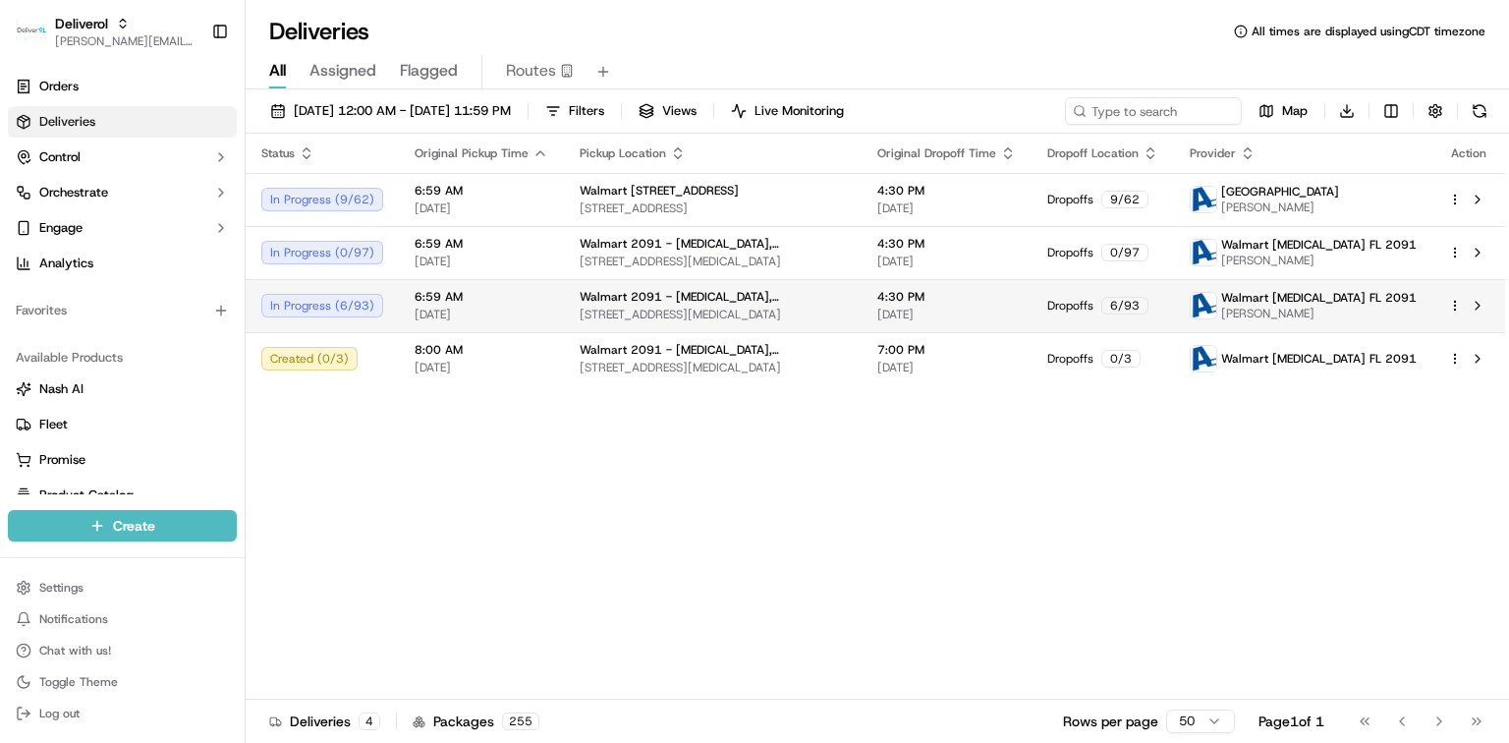
click at [1451, 306] on html "Deliverol dayle.kruger@deliverol.com Toggle Sidebar Orders Deliveries Control O…" at bounding box center [754, 371] width 1509 height 743
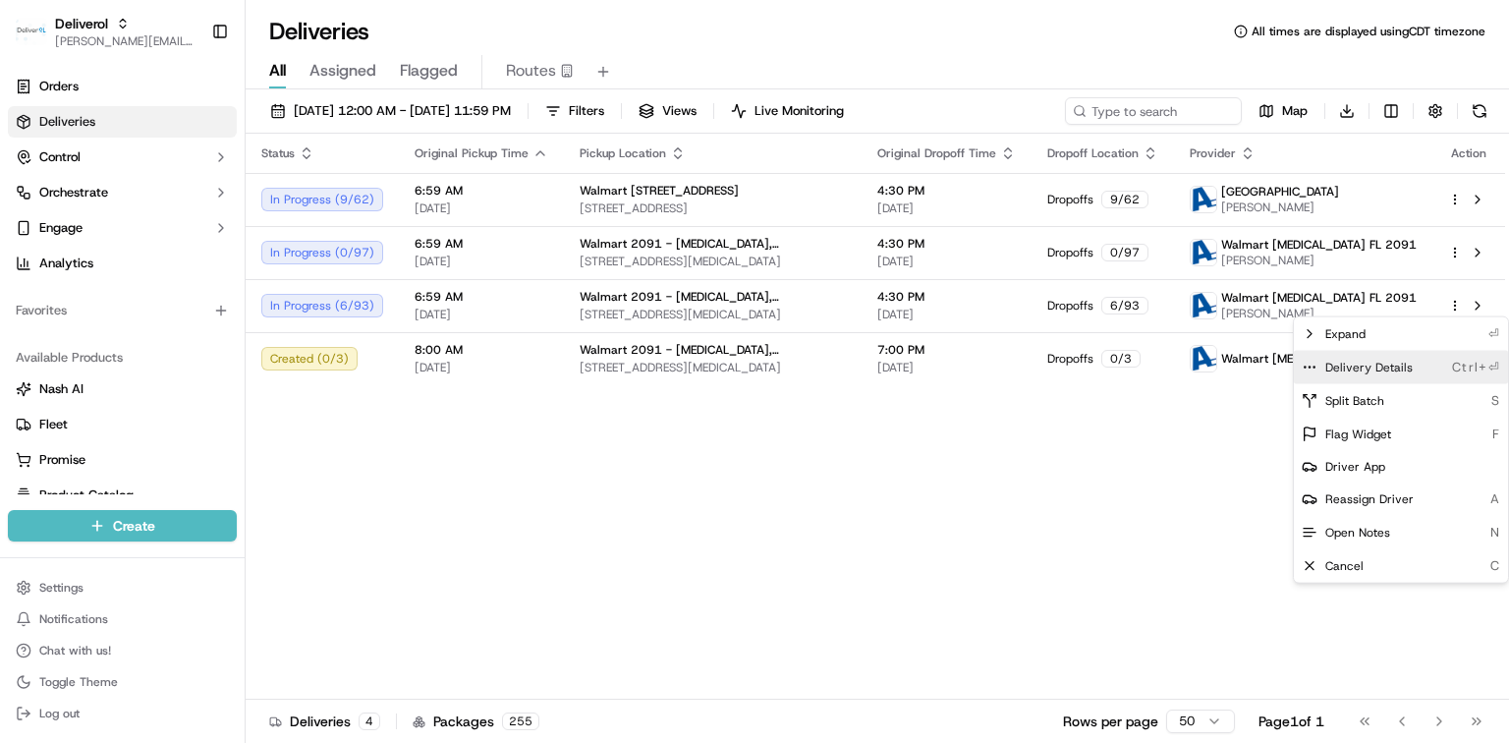
click at [1360, 369] on span "Delivery Details" at bounding box center [1369, 368] width 87 height 16
click at [1452, 248] on html "Deliverol dayle.kruger@deliverol.com Toggle Sidebar Orders Deliveries Control O…" at bounding box center [754, 371] width 1509 height 743
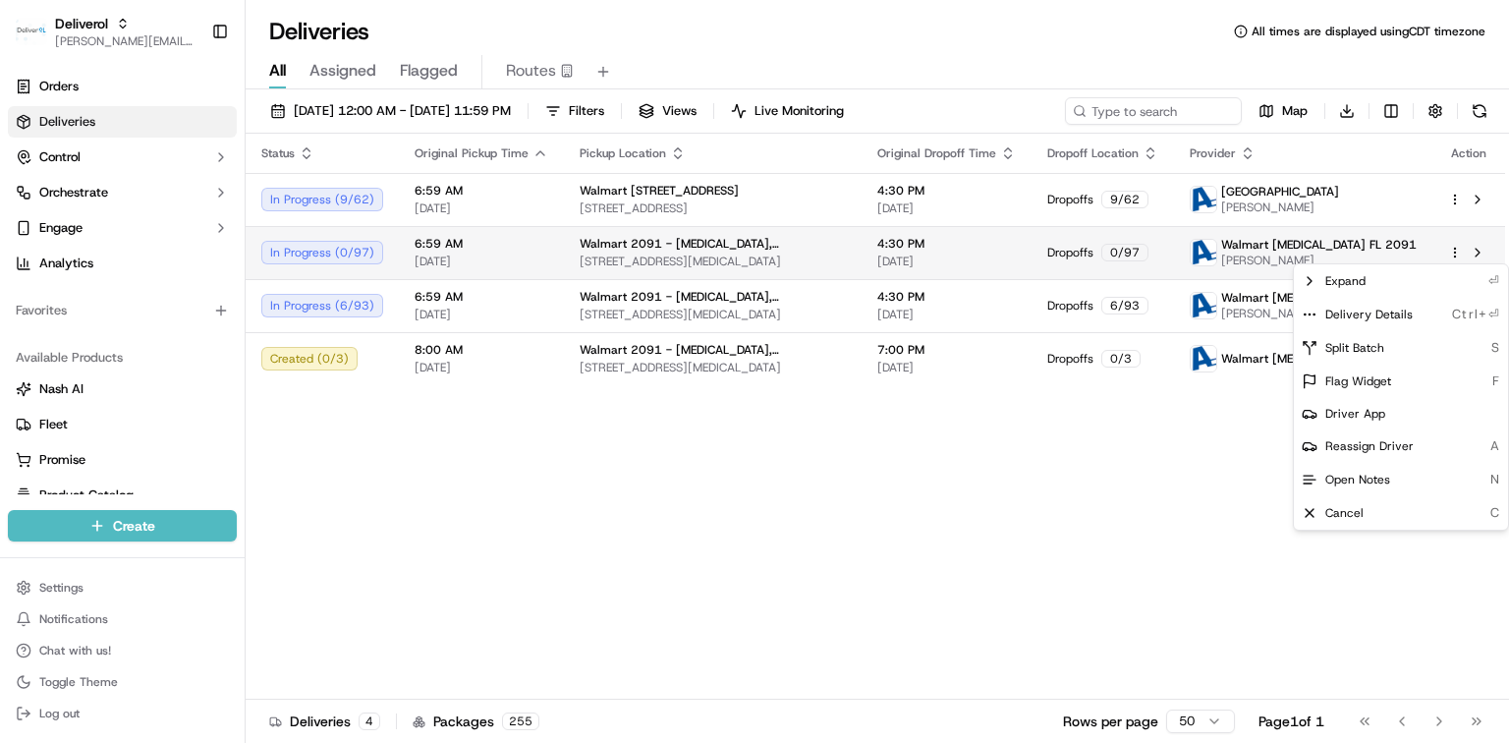
click at [1455, 252] on html "Deliverol dayle.kruger@deliverol.com Toggle Sidebar Orders Deliveries Control O…" at bounding box center [754, 371] width 1509 height 743
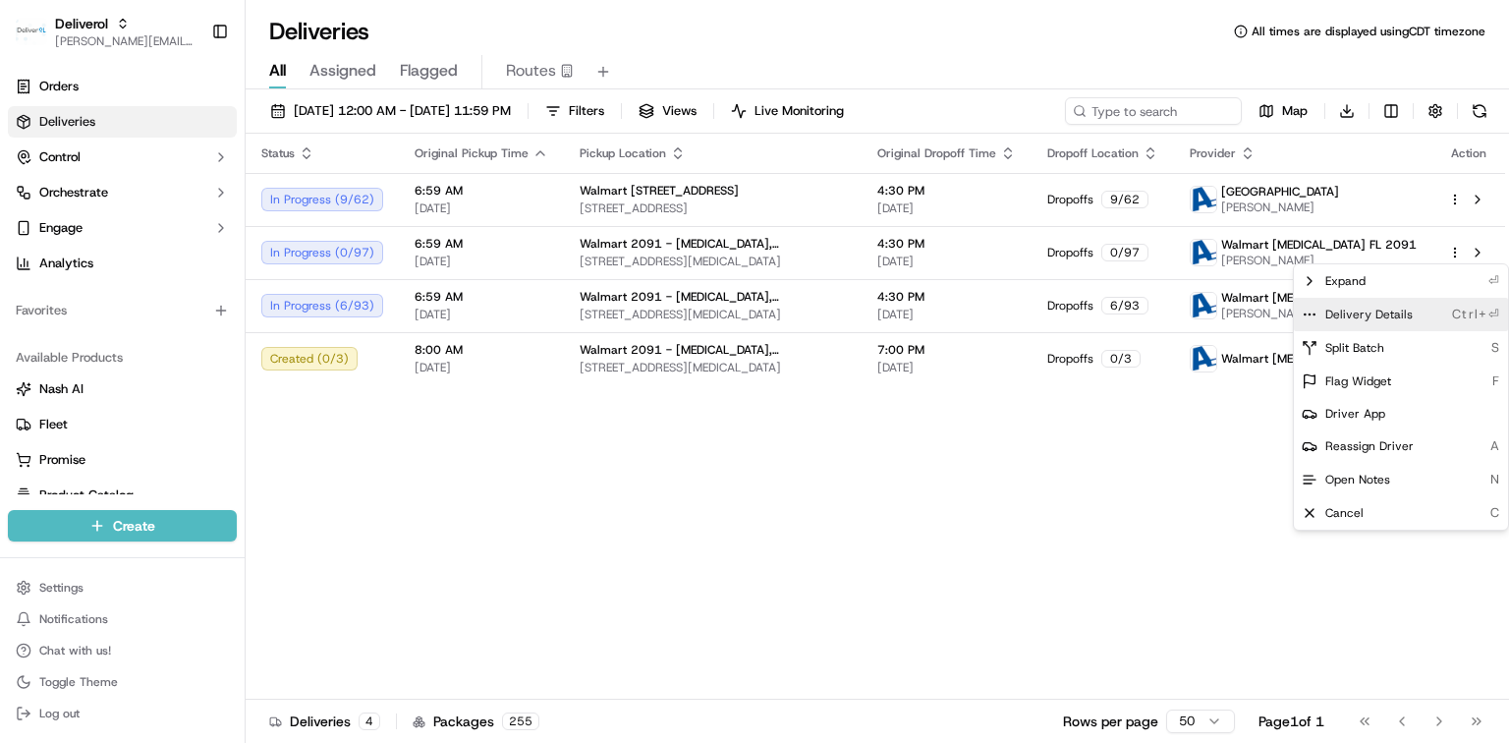
click at [1384, 317] on span "Delivery Details" at bounding box center [1369, 315] width 87 height 16
click at [1457, 200] on html "Deliverol dayle.kruger@deliverol.com Toggle Sidebar Orders Deliveries Control O…" at bounding box center [754, 371] width 1509 height 743
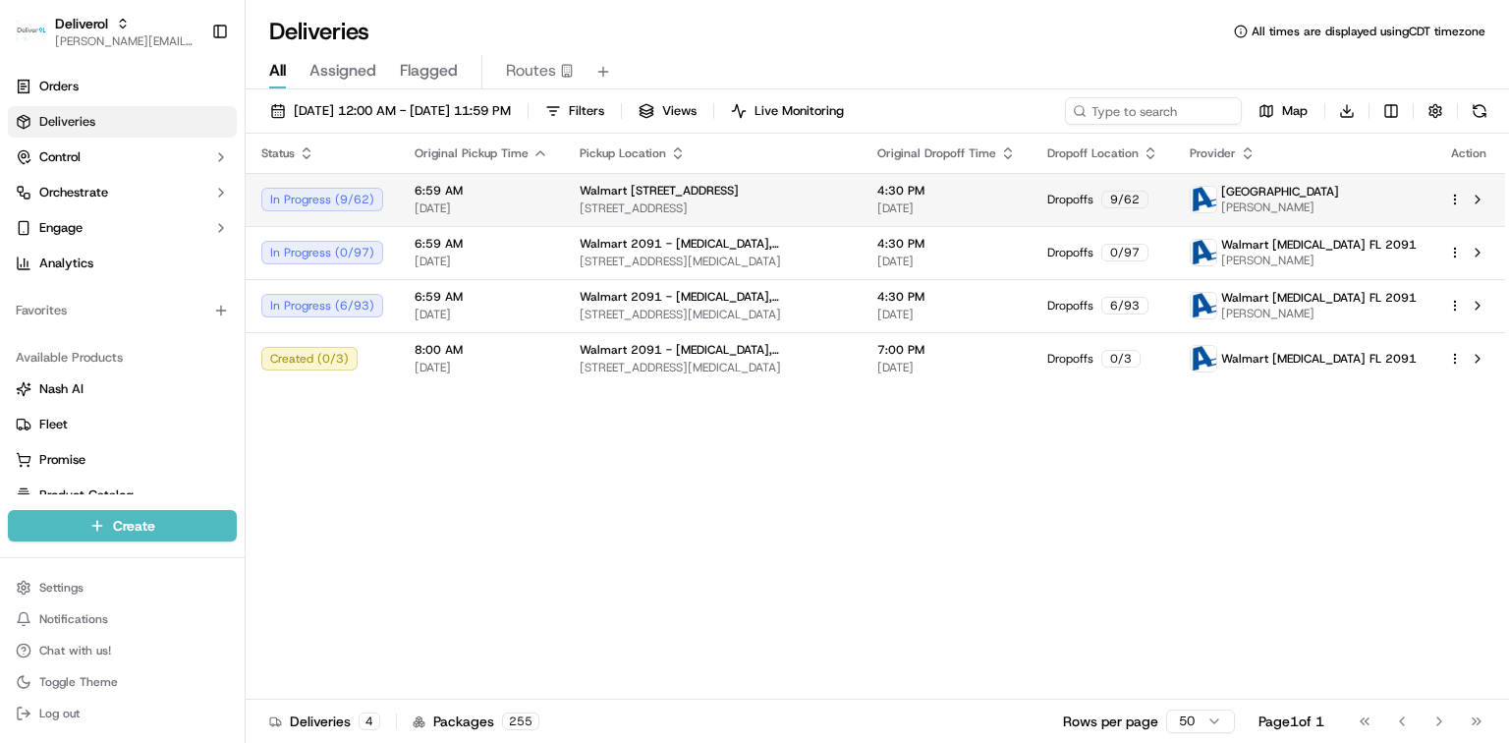
click at [1453, 200] on html "Deliverol dayle.kruger@deliverol.com Toggle Sidebar Orders Deliveries Control O…" at bounding box center [754, 371] width 1509 height 743
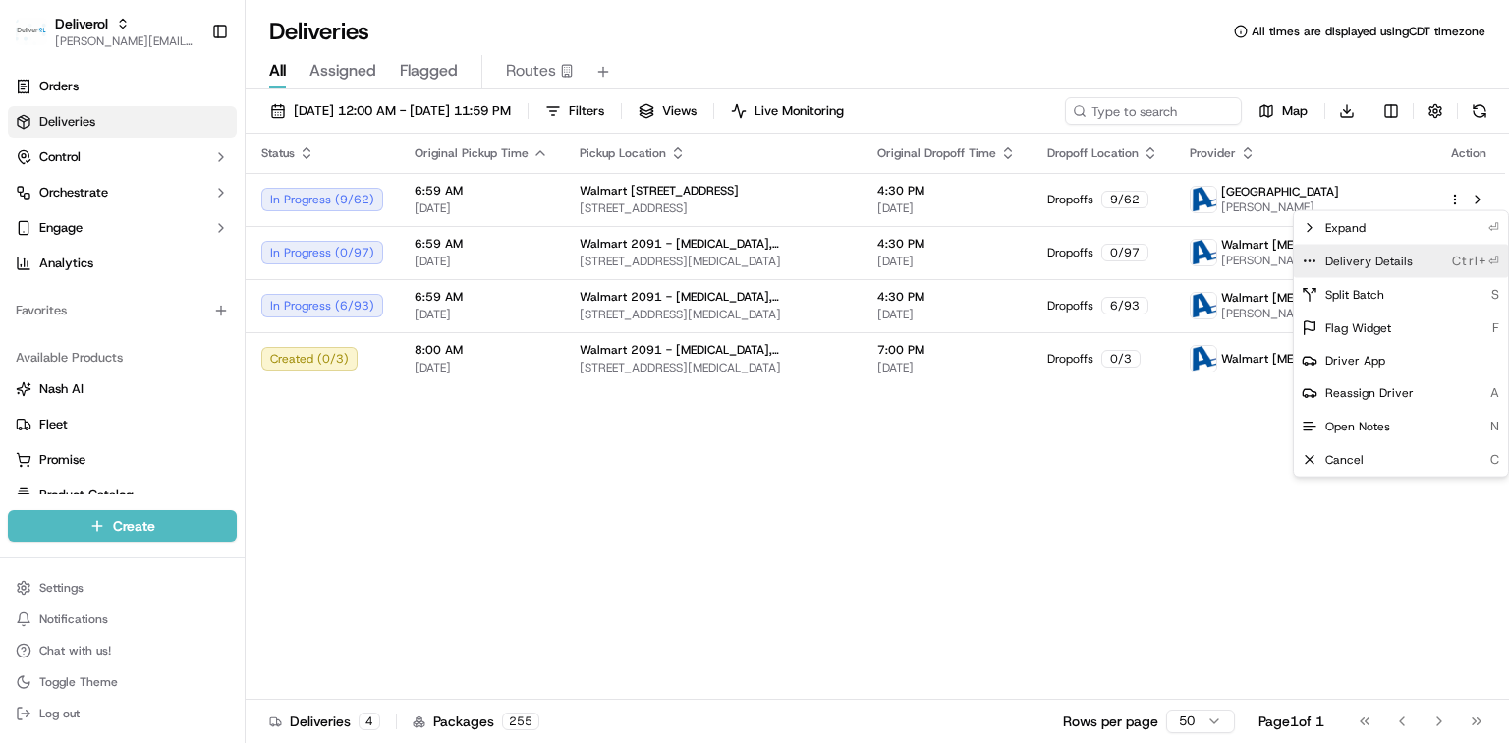
click at [1398, 262] on span "Delivery Details" at bounding box center [1369, 262] width 87 height 16
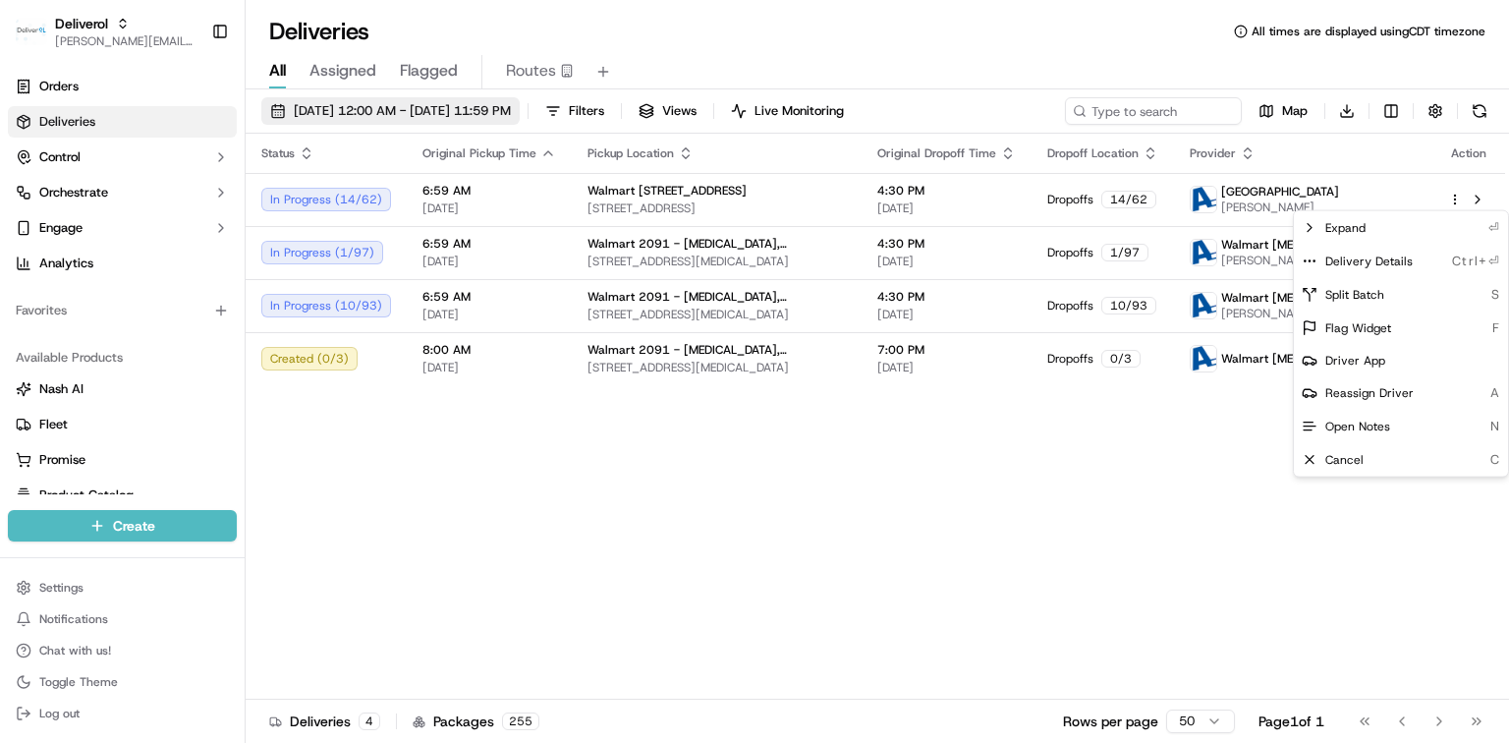
click at [401, 114] on html "Deliverol dayle.kruger@deliverol.com Toggle Sidebar Orders Deliveries Control O…" at bounding box center [754, 371] width 1509 height 743
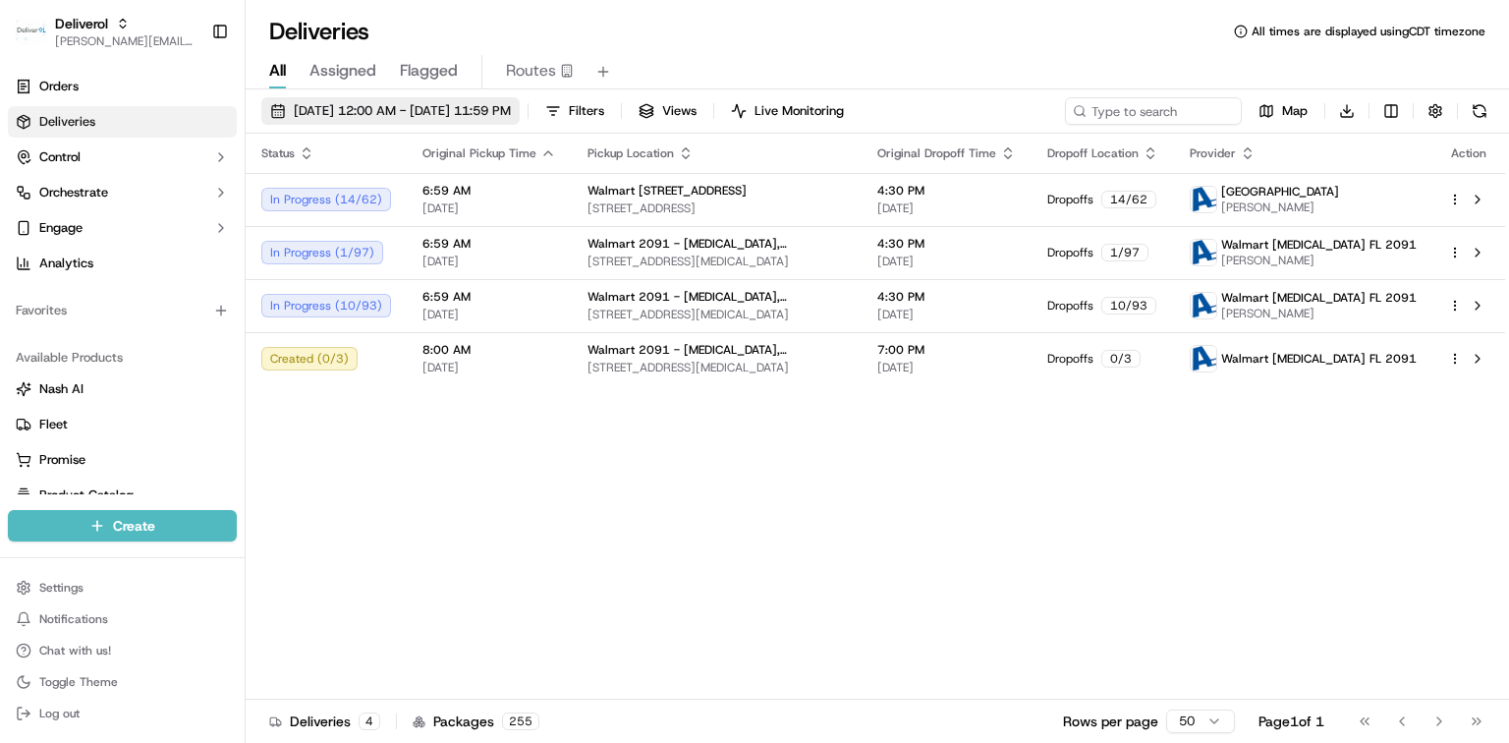
click at [362, 108] on span "09/16/2025 12:00 AM - 09/16/2025 11:59 PM" at bounding box center [402, 111] width 217 height 18
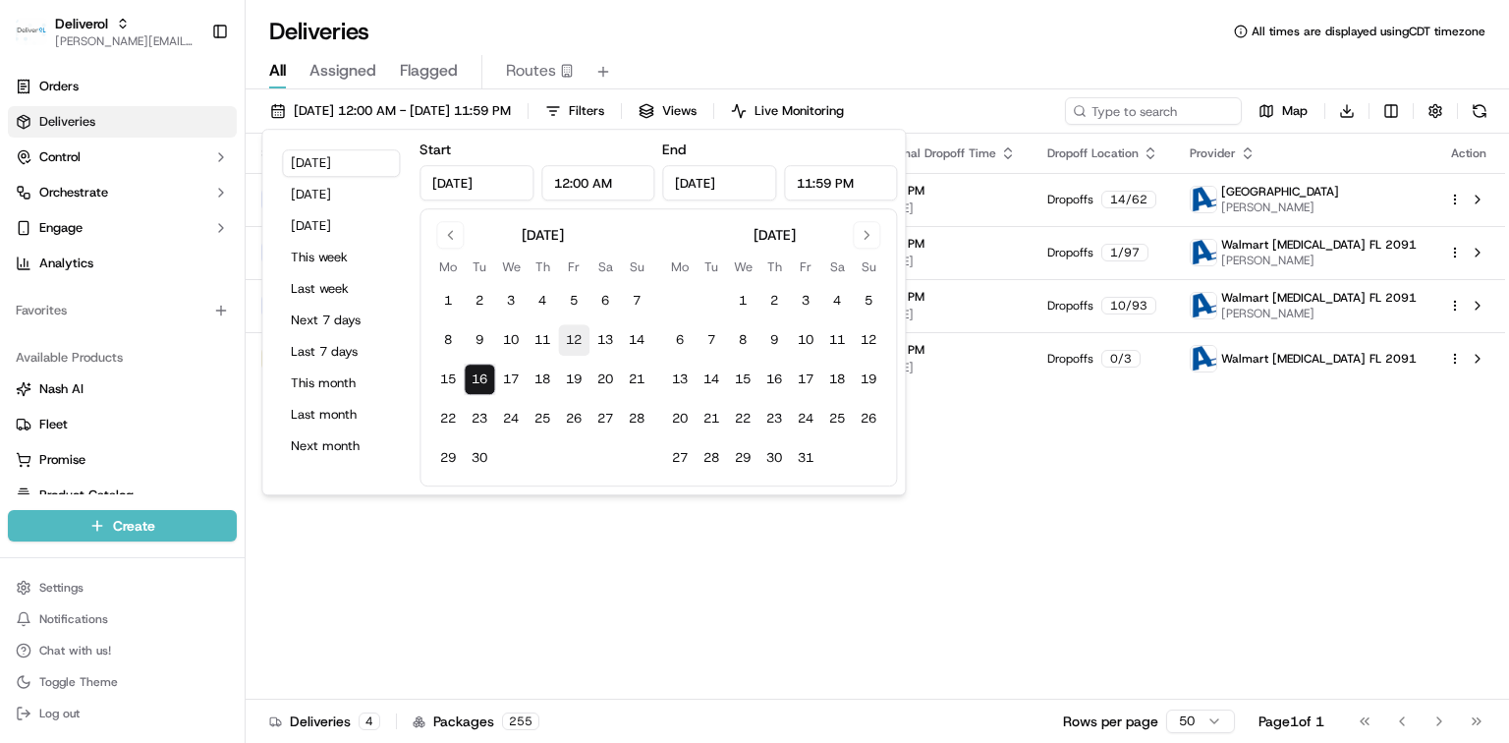
click at [568, 342] on button "12" at bounding box center [573, 339] width 31 height 31
type input "Sep 12, 2025"
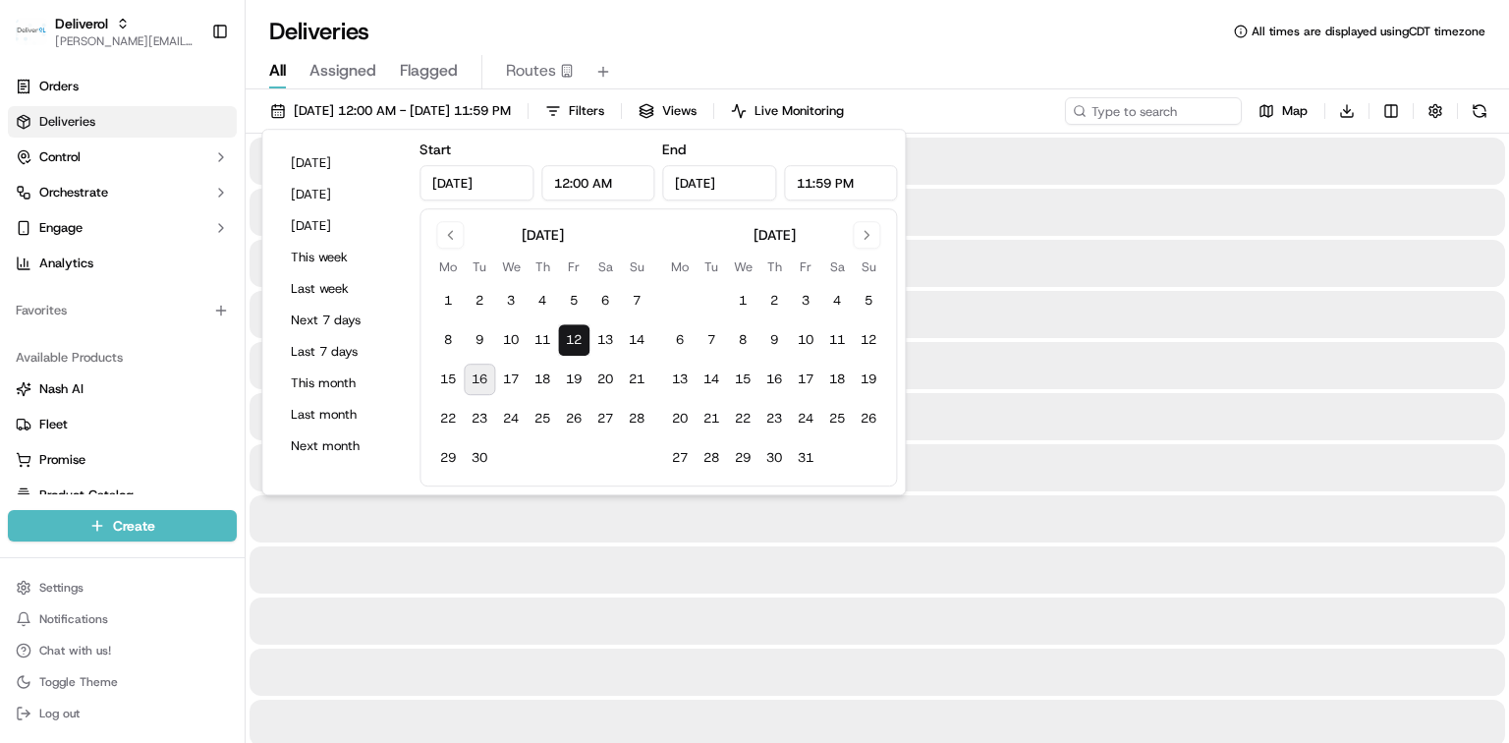
click at [477, 376] on button "16" at bounding box center [479, 379] width 31 height 31
type input "Sep 16, 2025"
click at [972, 24] on div "Deliveries All times are displayed using CDT timezone" at bounding box center [878, 31] width 1264 height 31
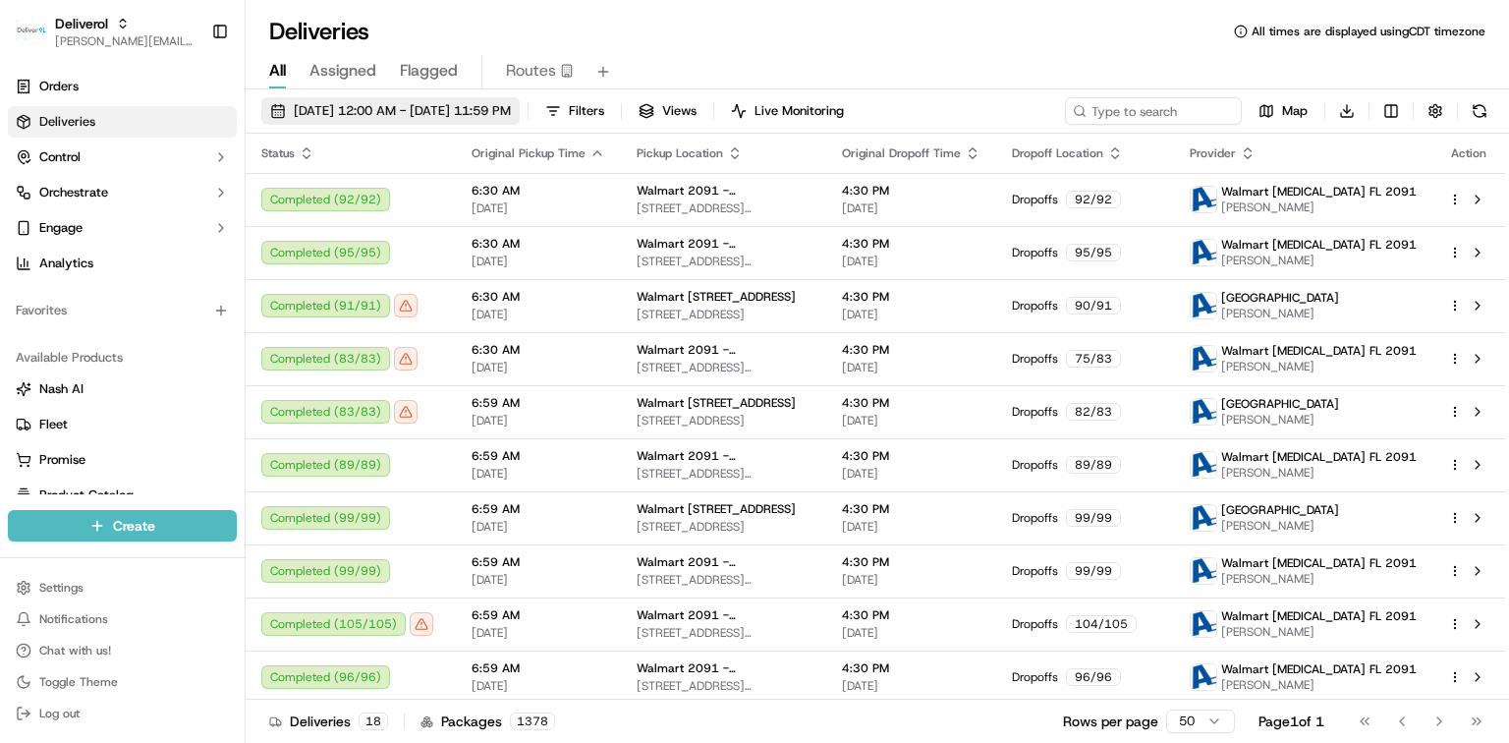
click at [458, 106] on span "09/12/2025 12:00 AM - 09/16/2025 11:59 PM" at bounding box center [402, 111] width 217 height 18
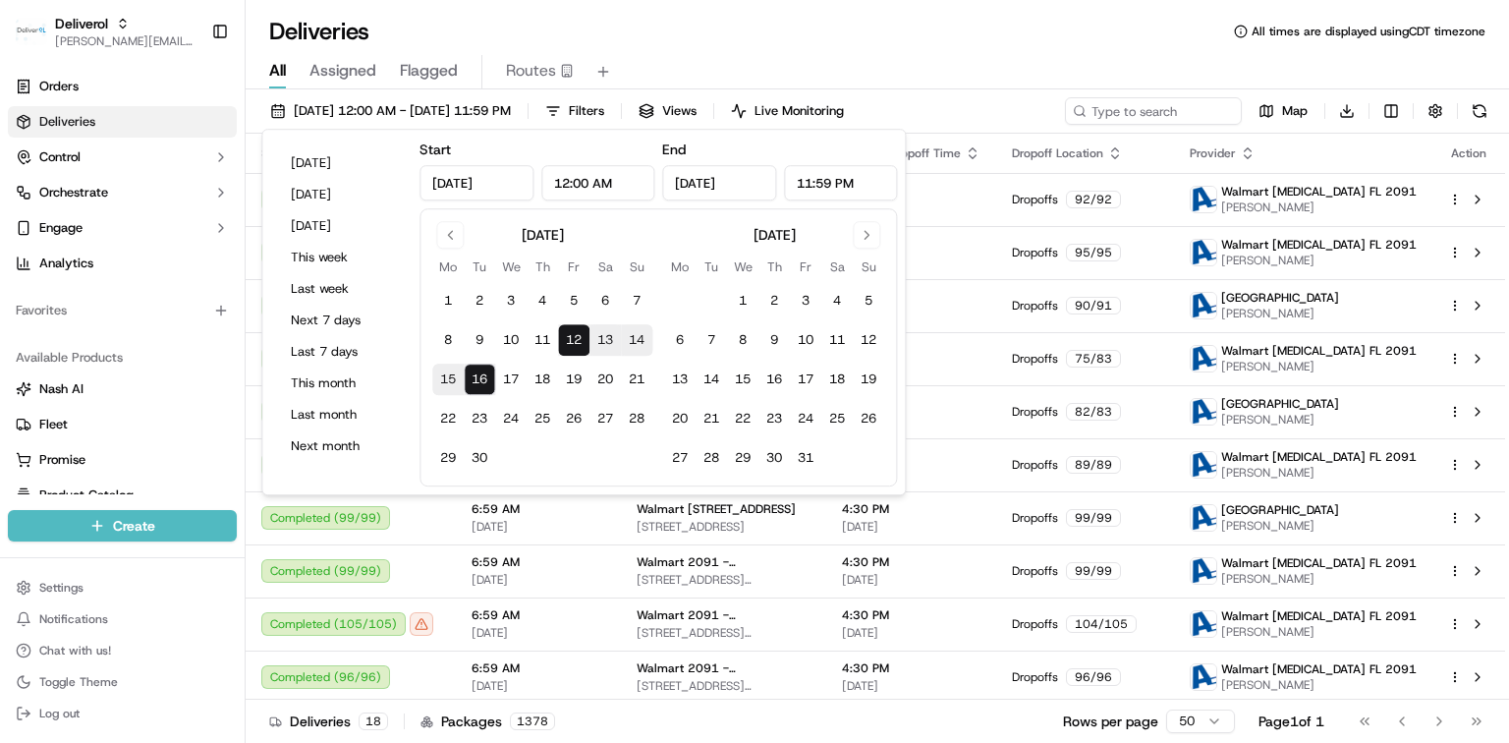
click at [448, 379] on button "15" at bounding box center [447, 379] width 31 height 31
type input "Sep 15, 2025"
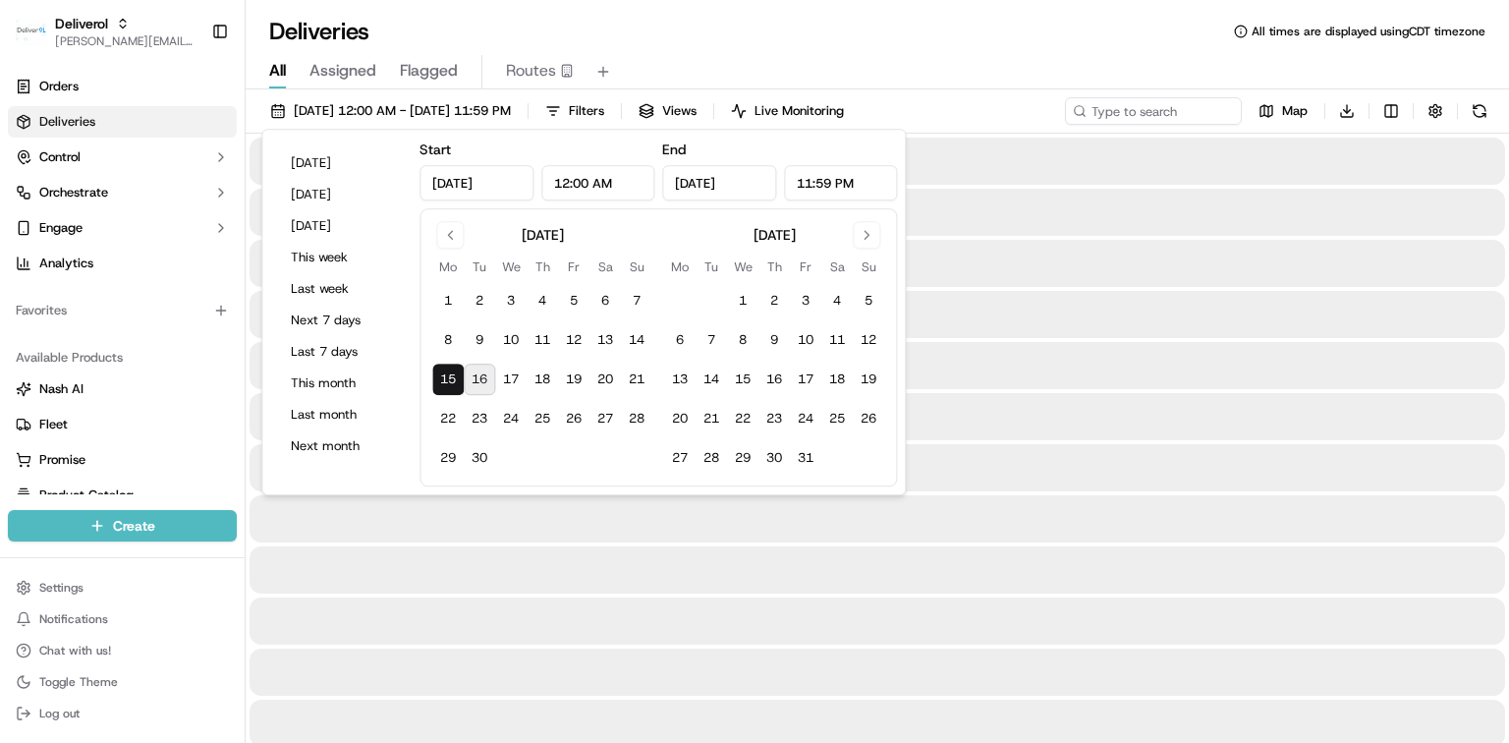
click at [479, 385] on button "16" at bounding box center [479, 379] width 31 height 31
type input "Sep 16, 2025"
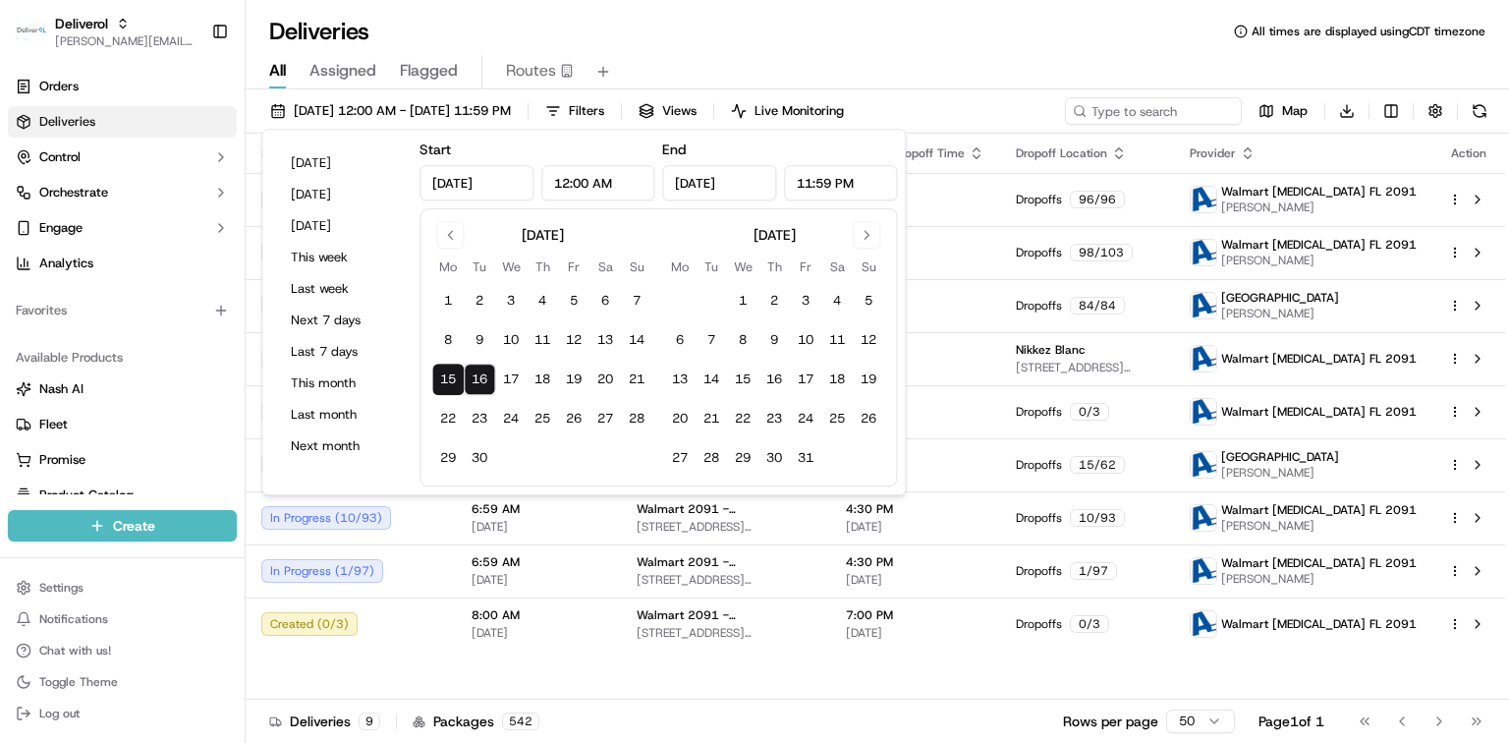
click at [722, 42] on div "Deliveries All times are displayed using CDT timezone" at bounding box center [878, 31] width 1264 height 31
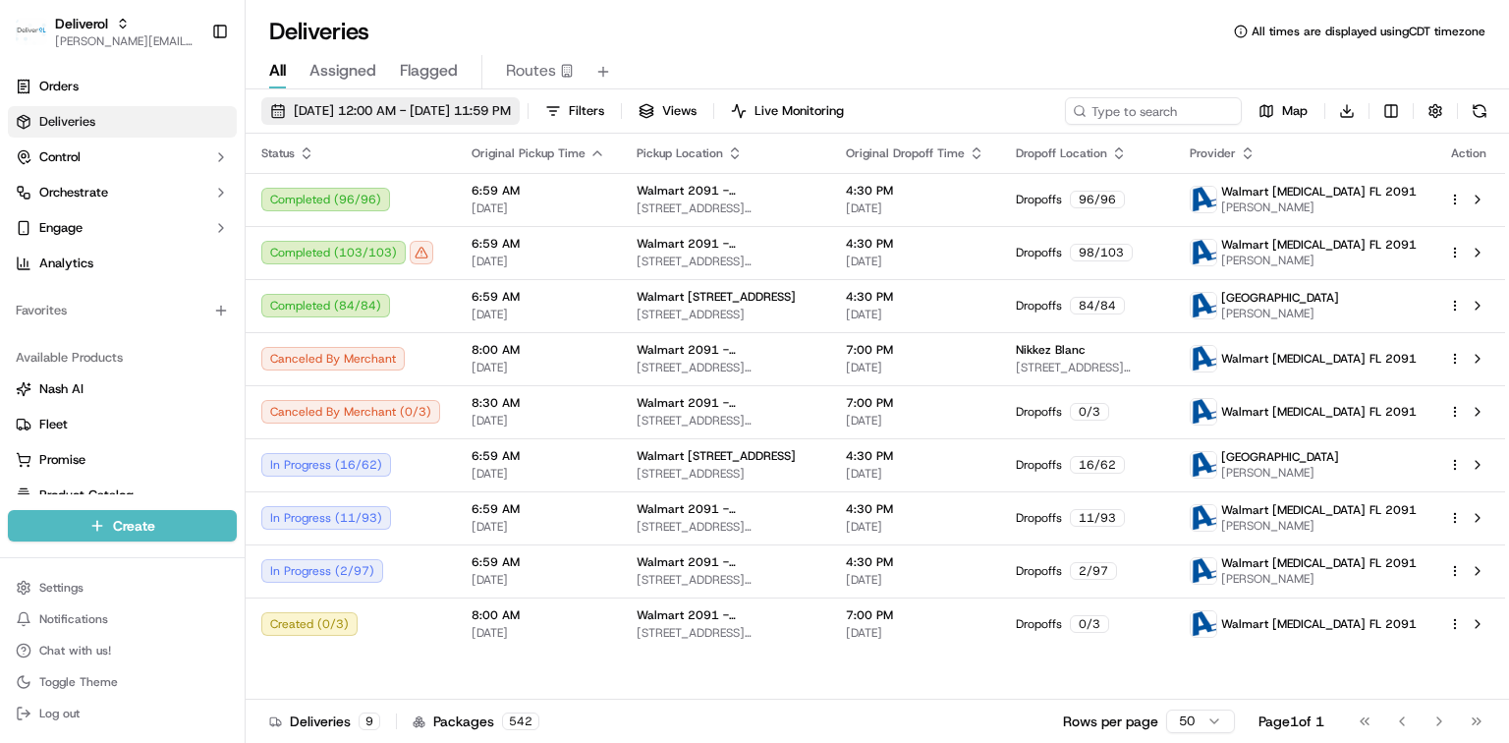
click at [350, 106] on span "09/15/2025 12:00 AM - 09/16/2025 11:59 PM" at bounding box center [402, 111] width 217 height 18
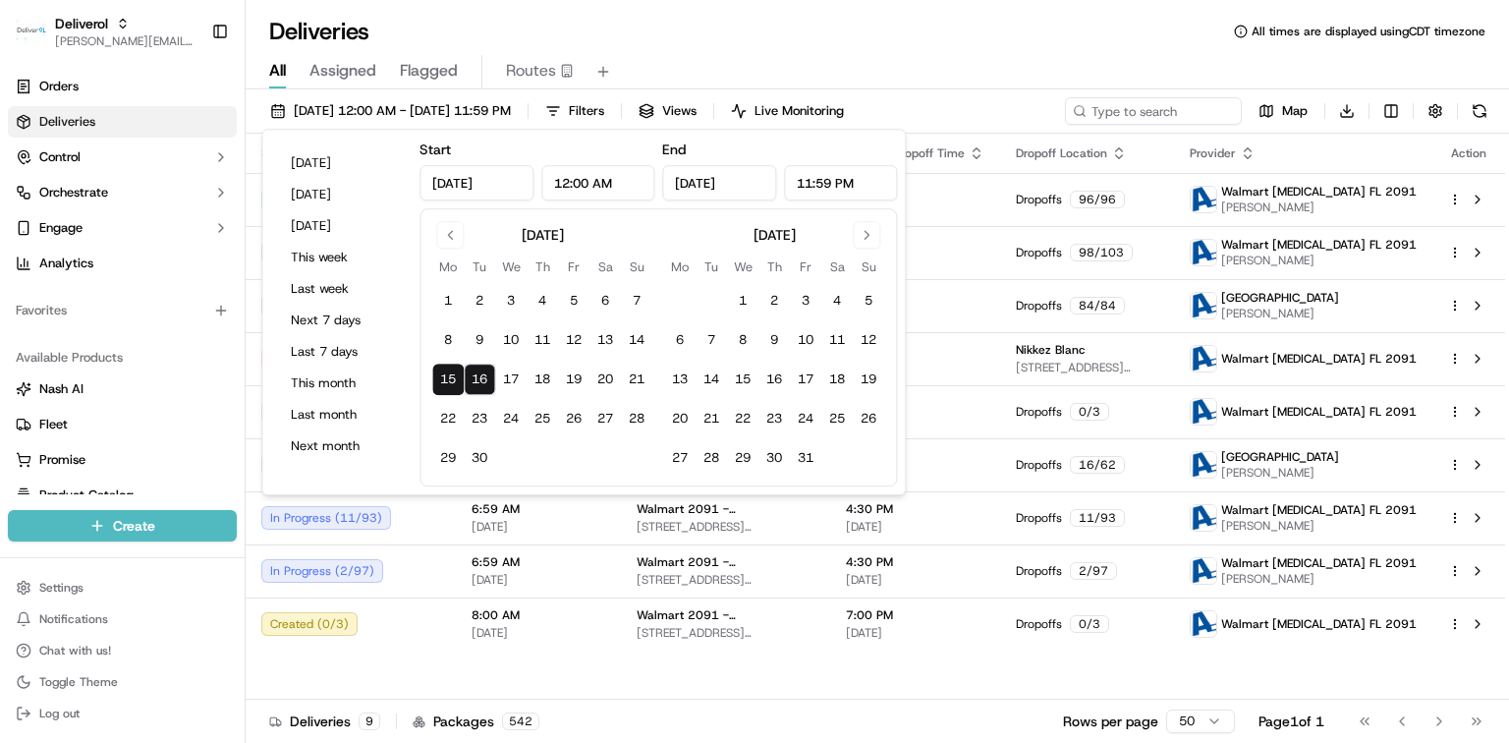
click at [482, 378] on button "16" at bounding box center [479, 379] width 31 height 31
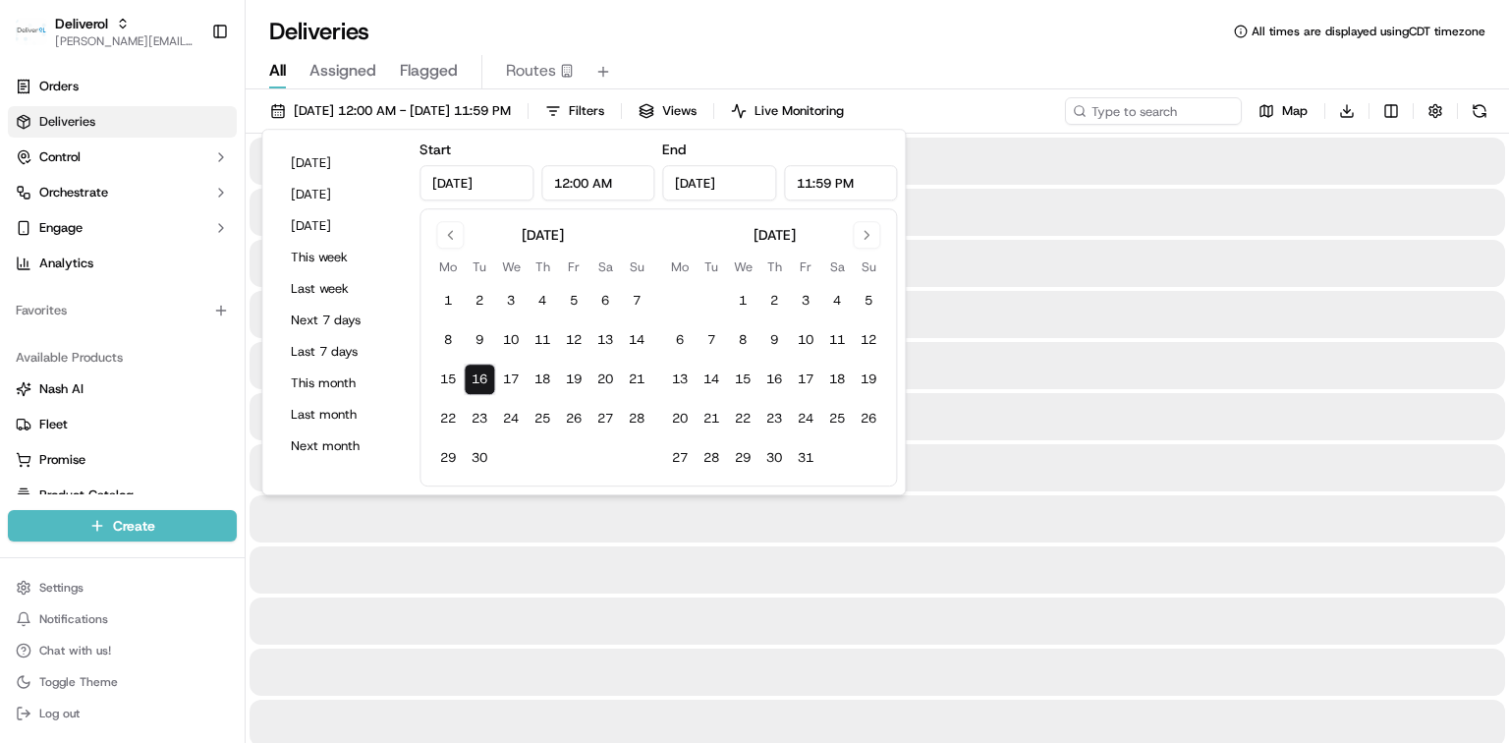
type input "Sep 16, 2025"
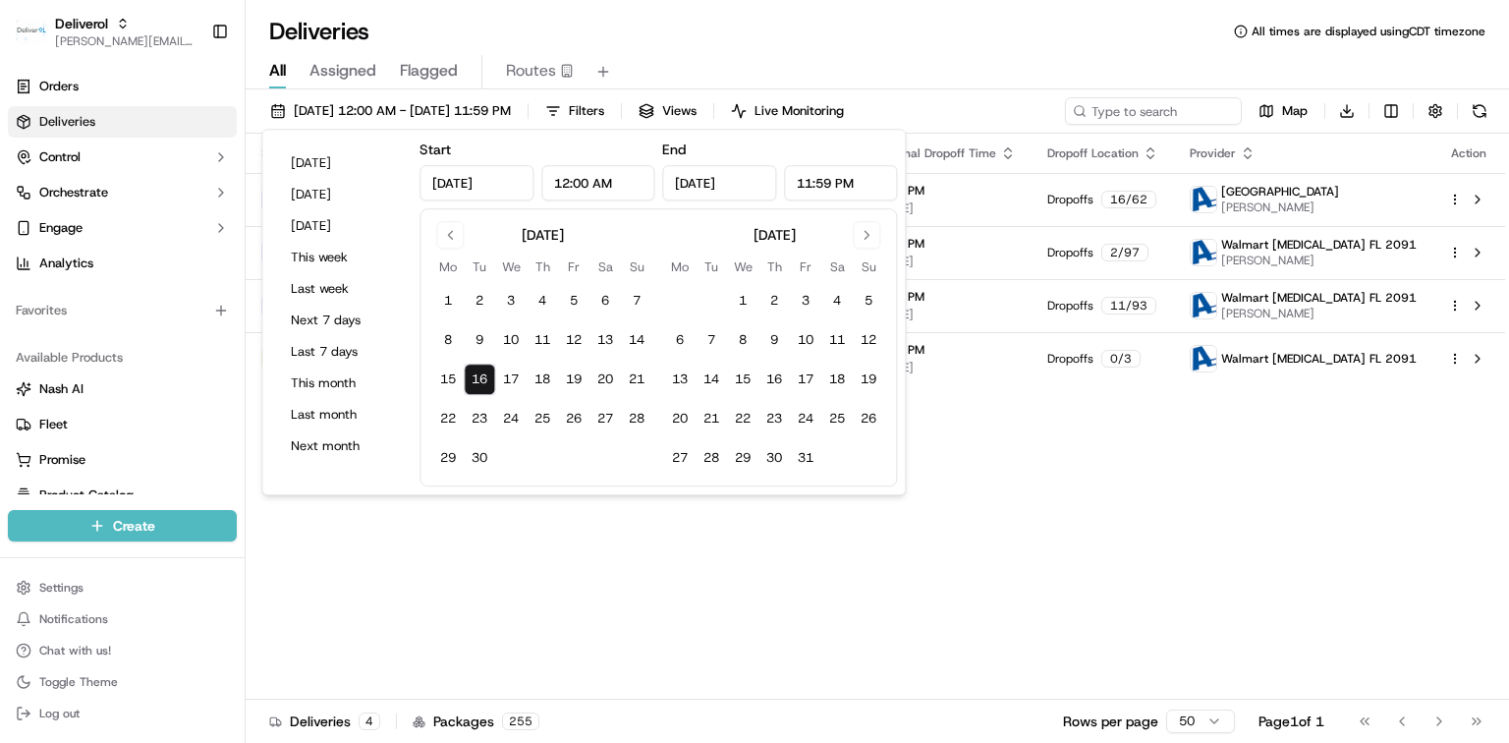
click at [736, 44] on div "Deliveries All times are displayed using CDT timezone" at bounding box center [878, 31] width 1264 height 31
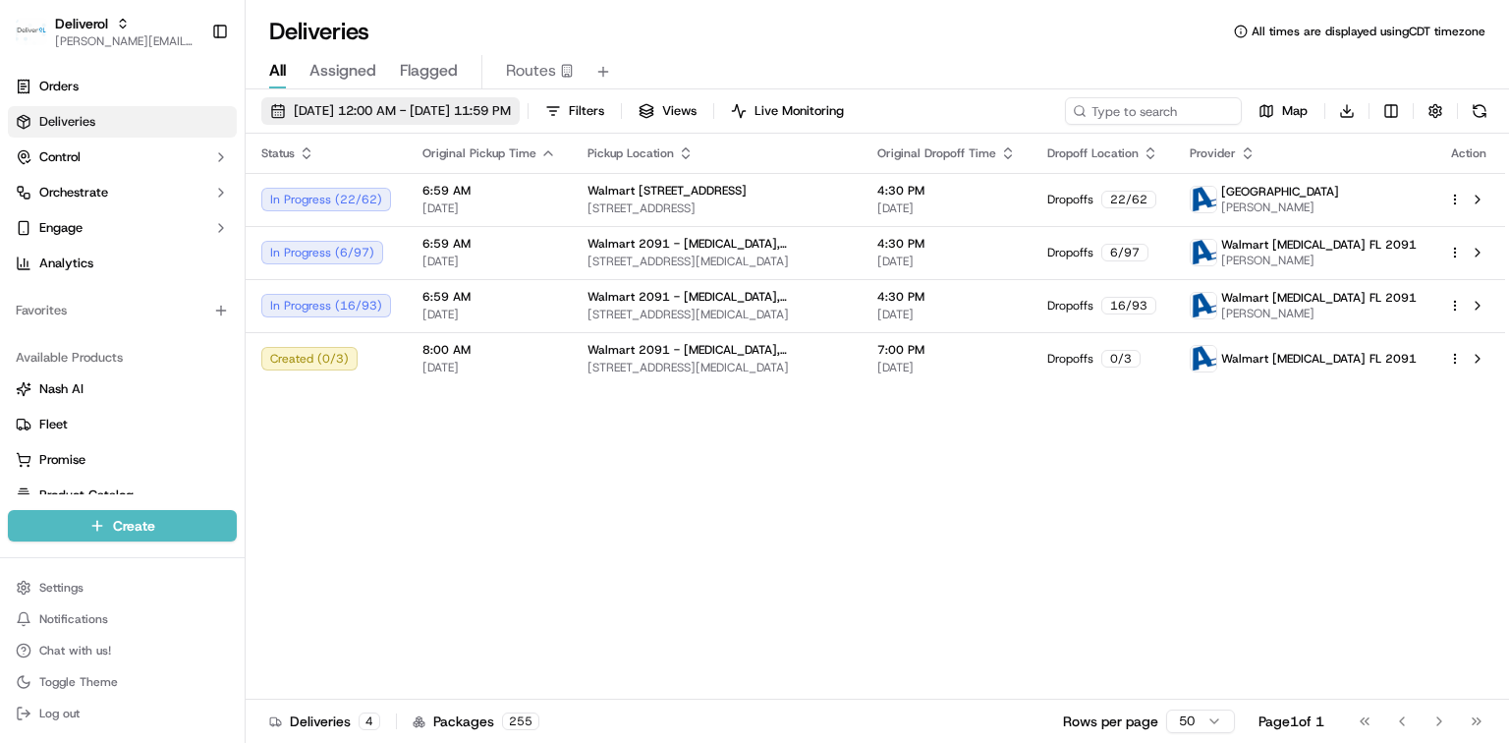
click at [415, 105] on span "[DATE] 12:00 AM - [DATE] 11:59 PM" at bounding box center [402, 111] width 217 height 18
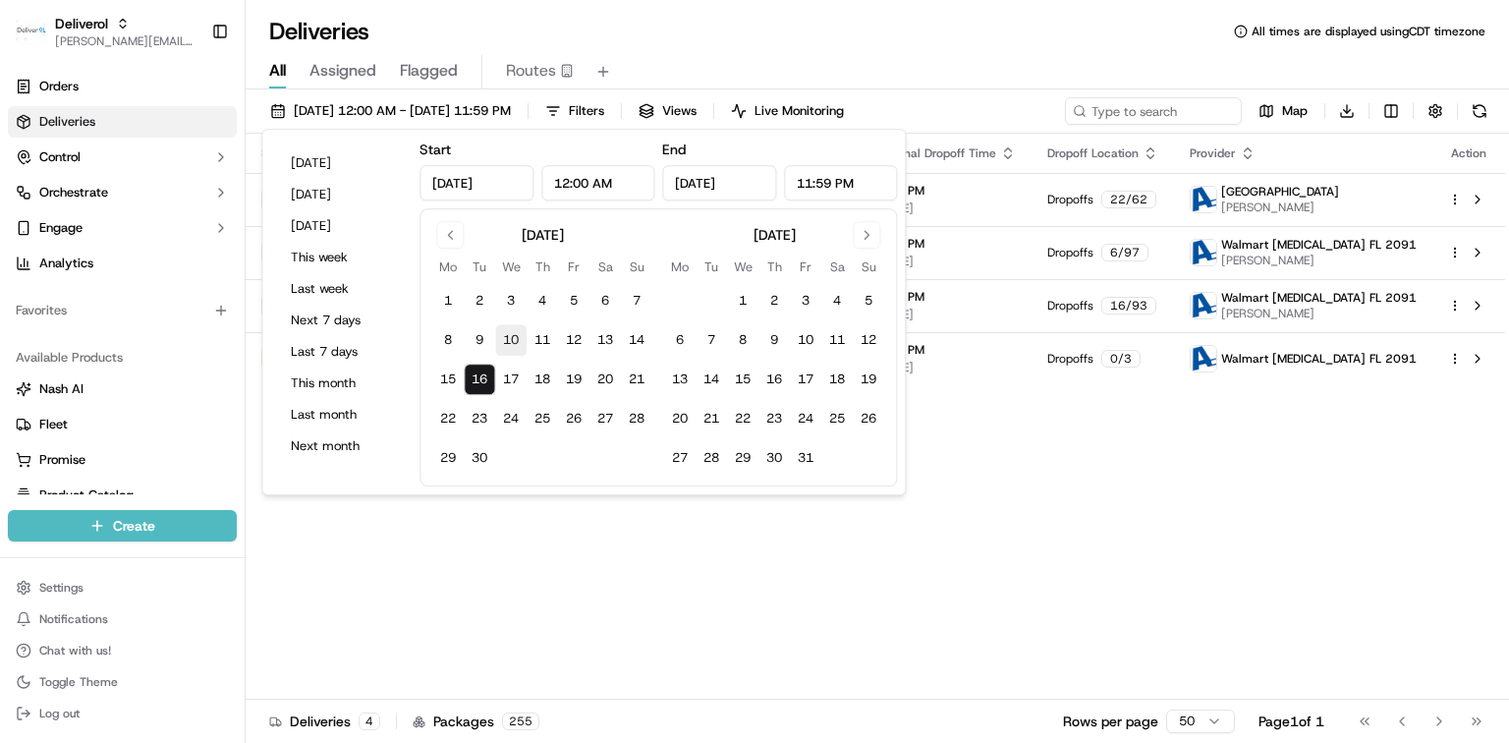
click at [516, 338] on button "10" at bounding box center [510, 339] width 31 height 31
type input "Sep 10, 2025"
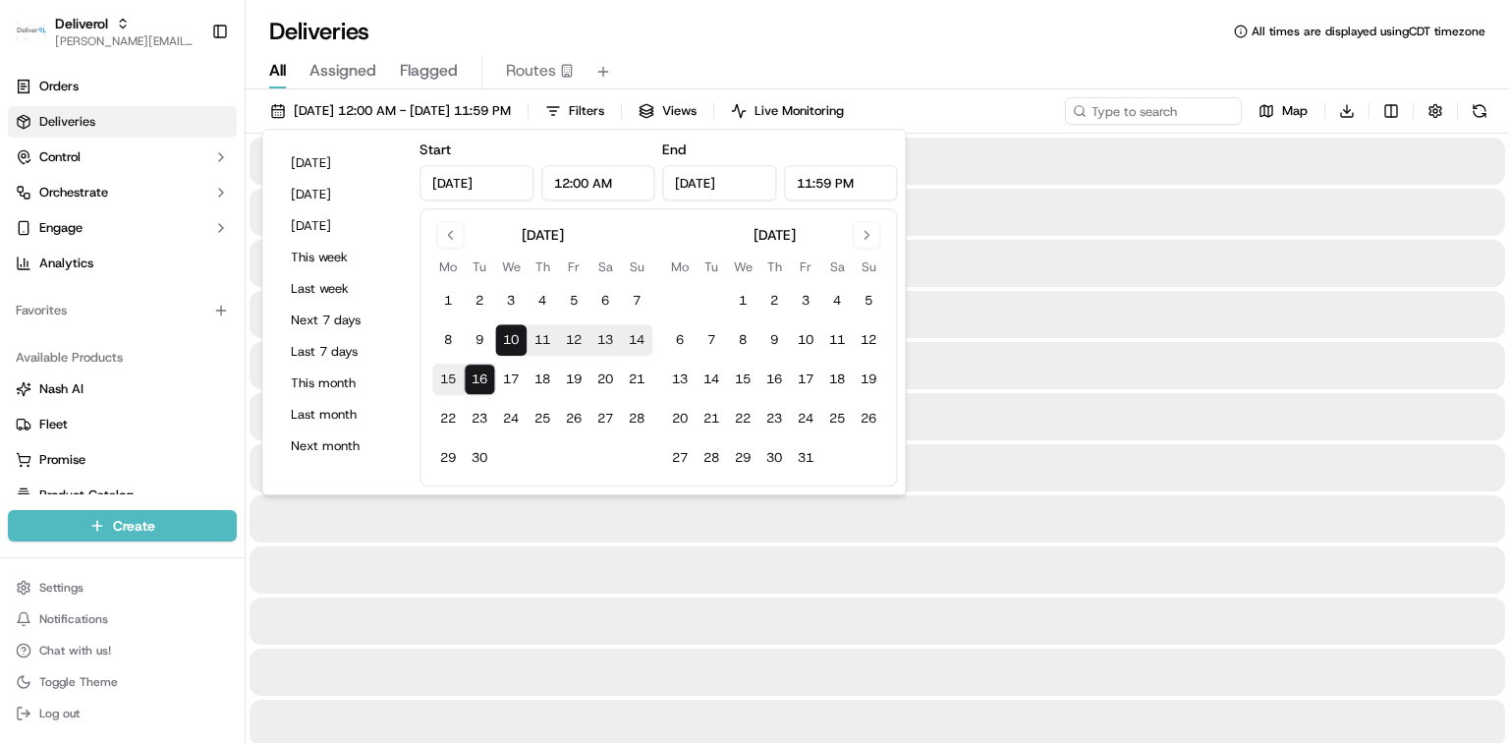
click at [513, 347] on button "10" at bounding box center [510, 339] width 31 height 31
type input "Sep 10, 2025"
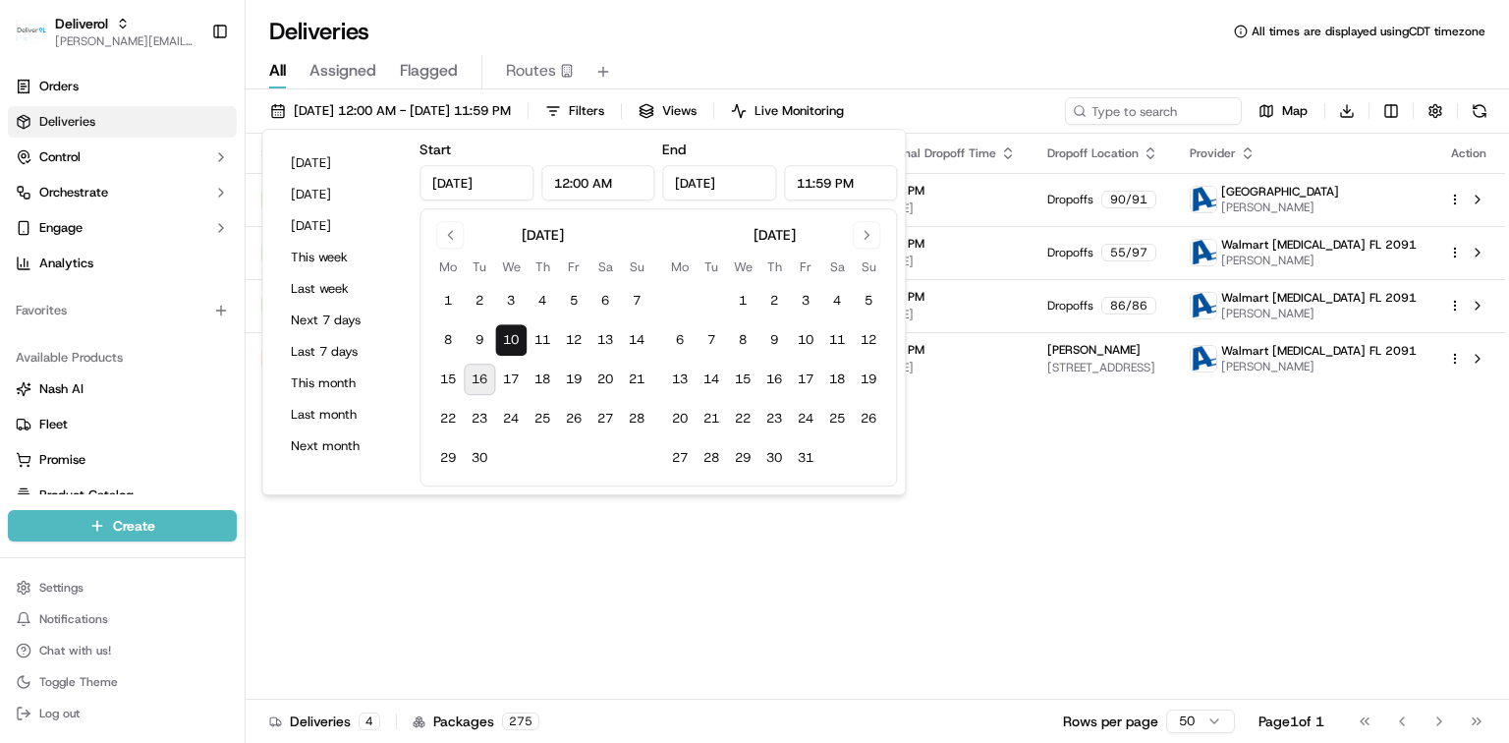
click at [946, 656] on div "Status Original Pickup Time Pickup Location Original Dropoff Time Dropoff Locat…" at bounding box center [876, 417] width 1260 height 566
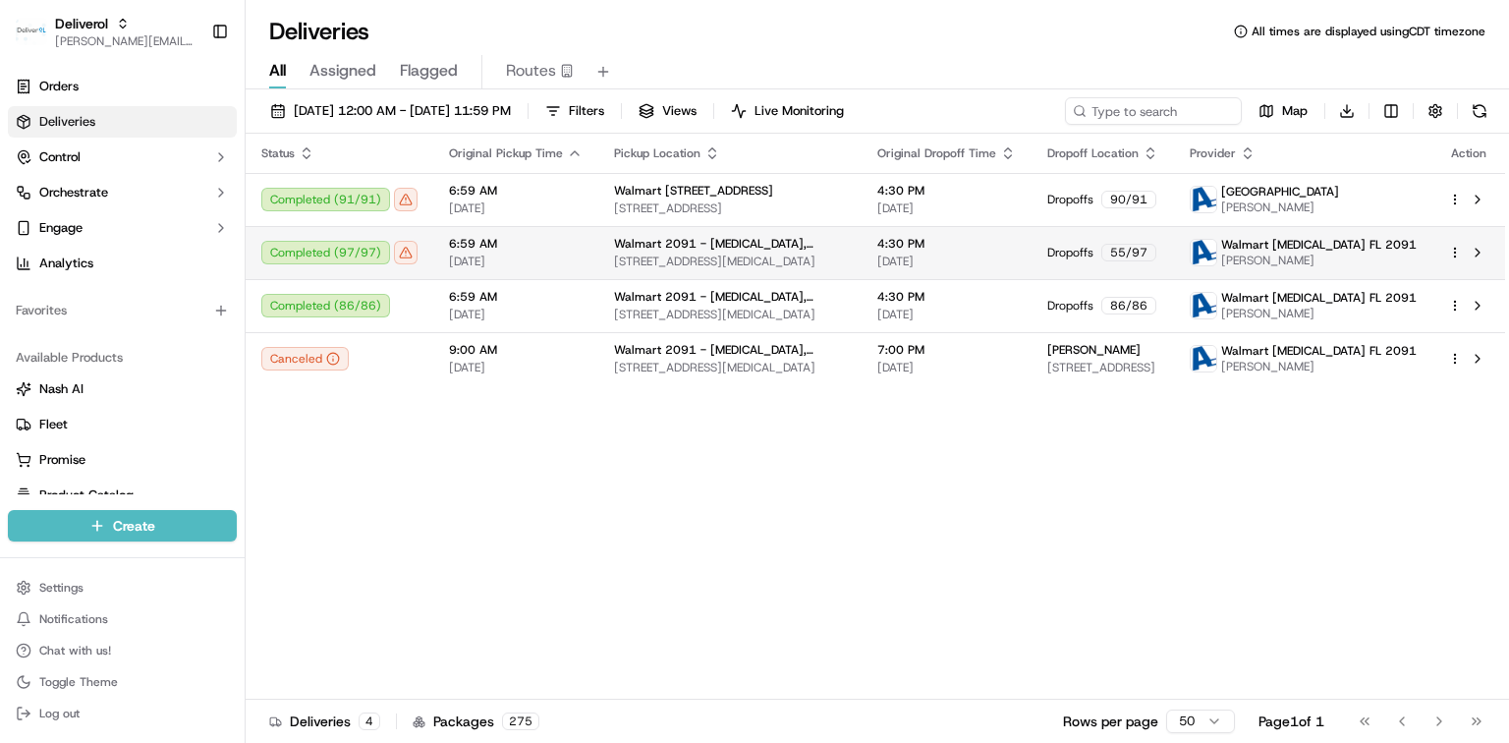
click at [614, 247] on span "Walmart 2091 - [MEDICAL_DATA], [GEOGRAPHIC_DATA]" at bounding box center [730, 244] width 232 height 16
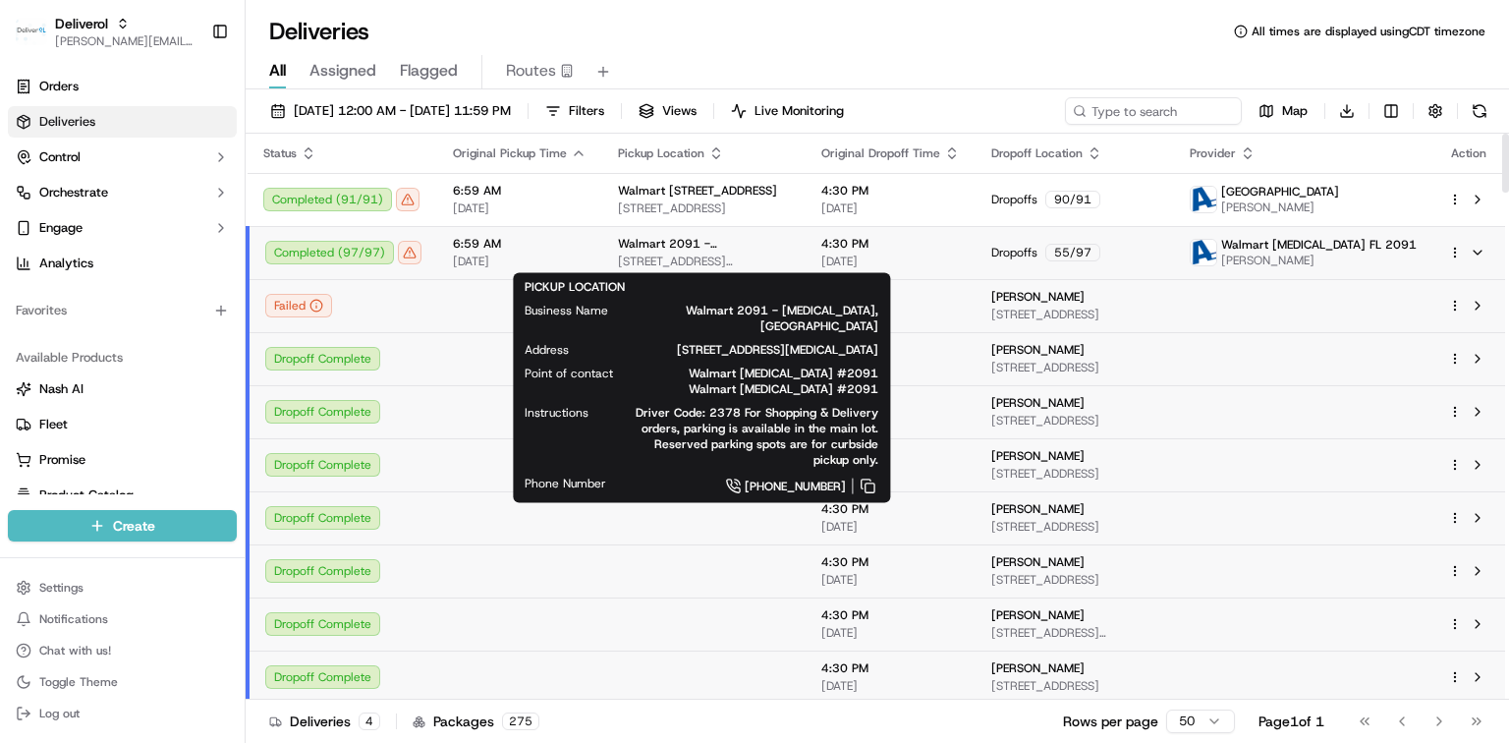
click at [1210, 251] on td "Walmart Doral FL 2091 Carlos Miguel" at bounding box center [1303, 252] width 258 height 53
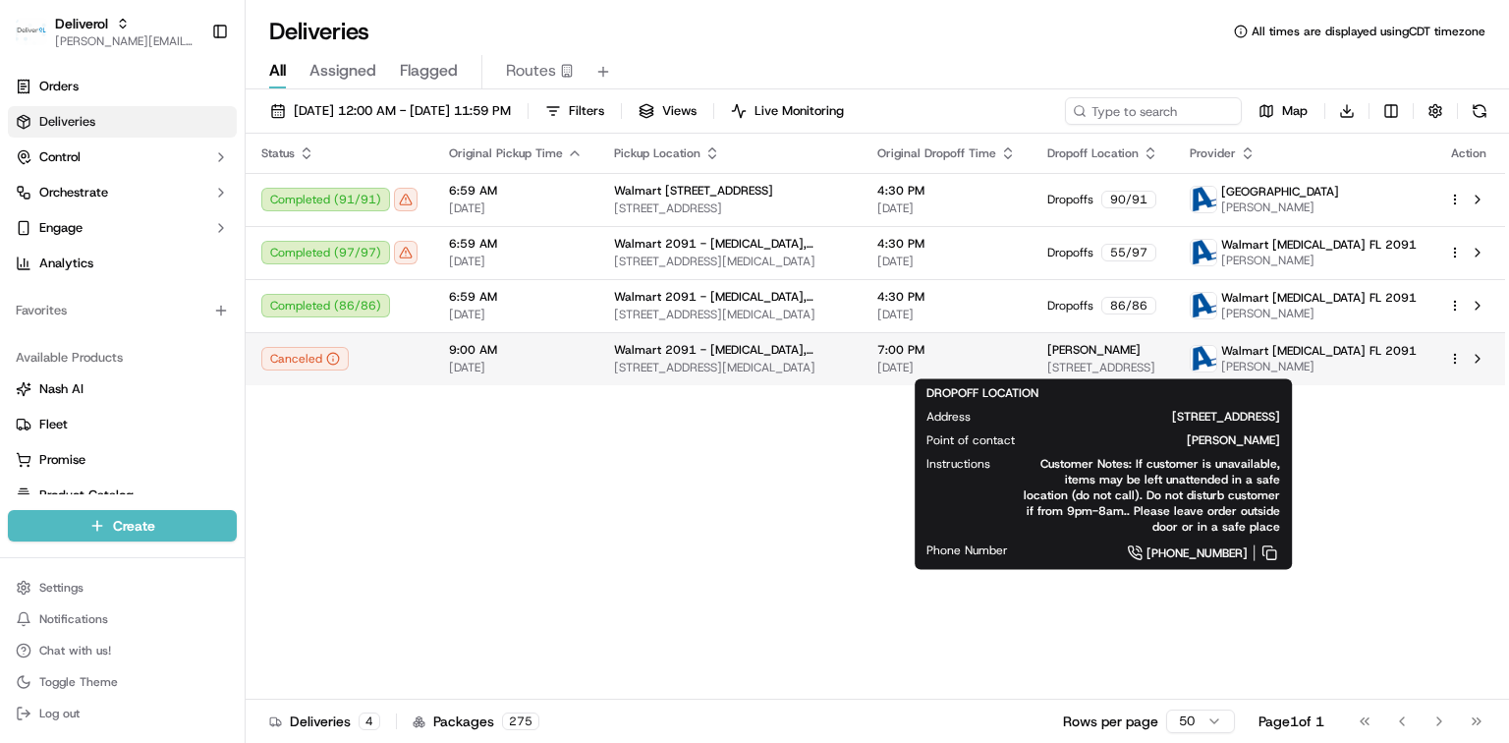
click at [1059, 373] on span "571 NW 59TH Ct, Miami, FL 33126, US" at bounding box center [1102, 368] width 111 height 16
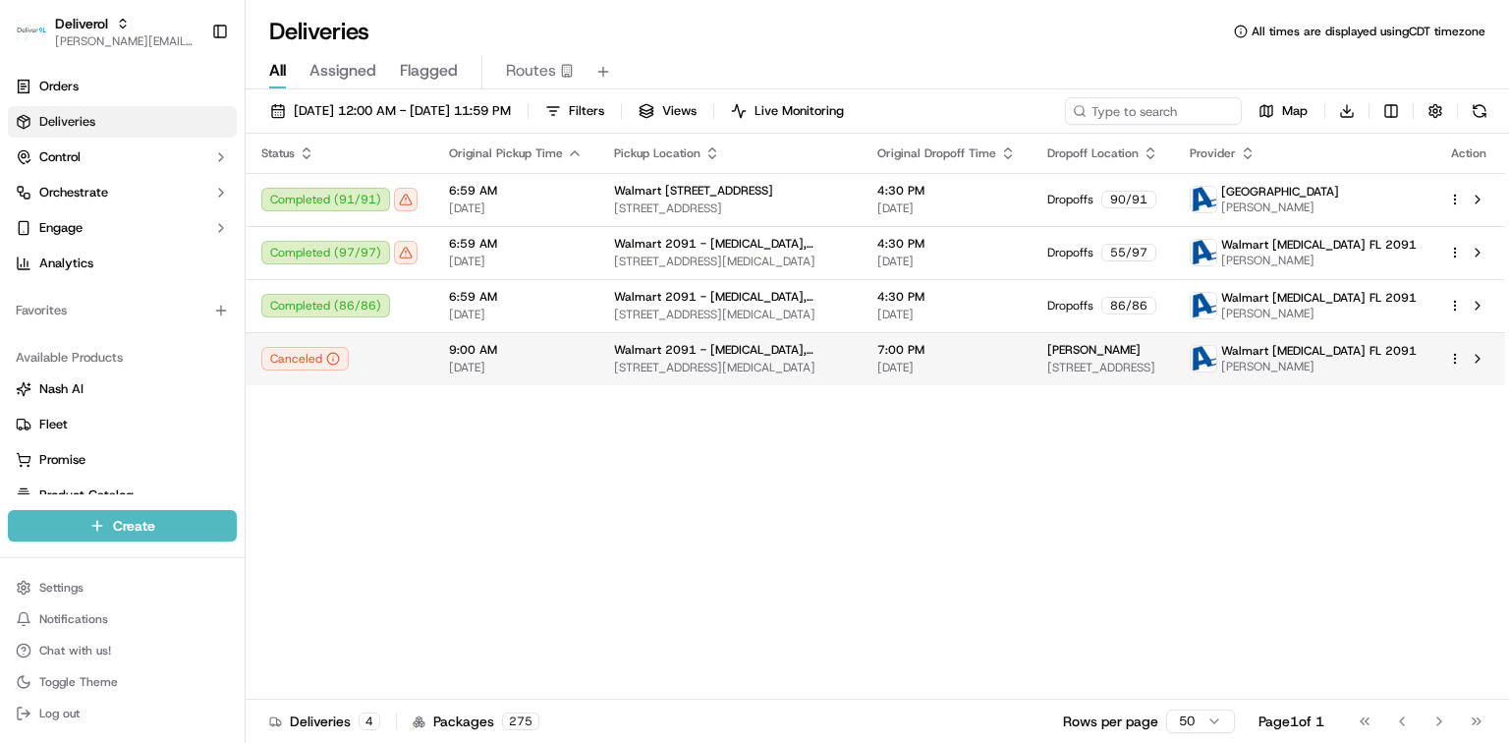
click at [572, 366] on span "09/10/2025" at bounding box center [516, 368] width 134 height 16
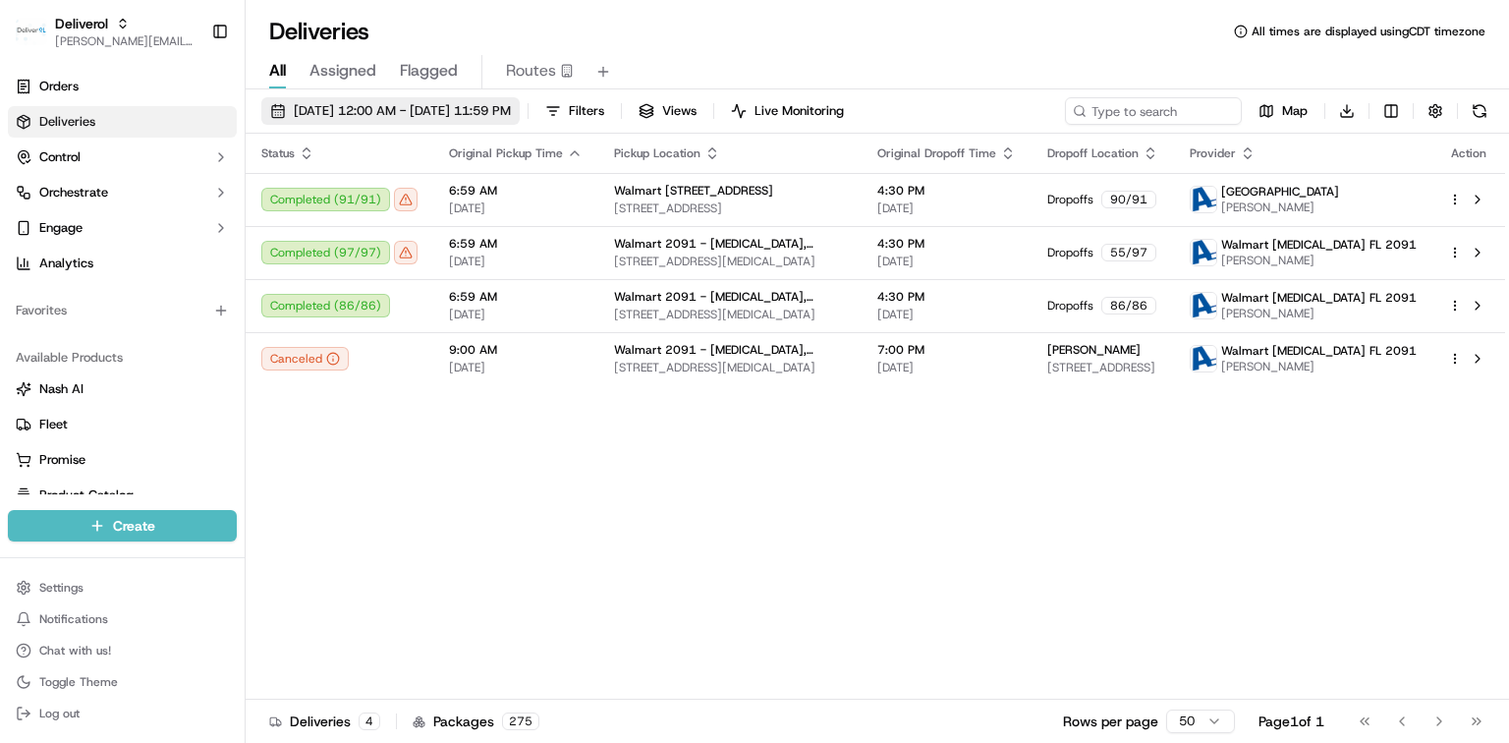
click at [429, 106] on span "09/10/2025 12:00 AM - 09/10/2025 11:59 PM" at bounding box center [402, 111] width 217 height 18
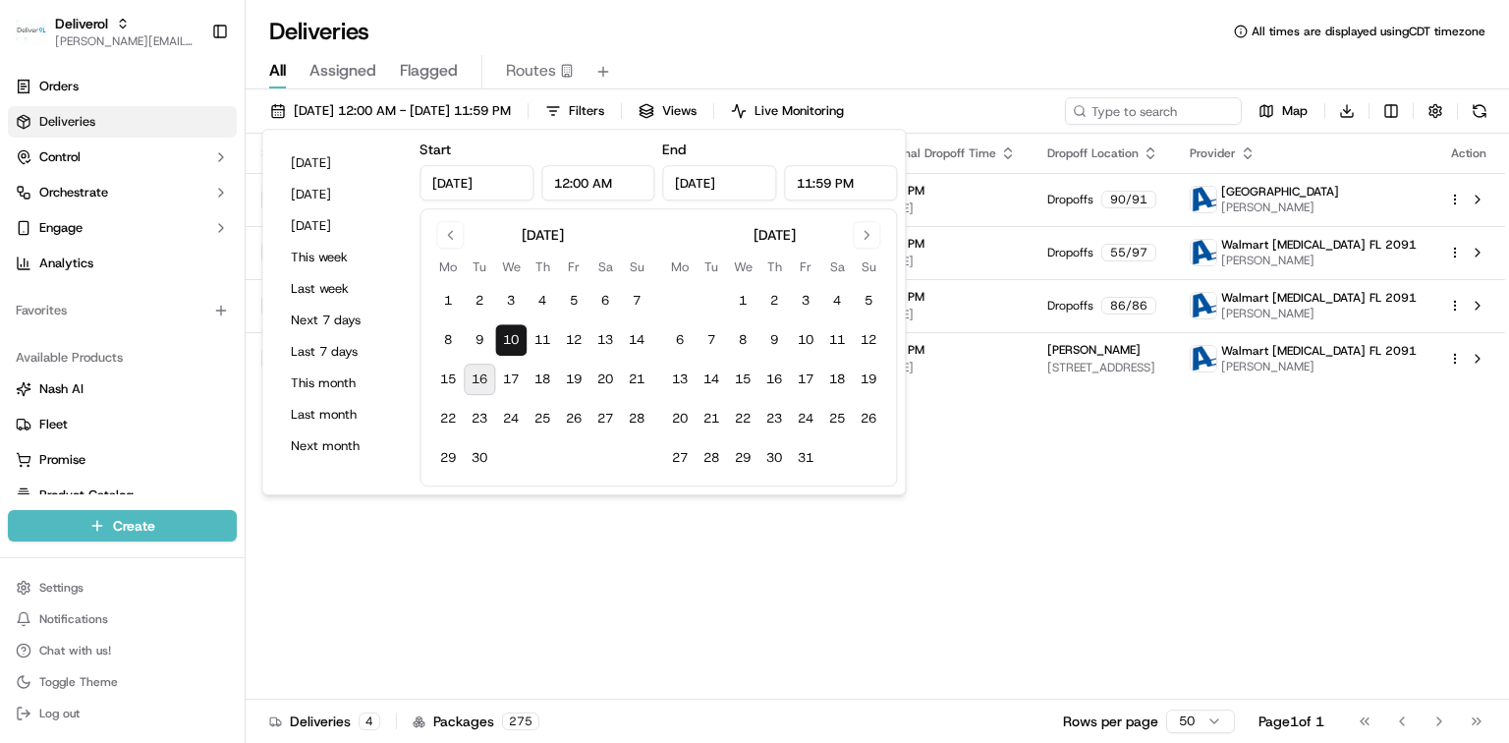
click at [480, 386] on button "16" at bounding box center [479, 379] width 31 height 31
type input "Sep 16, 2025"
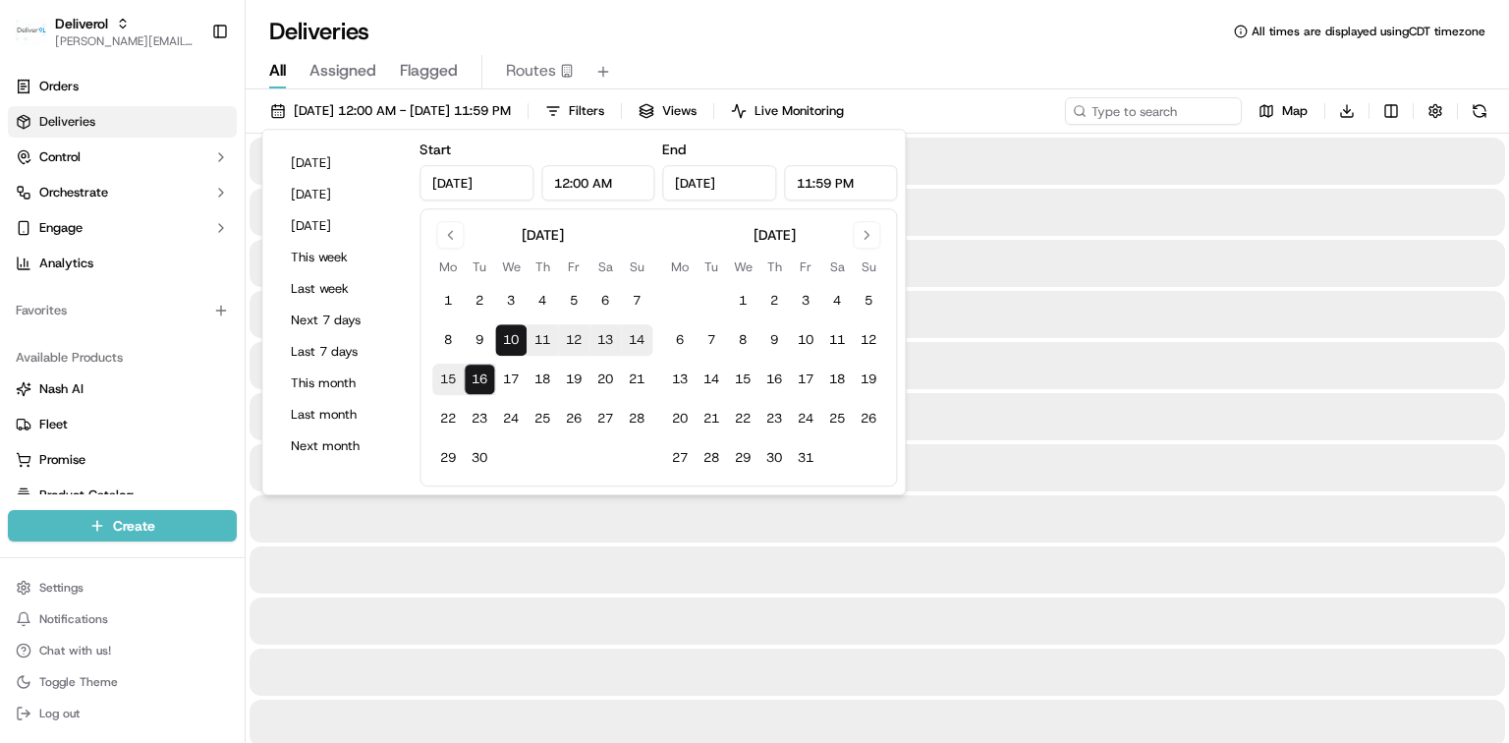
click at [480, 386] on button "16" at bounding box center [479, 379] width 31 height 31
type input "Sep 16, 2025"
click at [987, 44] on div "Deliveries All times are displayed using CDT timezone" at bounding box center [878, 31] width 1264 height 31
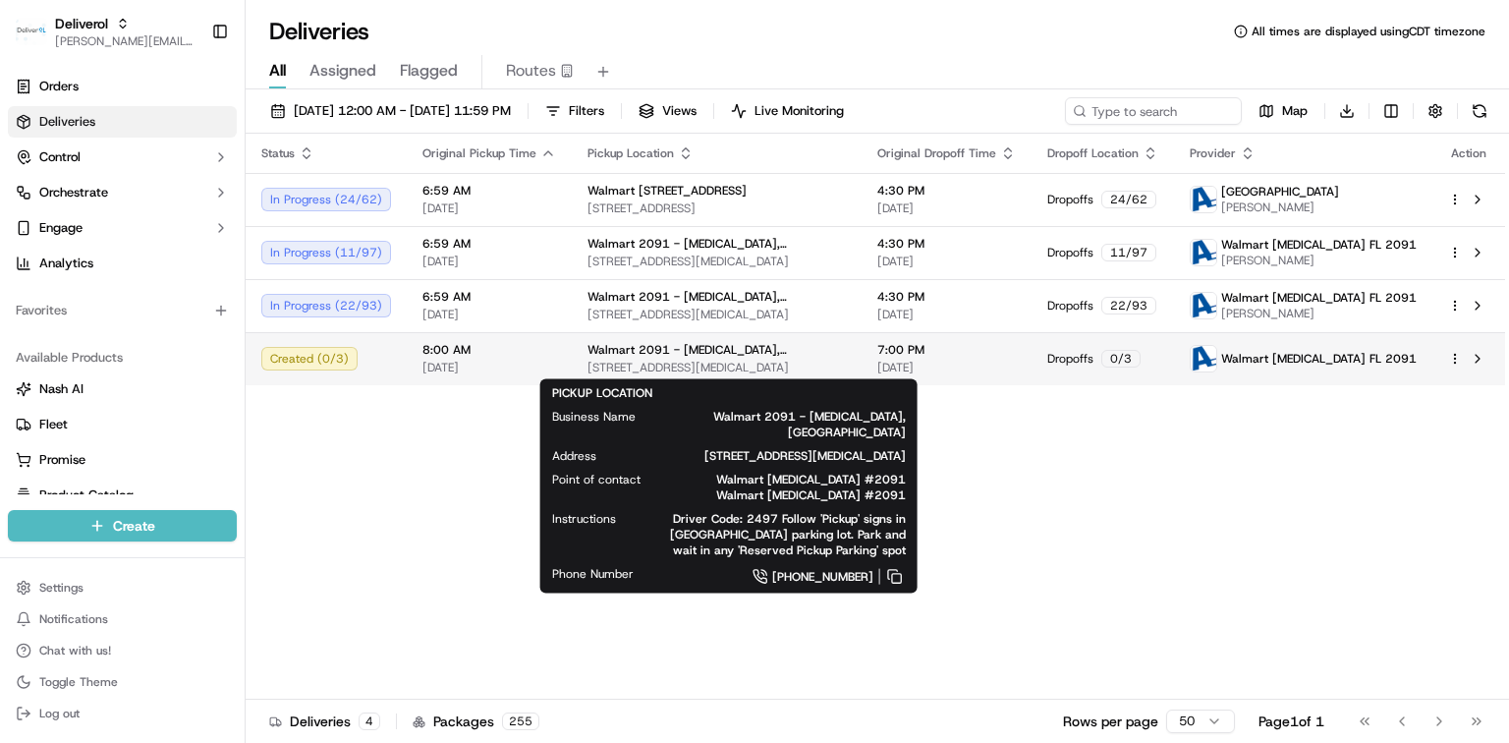
click at [592, 365] on span "[STREET_ADDRESS][MEDICAL_DATA]" at bounding box center [717, 368] width 258 height 16
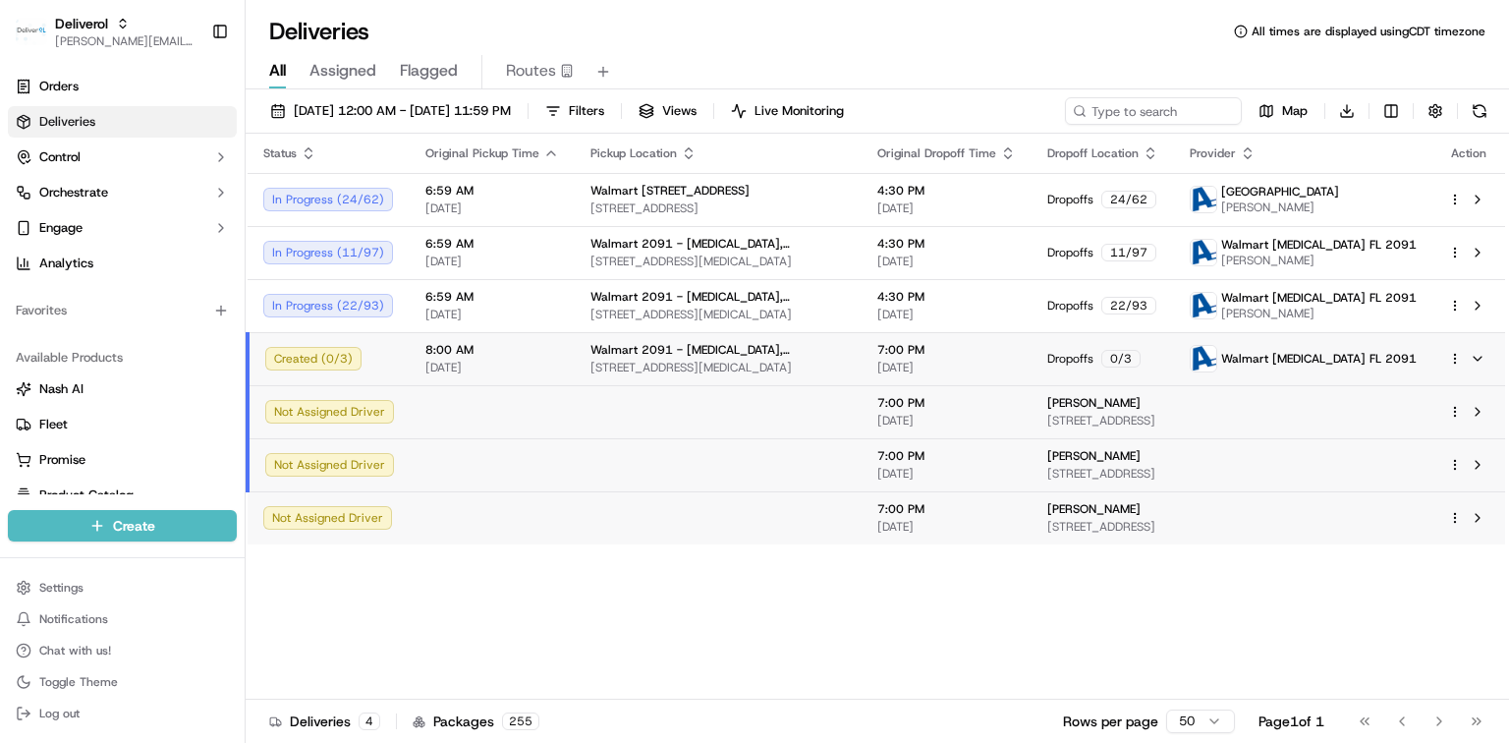
click at [578, 413] on td at bounding box center [718, 411] width 287 height 53
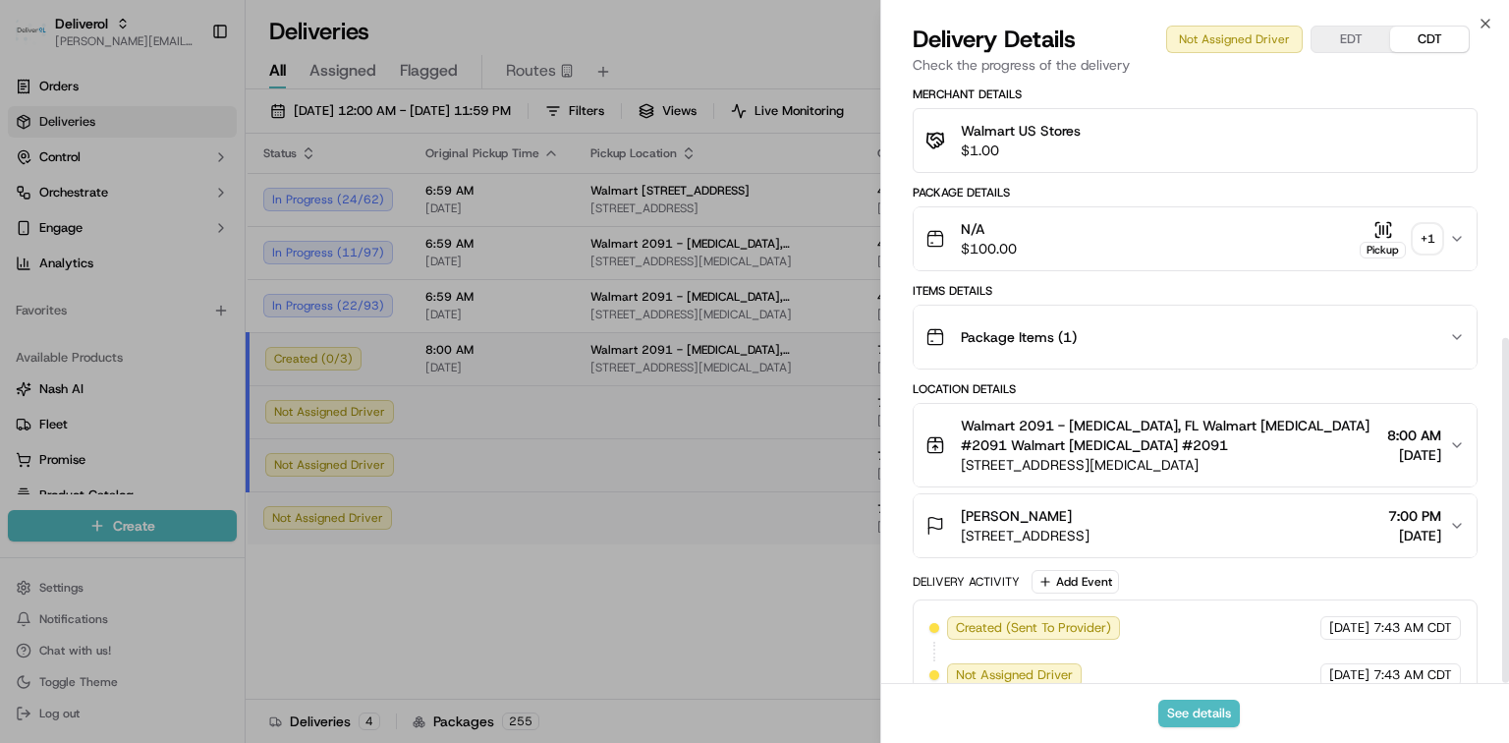
scroll to position [444, 0]
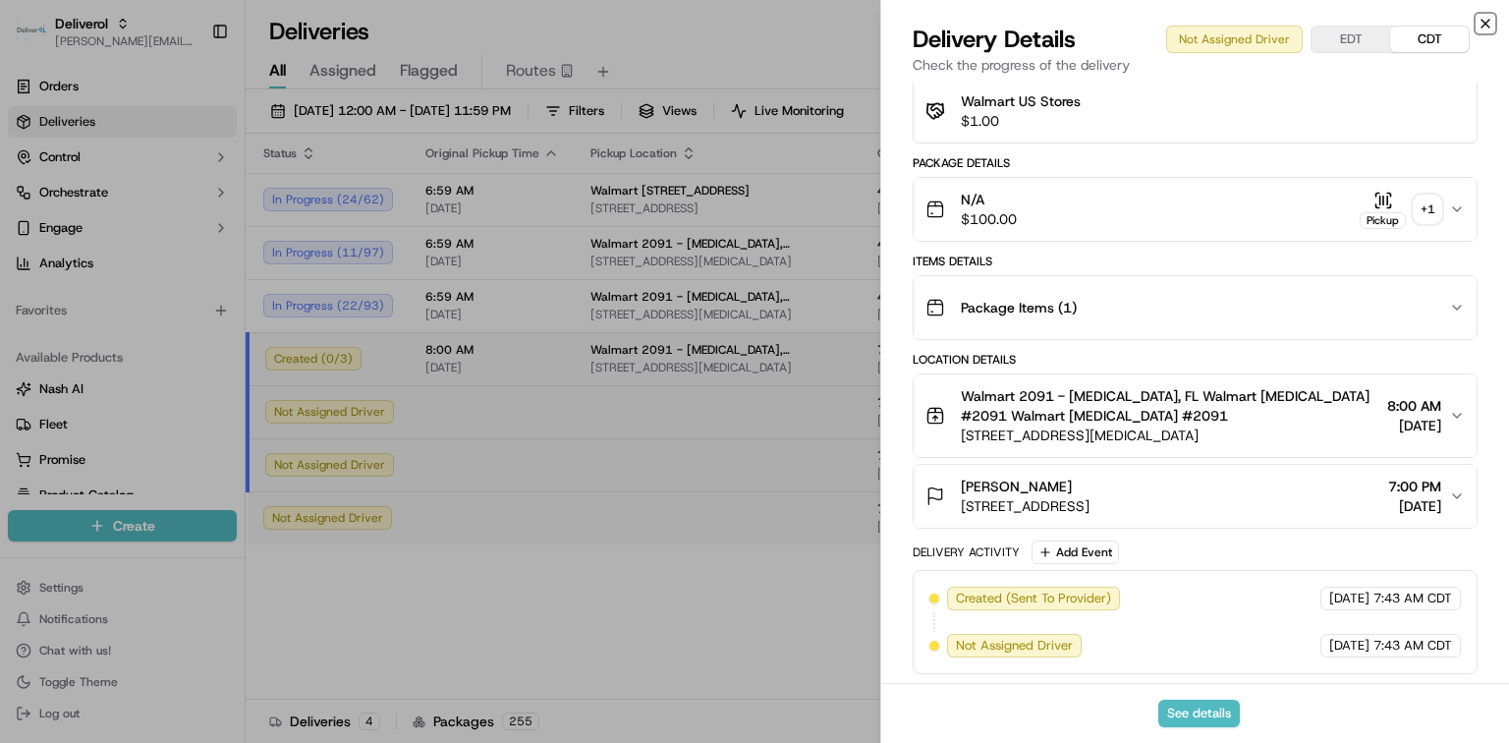
click at [1489, 23] on icon "button" at bounding box center [1486, 24] width 16 height 16
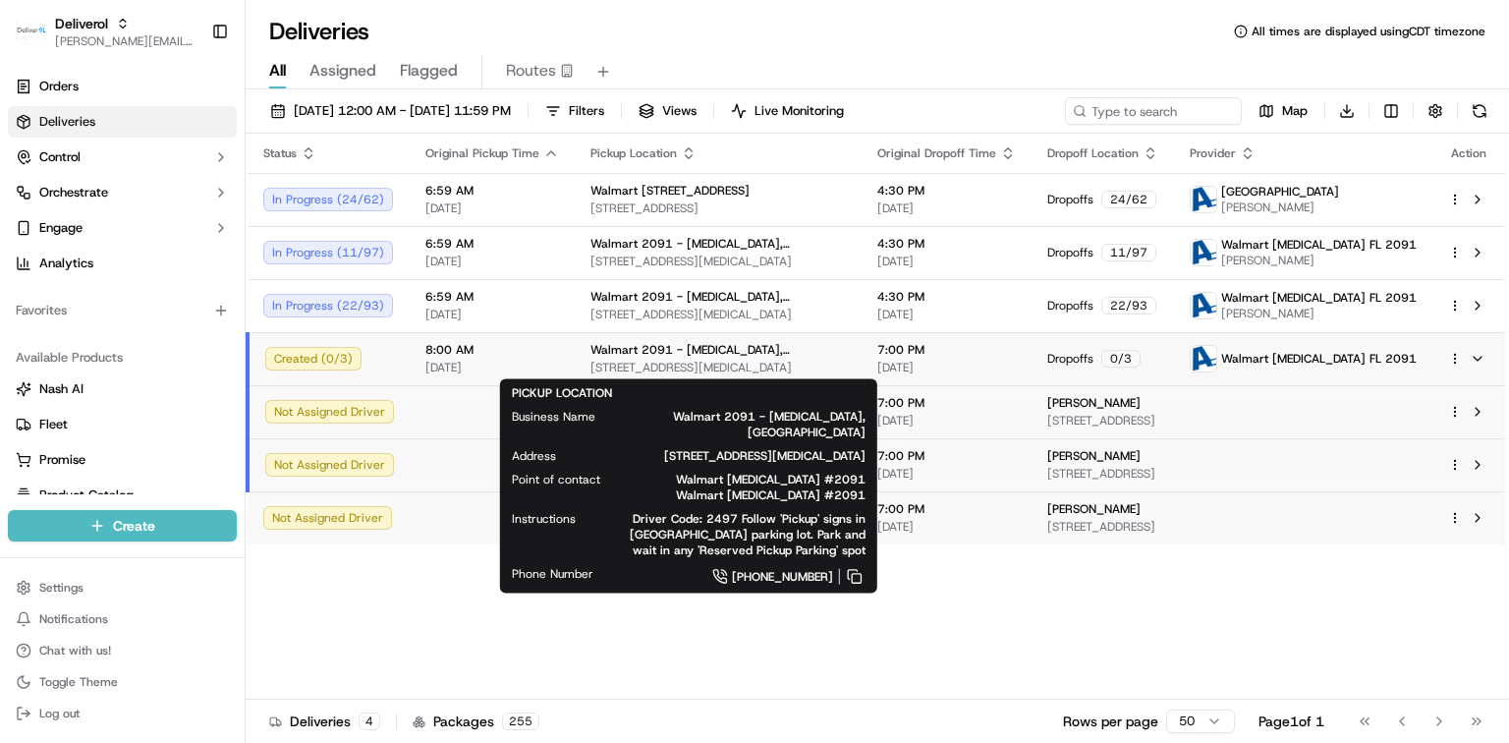
click at [662, 354] on span "Walmart 2091 - [MEDICAL_DATA], [GEOGRAPHIC_DATA]" at bounding box center [718, 350] width 255 height 16
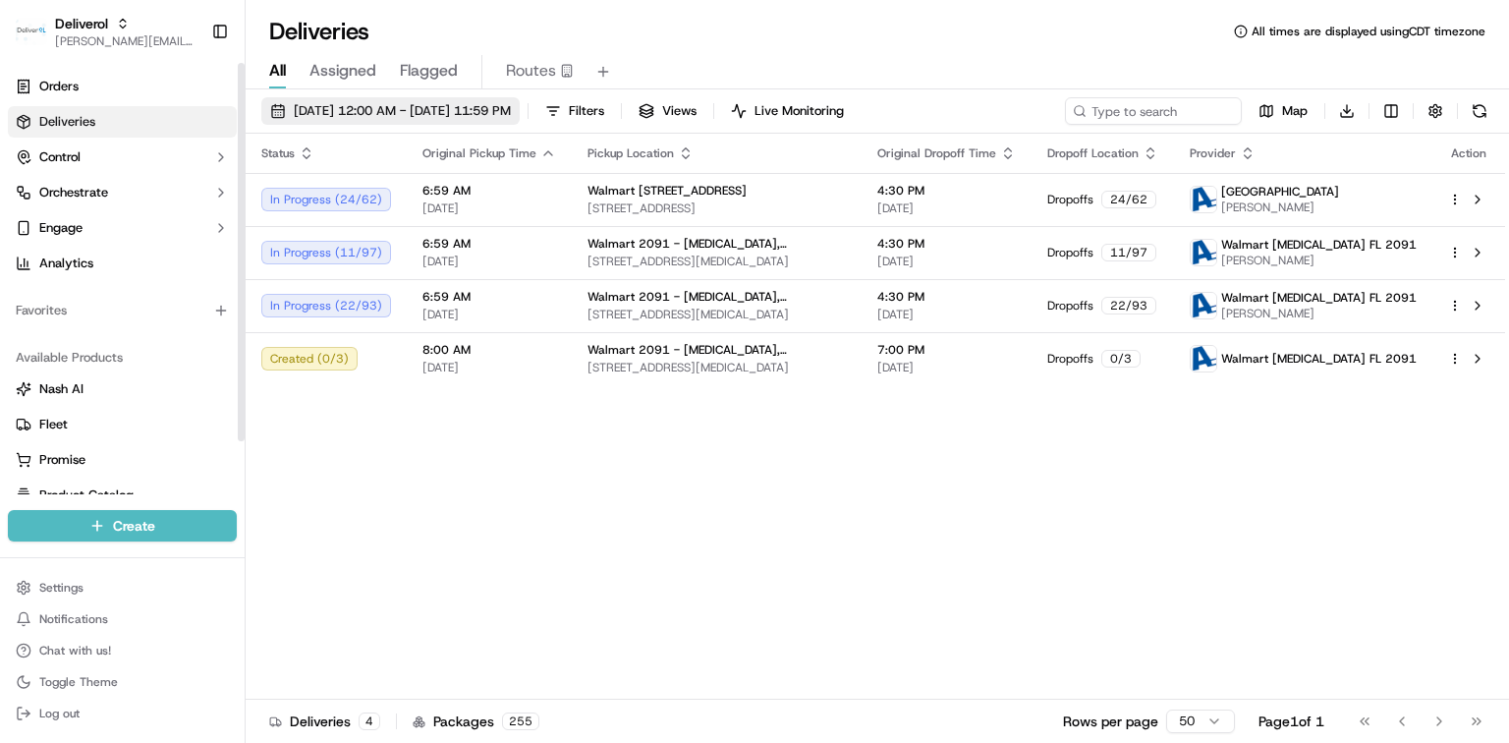
click at [367, 104] on span "[DATE] 12:00 AM - [DATE] 11:59 PM" at bounding box center [402, 111] width 217 height 18
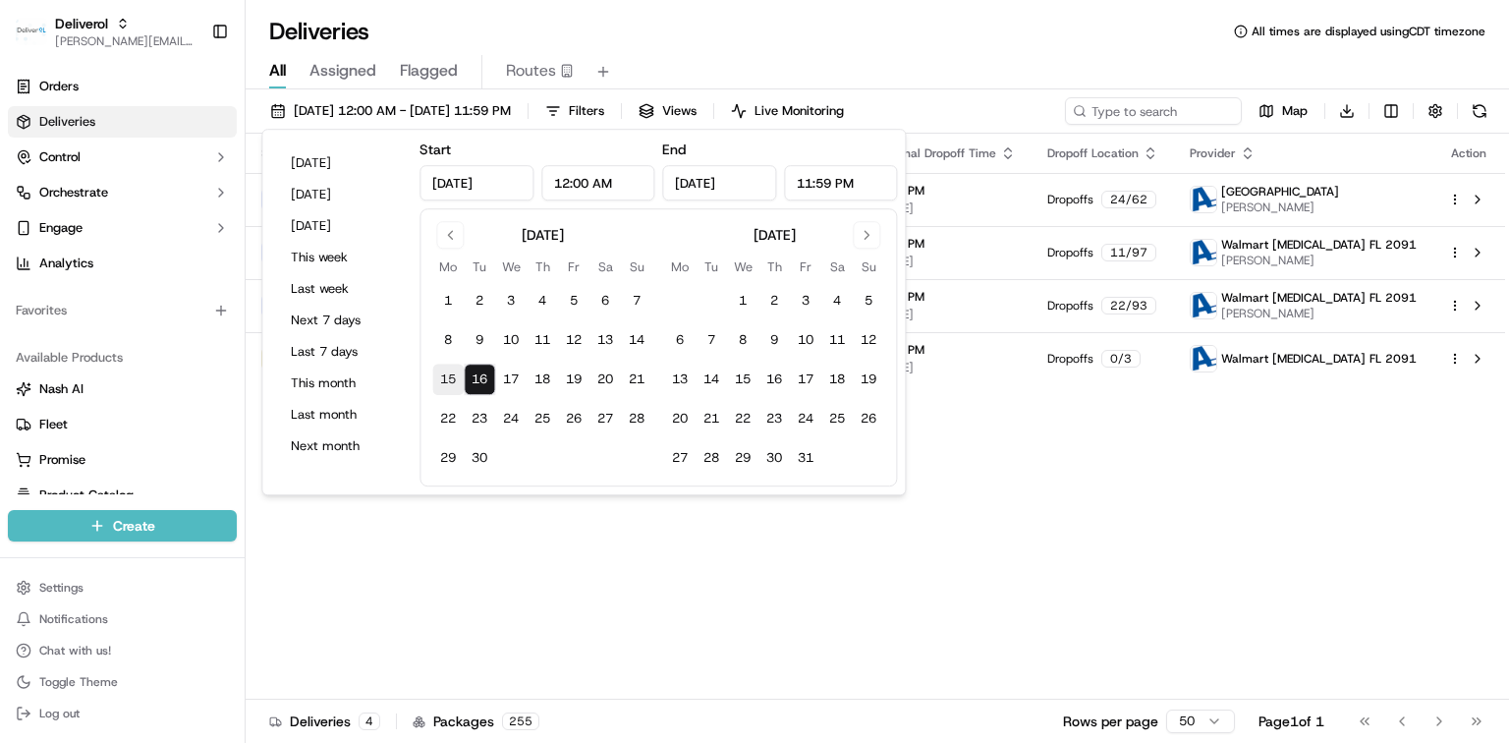
click at [455, 385] on button "15" at bounding box center [447, 379] width 31 height 31
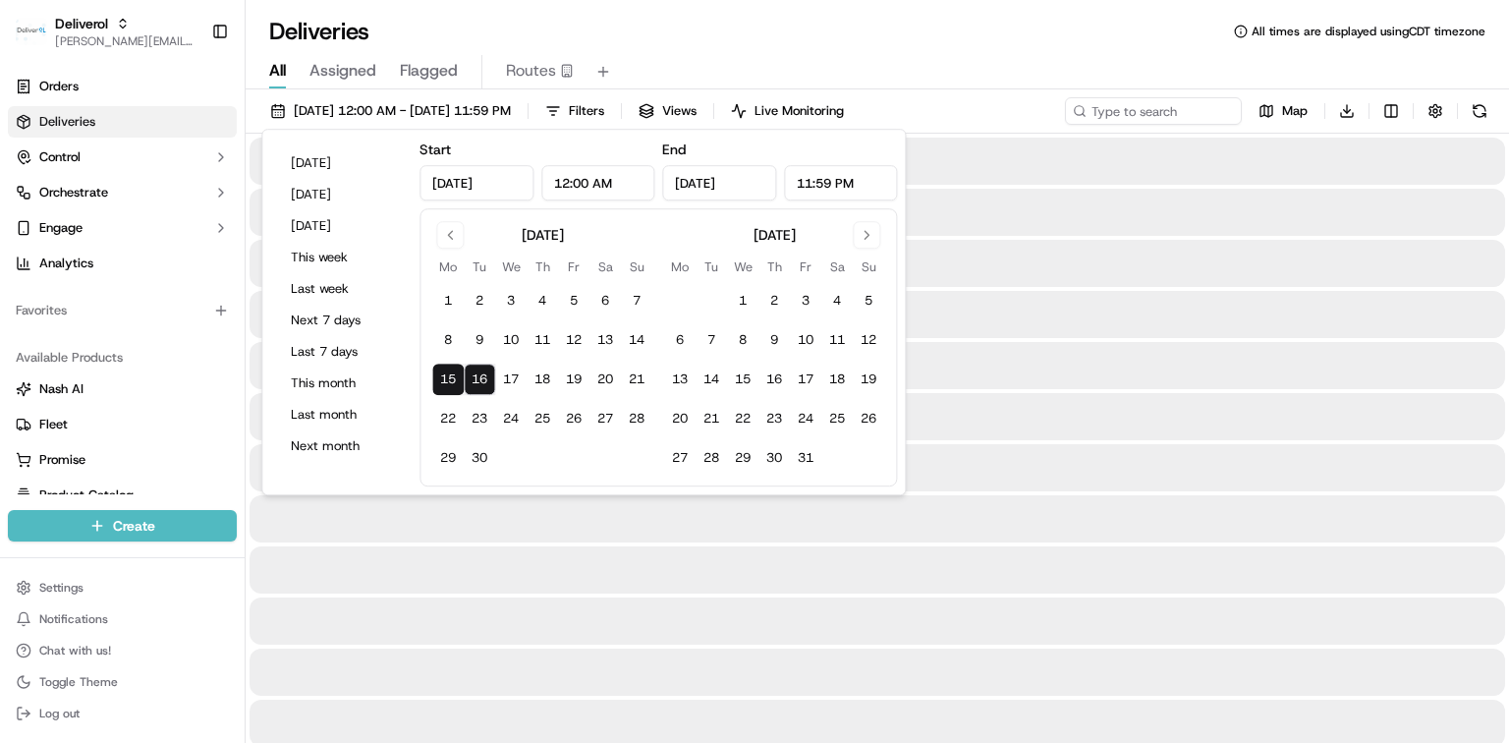
type input "Sep 15, 2025"
click at [452, 381] on button "15" at bounding box center [447, 379] width 31 height 31
click at [481, 379] on button "16" at bounding box center [479, 379] width 31 height 31
type input "Sep 16, 2025"
click at [519, 552] on div at bounding box center [878, 569] width 1256 height 47
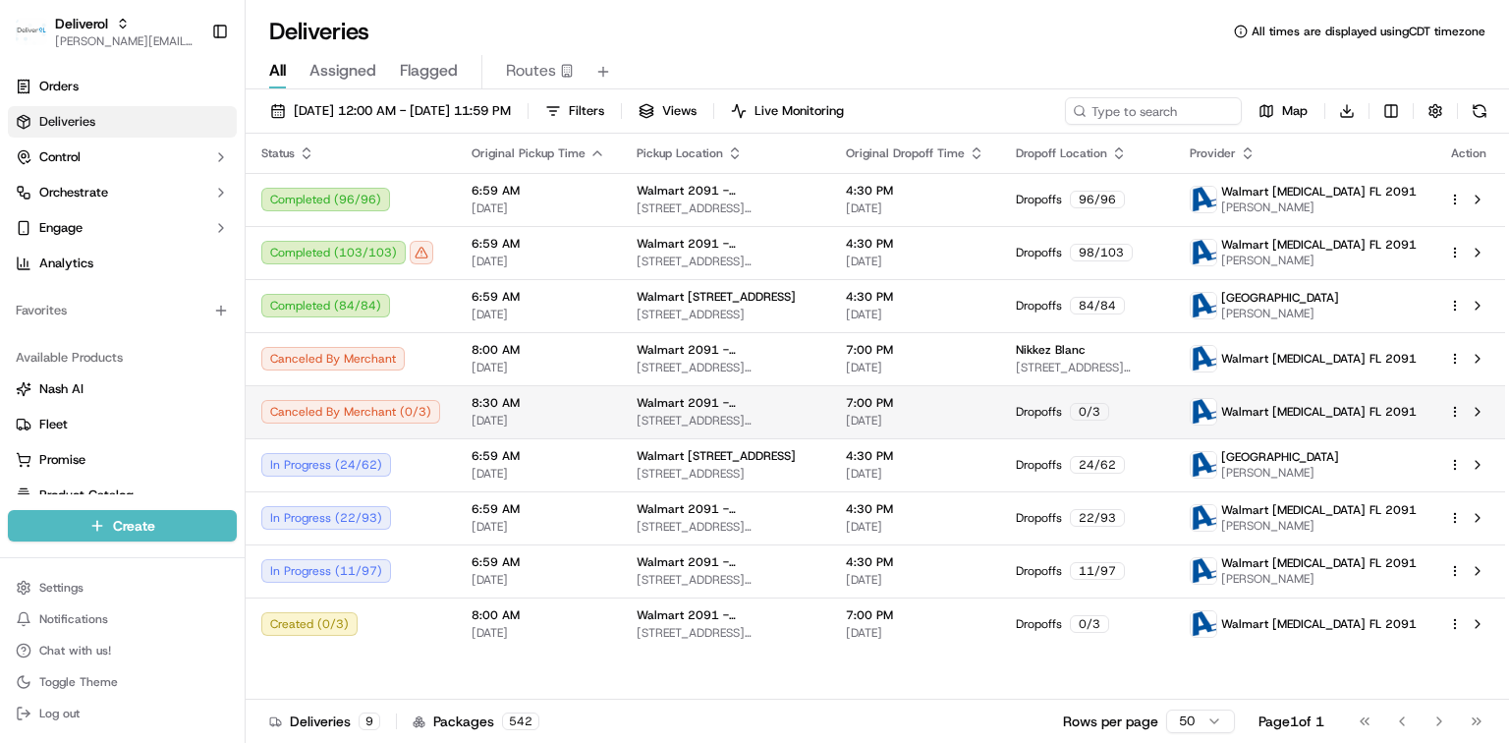
click at [720, 411] on div "Walmart 2091 - Doral, FL 8651 NW 13TH TER, DORAL, FL 33126, US" at bounding box center [726, 411] width 178 height 33
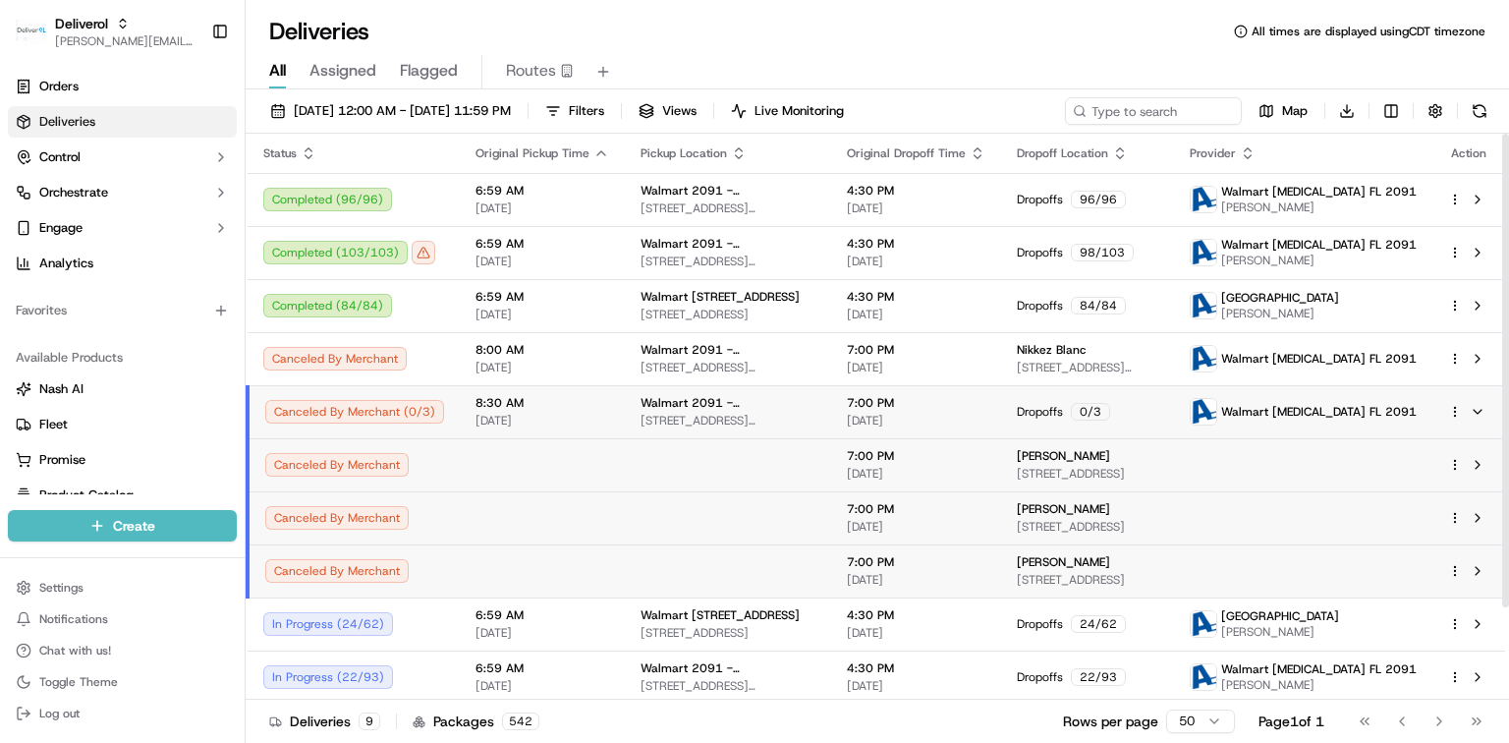
click at [667, 477] on td at bounding box center [728, 464] width 206 height 53
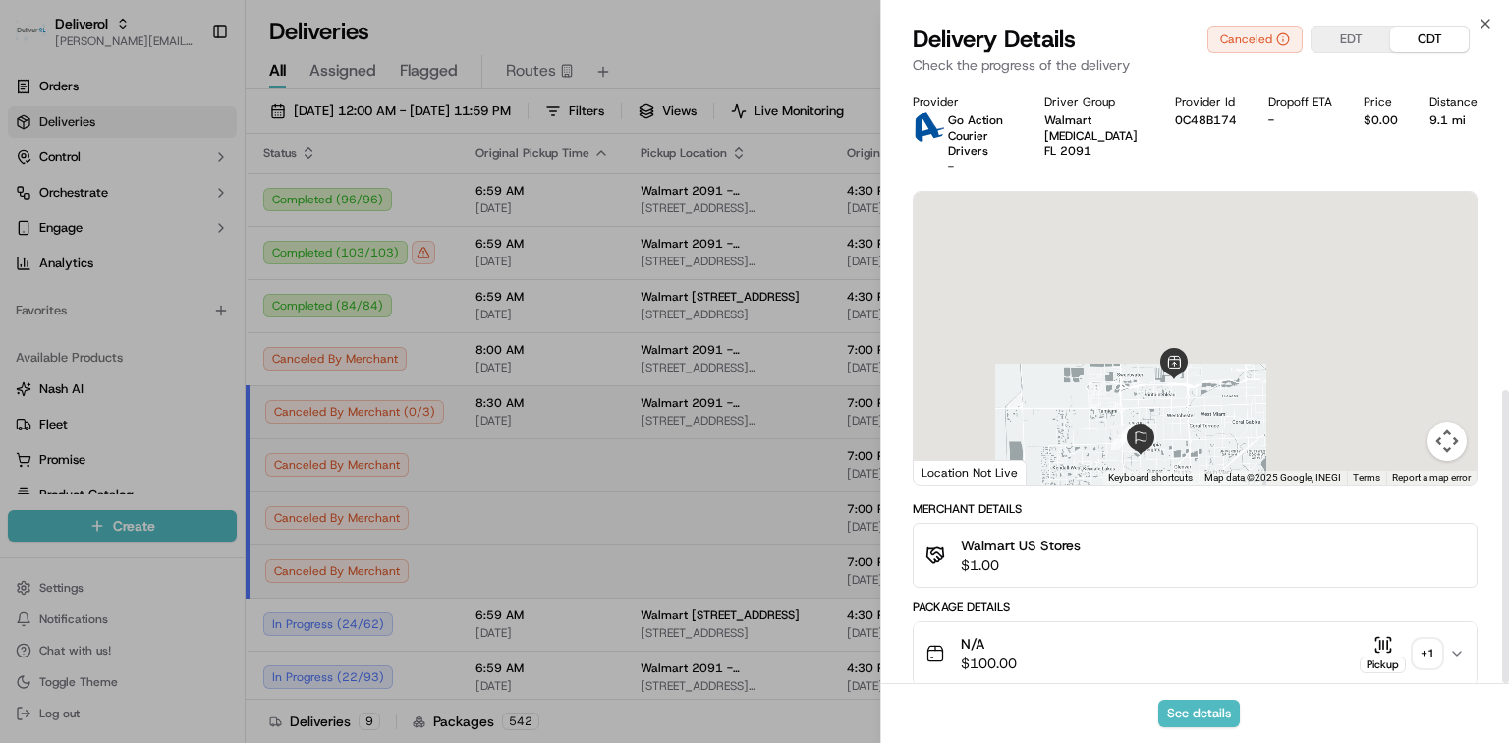
scroll to position [631, 0]
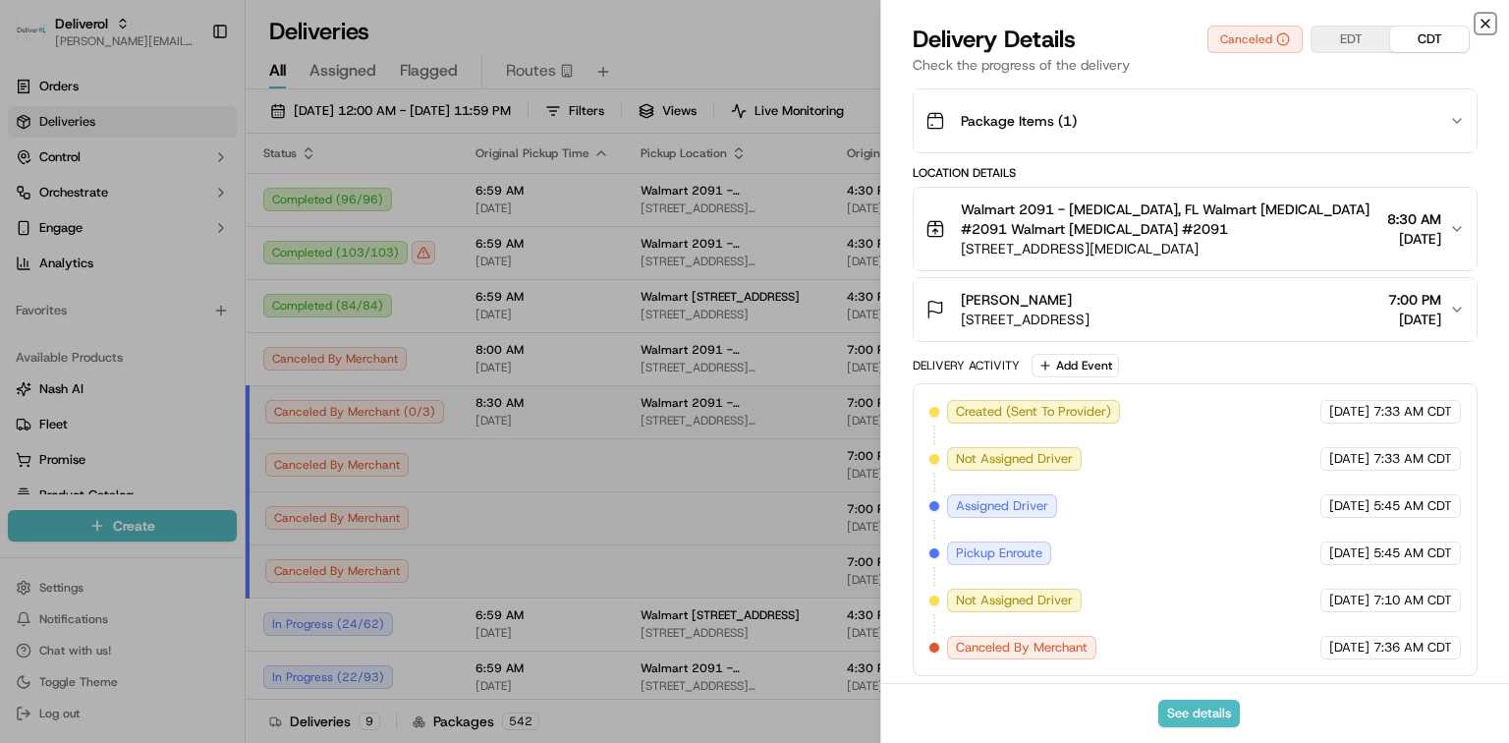
click at [1479, 24] on icon "button" at bounding box center [1486, 24] width 16 height 16
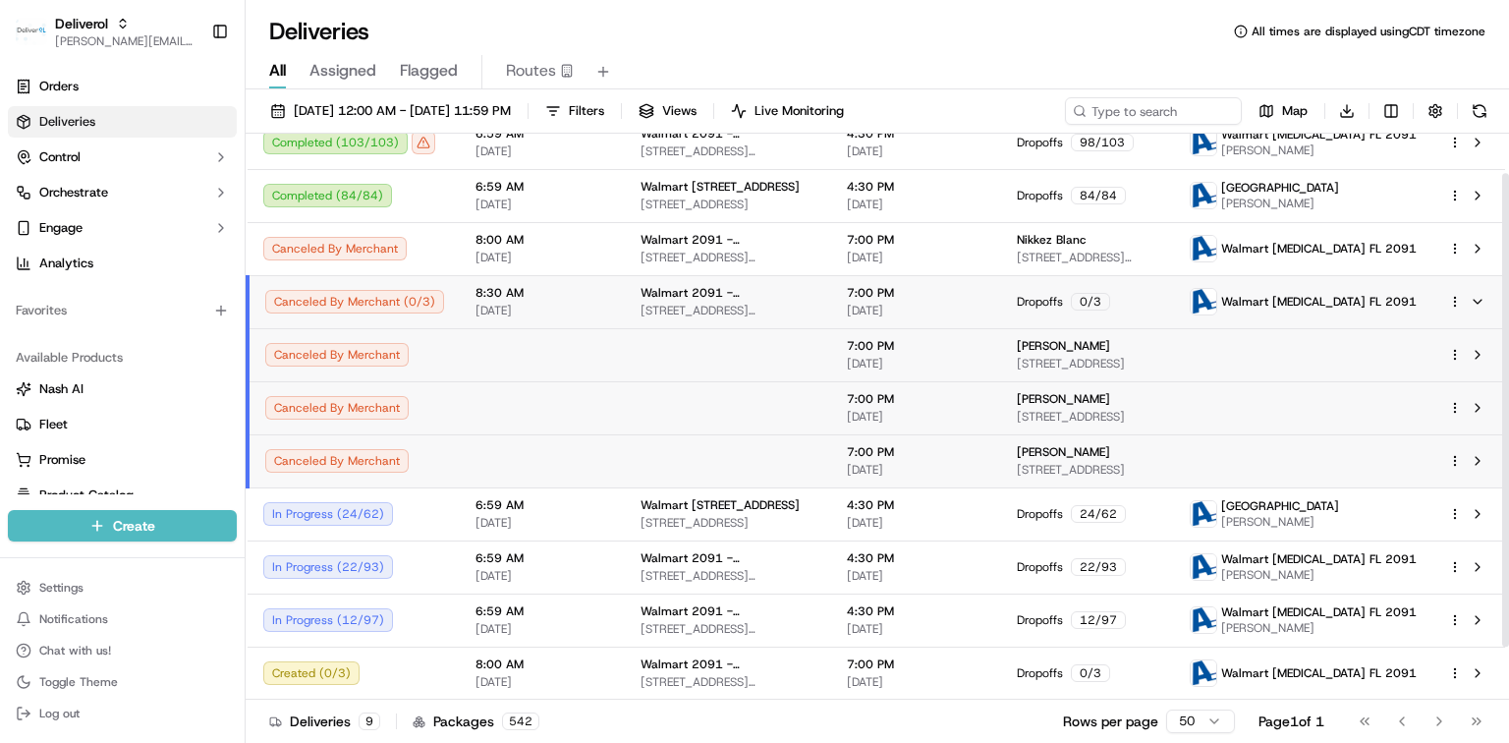
scroll to position [0, 0]
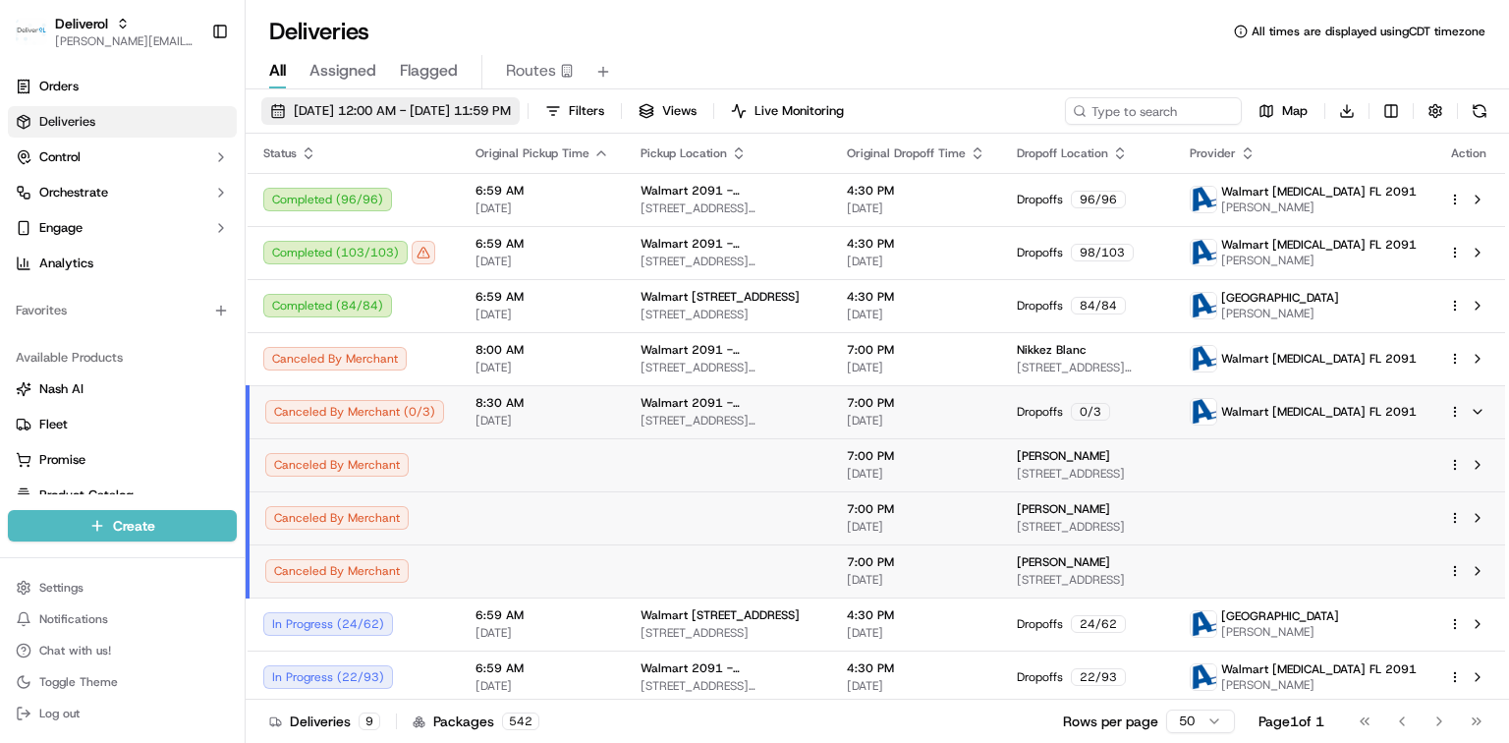
click at [367, 114] on span "09/15/2025 12:00 AM - 09/16/2025 11:59 PM" at bounding box center [402, 111] width 217 height 18
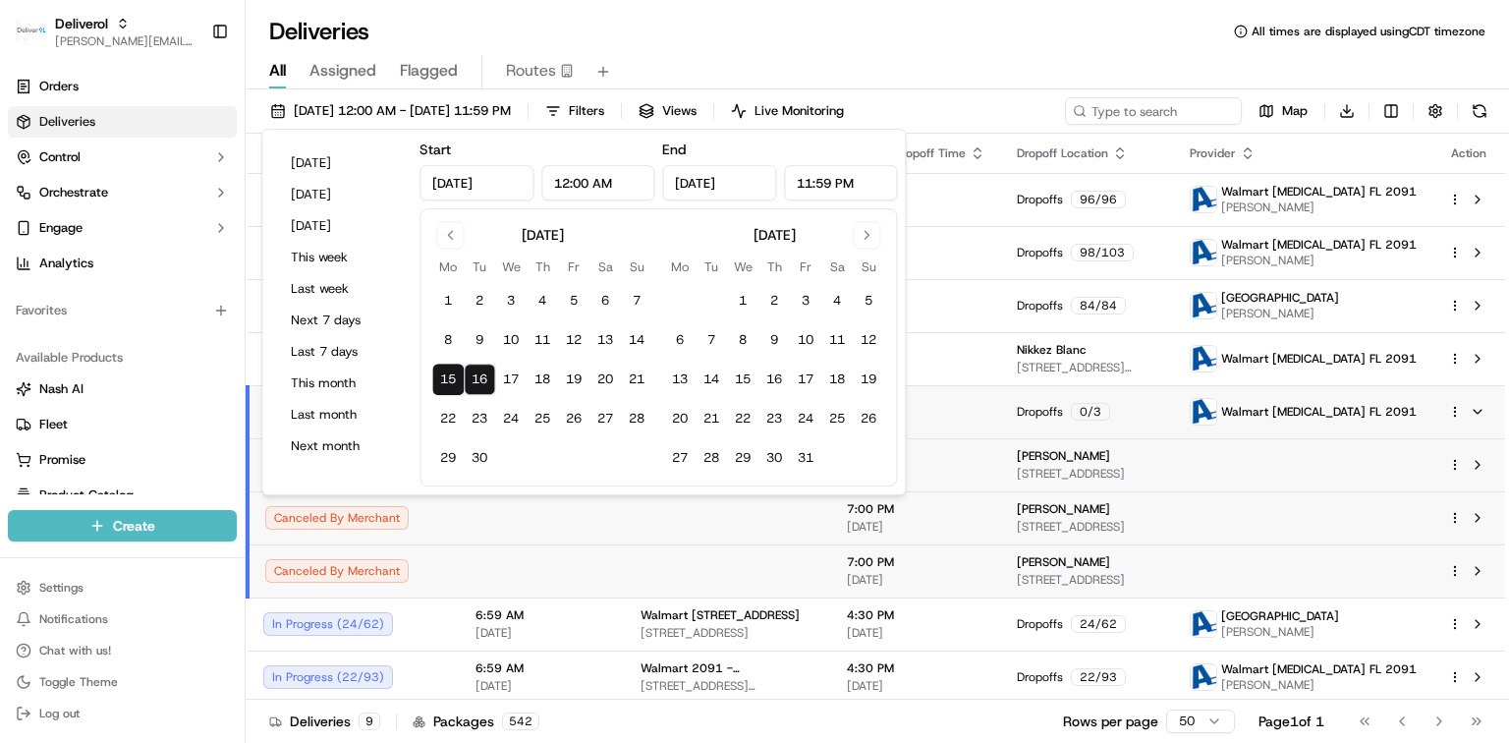
click at [480, 375] on button "16" at bounding box center [479, 379] width 31 height 31
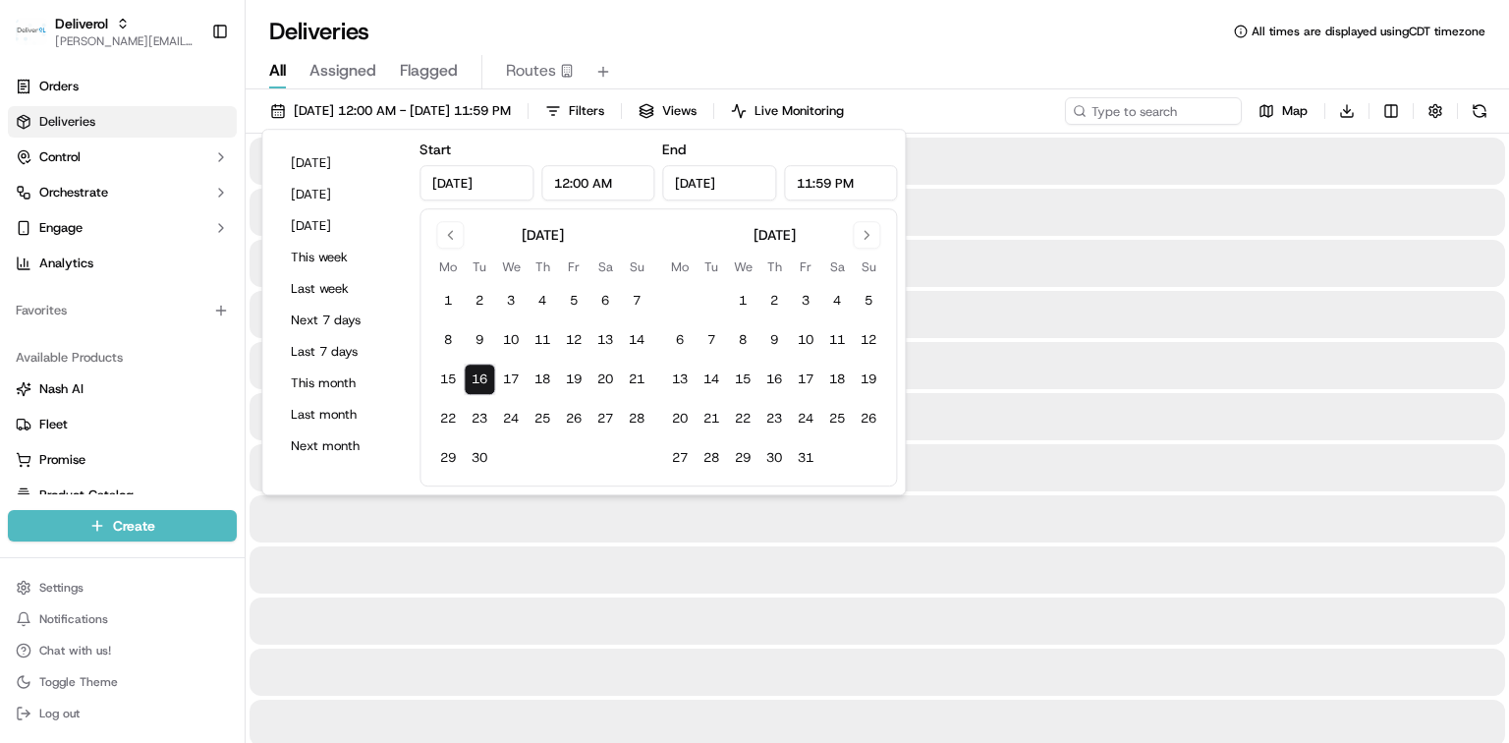
type input "Sep 16, 2025"
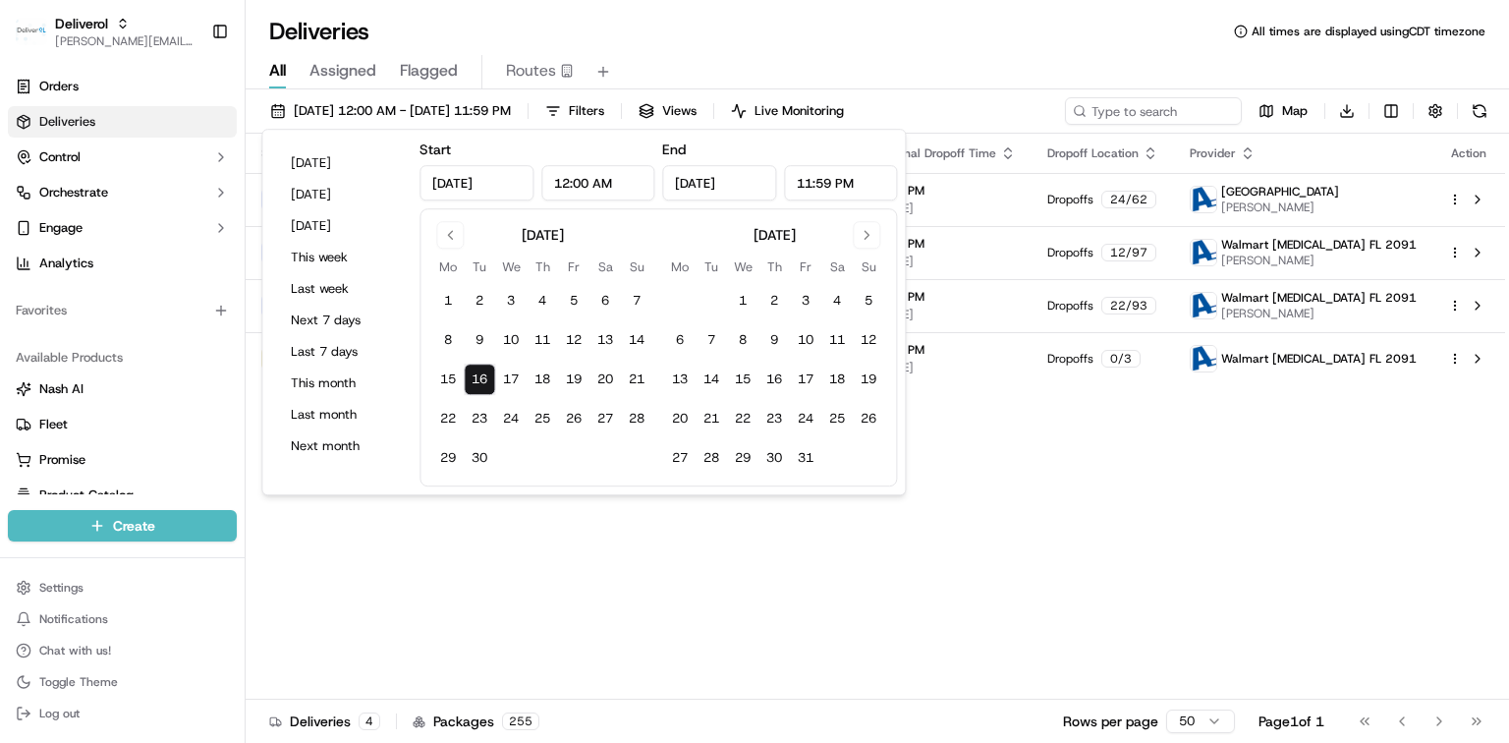
click at [972, 66] on div "All Assigned Flagged Routes" at bounding box center [878, 72] width 1264 height 34
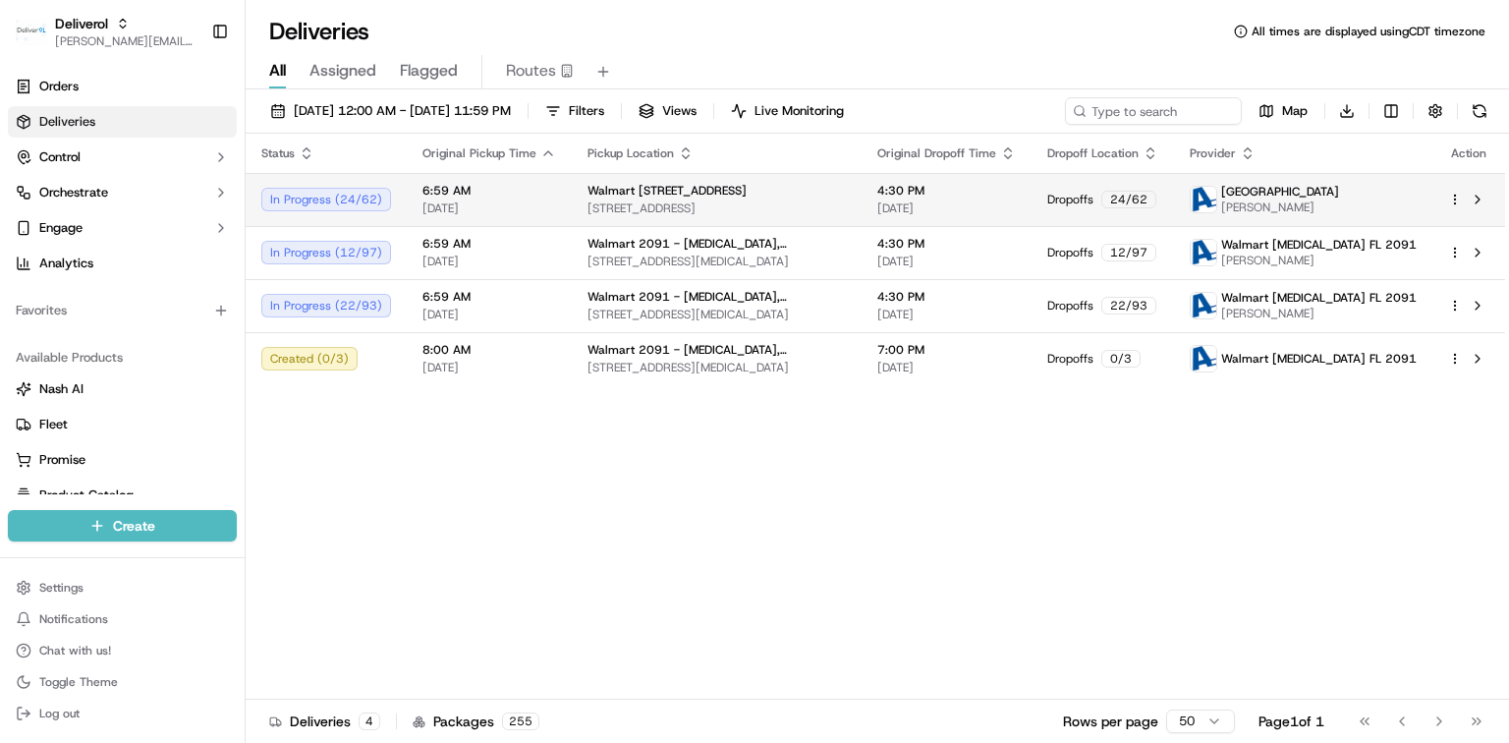
click at [535, 197] on span "6:59 AM" at bounding box center [490, 191] width 134 height 16
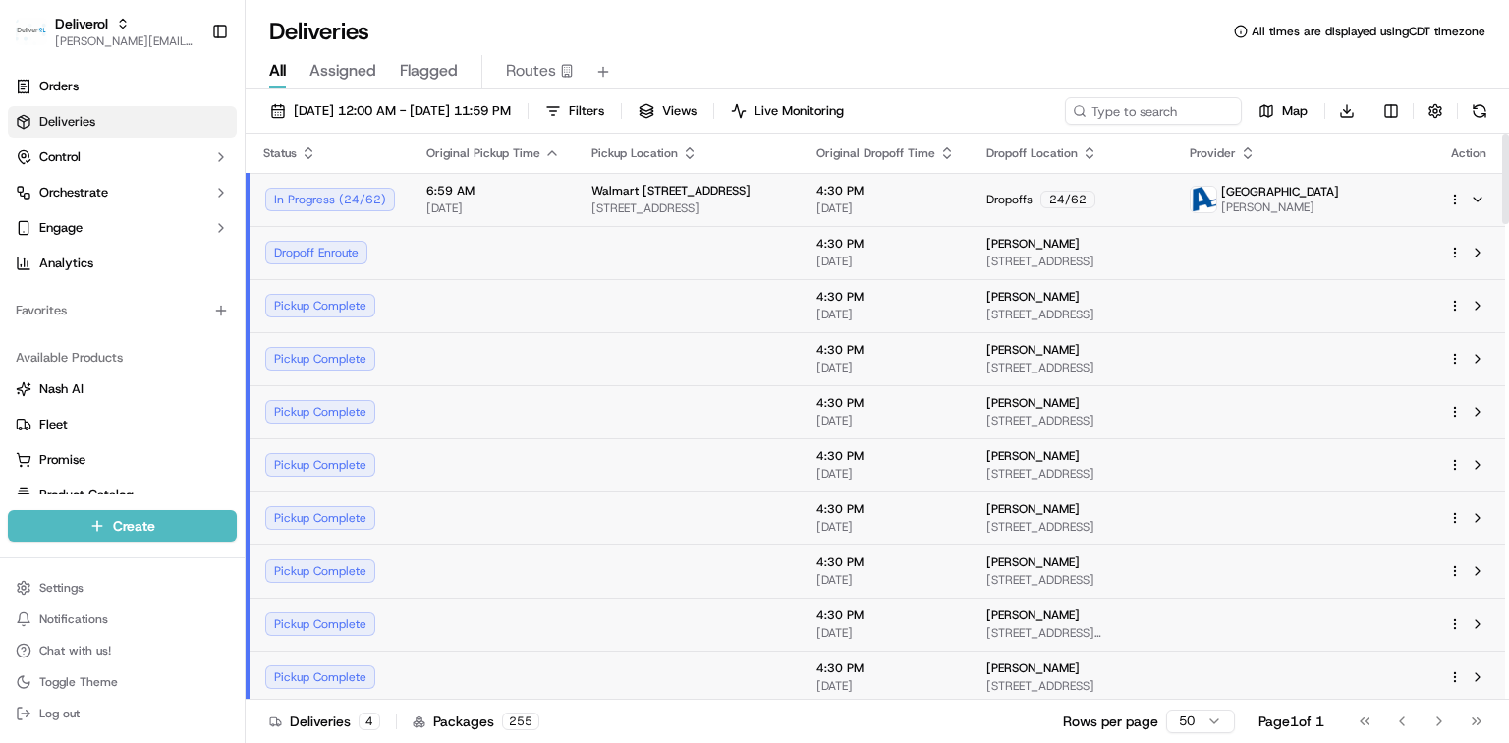
click at [508, 205] on span "09/16/2025" at bounding box center [493, 208] width 134 height 16
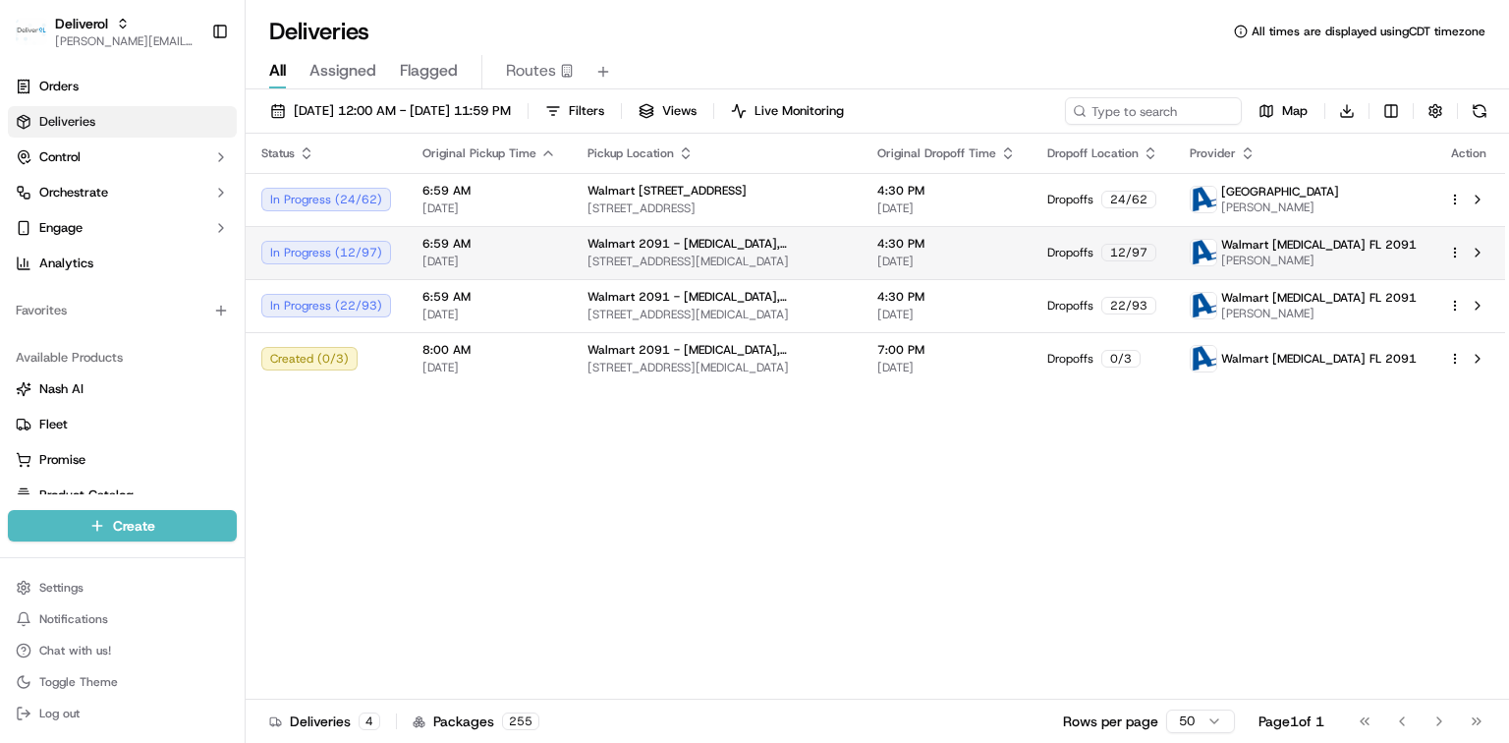
click at [495, 247] on span "6:59 AM" at bounding box center [490, 244] width 134 height 16
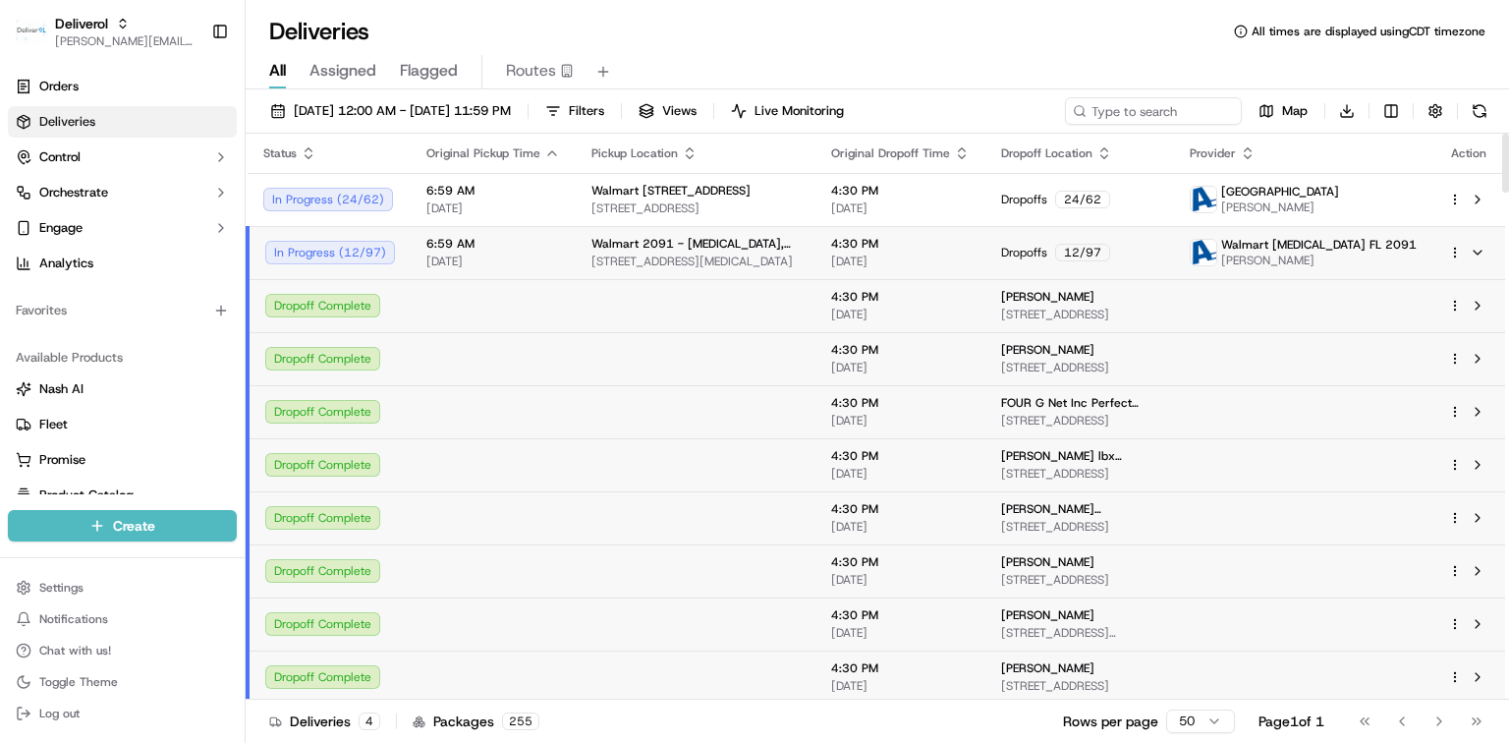
click at [495, 254] on span "09/16/2025" at bounding box center [493, 262] width 134 height 16
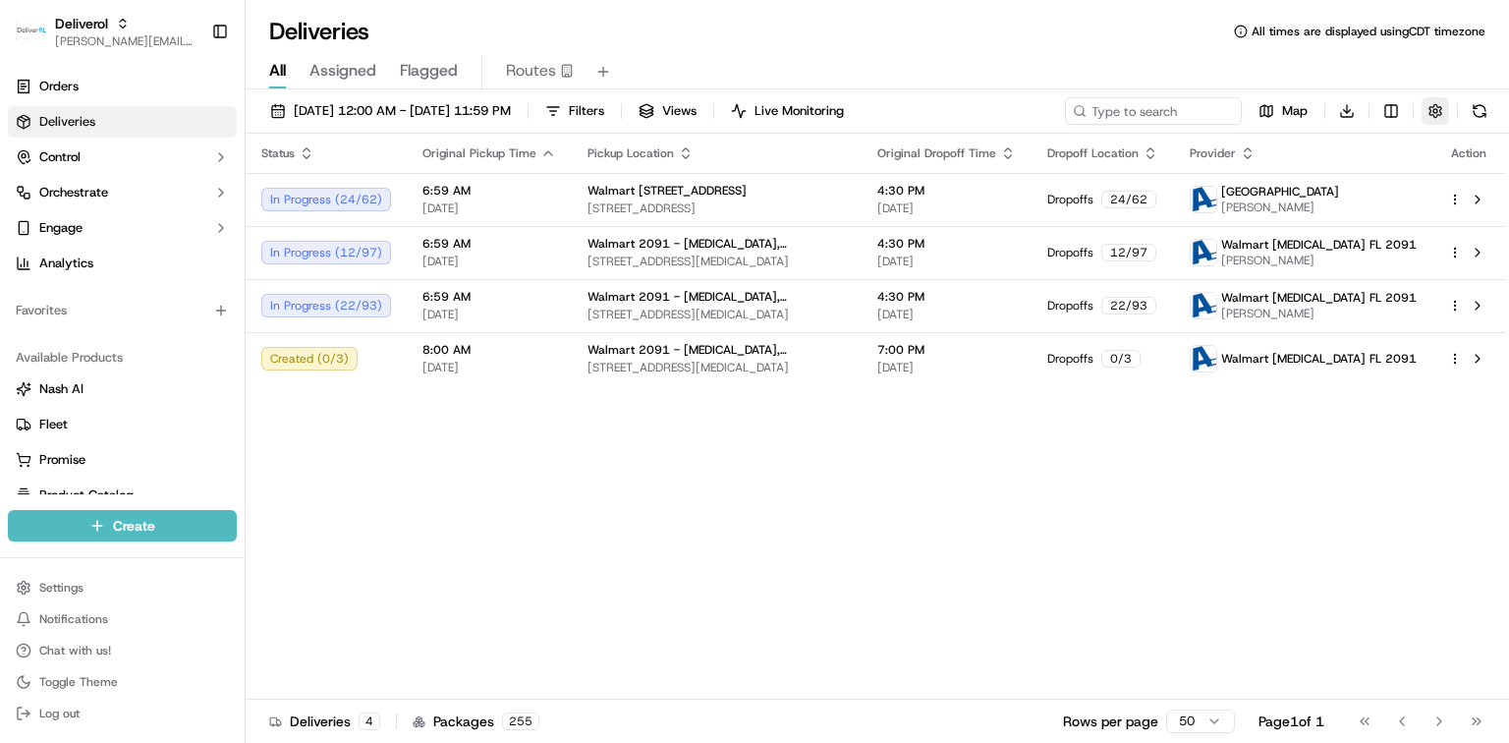
click at [1439, 114] on button "button" at bounding box center [1436, 111] width 28 height 28
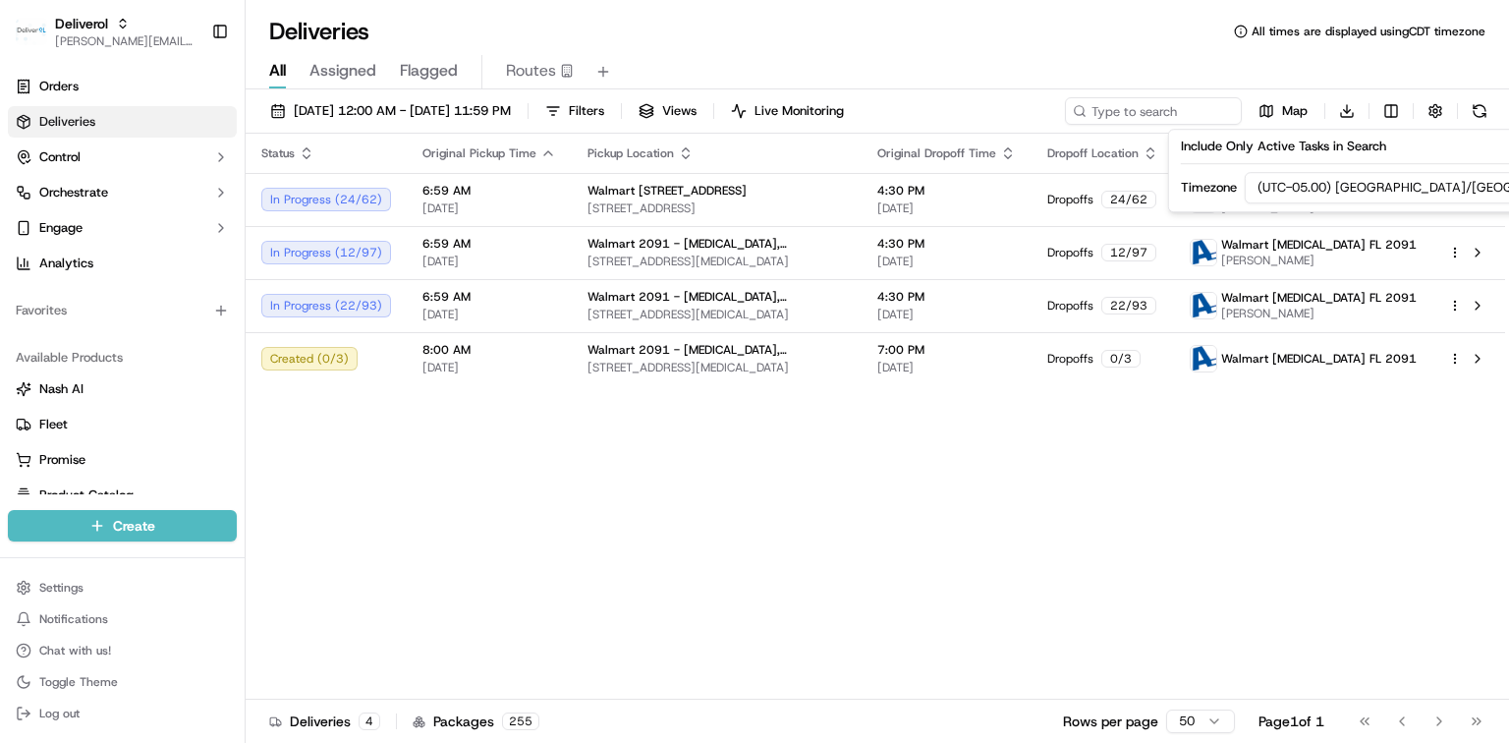
click at [1387, 442] on div "Status Original Pickup Time Pickup Location Original Dropoff Time Dropoff Locat…" at bounding box center [876, 417] width 1260 height 566
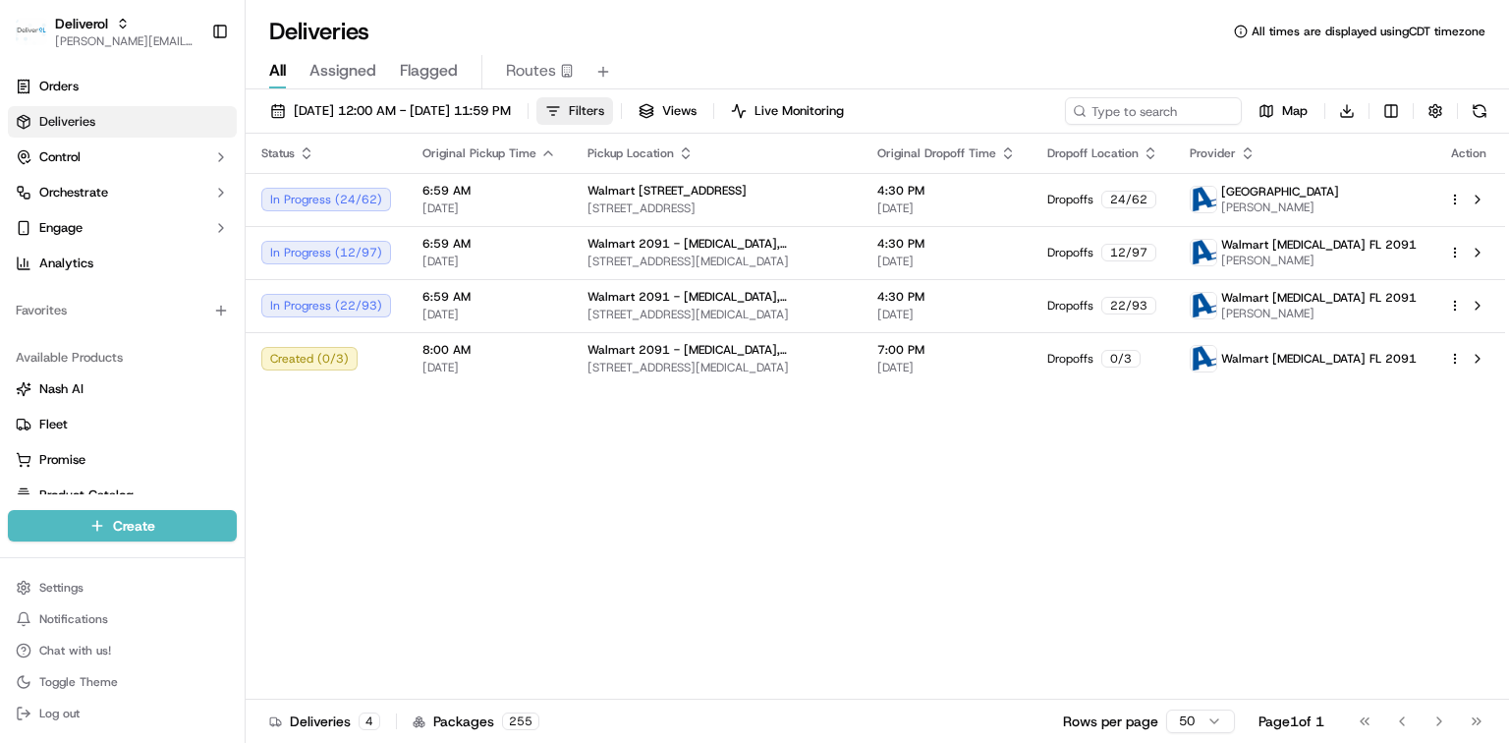
click at [604, 110] on span "Filters" at bounding box center [586, 111] width 35 height 18
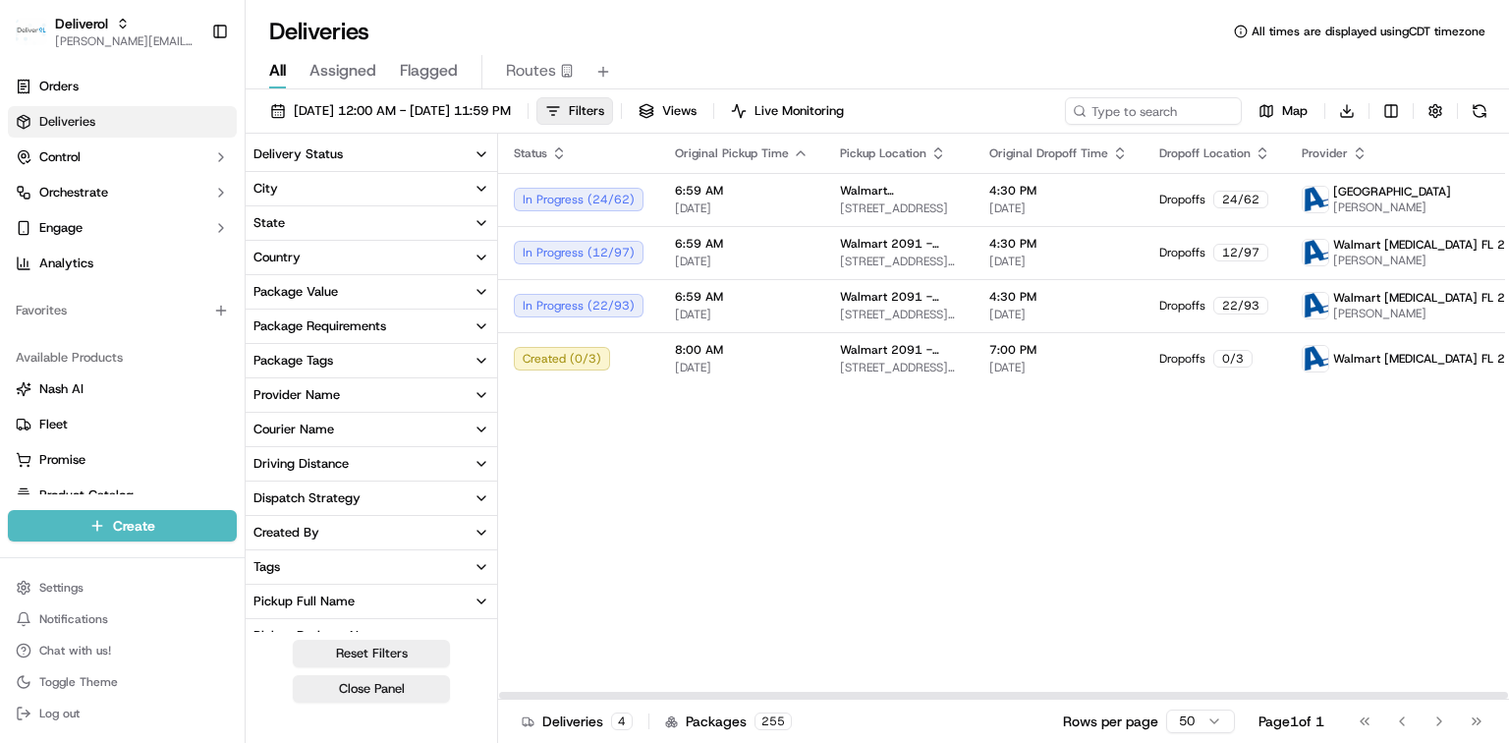
click at [484, 153] on icon "button" at bounding box center [482, 154] width 16 height 16
click at [476, 146] on icon "button" at bounding box center [482, 154] width 16 height 16
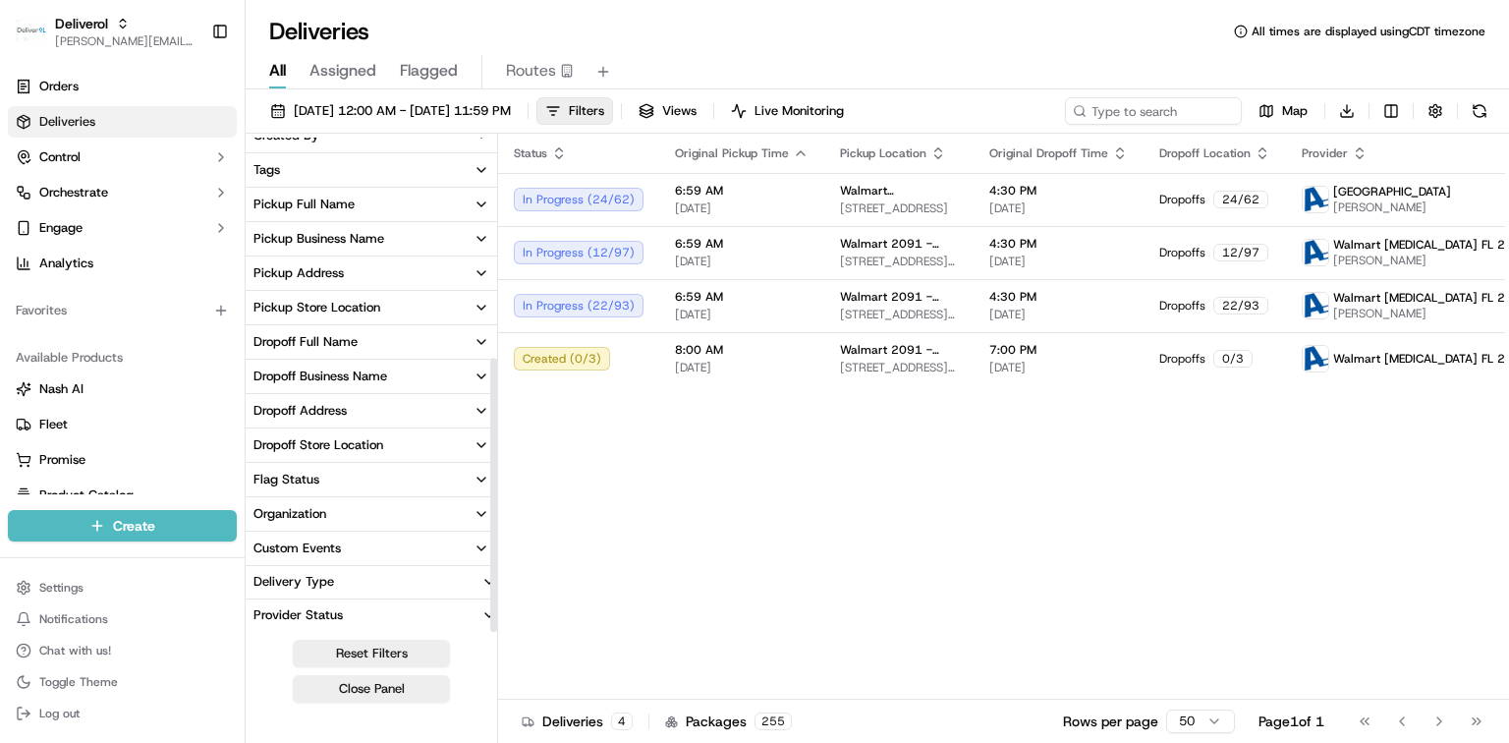
scroll to position [397, 0]
click at [397, 690] on button "Close Panel" at bounding box center [371, 689] width 157 height 28
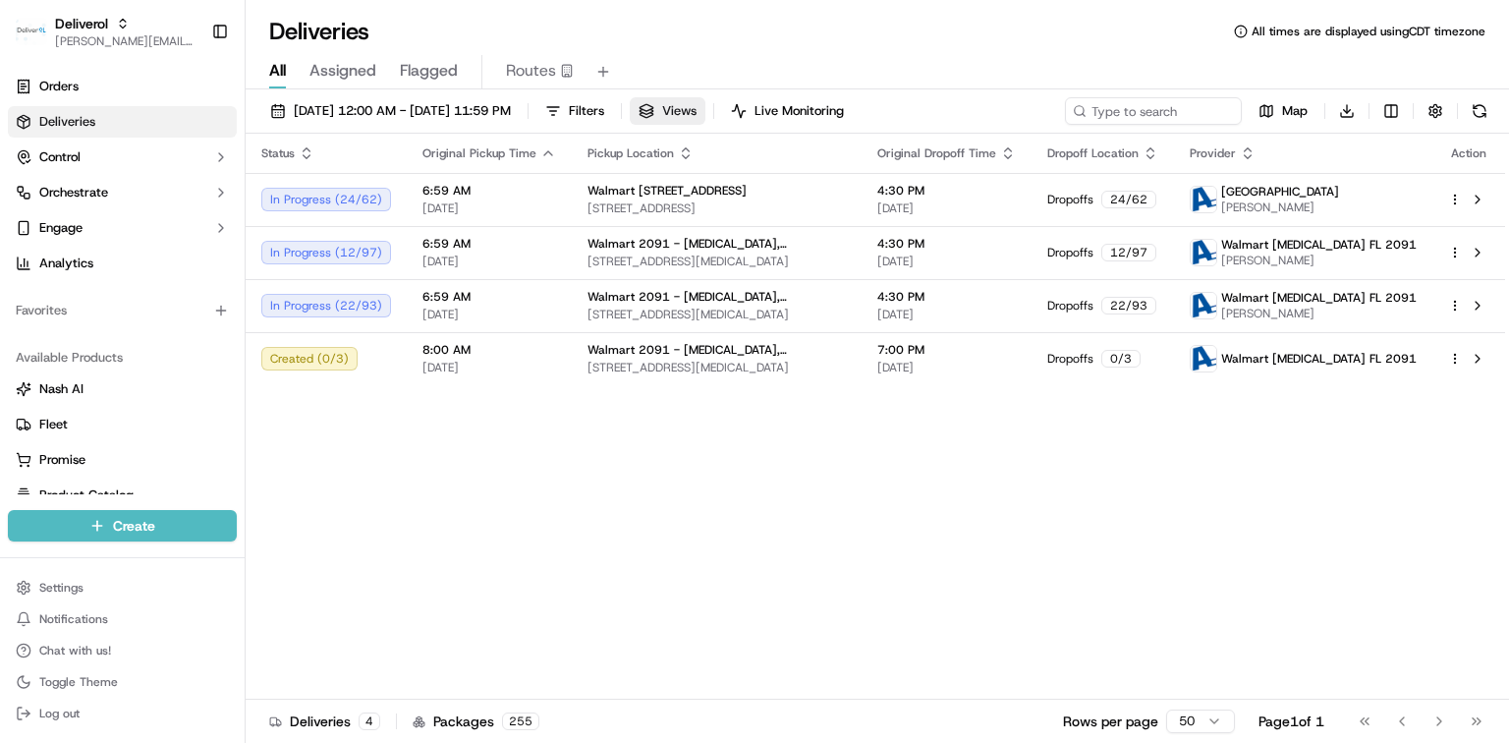
click at [697, 114] on span "Views" at bounding box center [679, 111] width 34 height 18
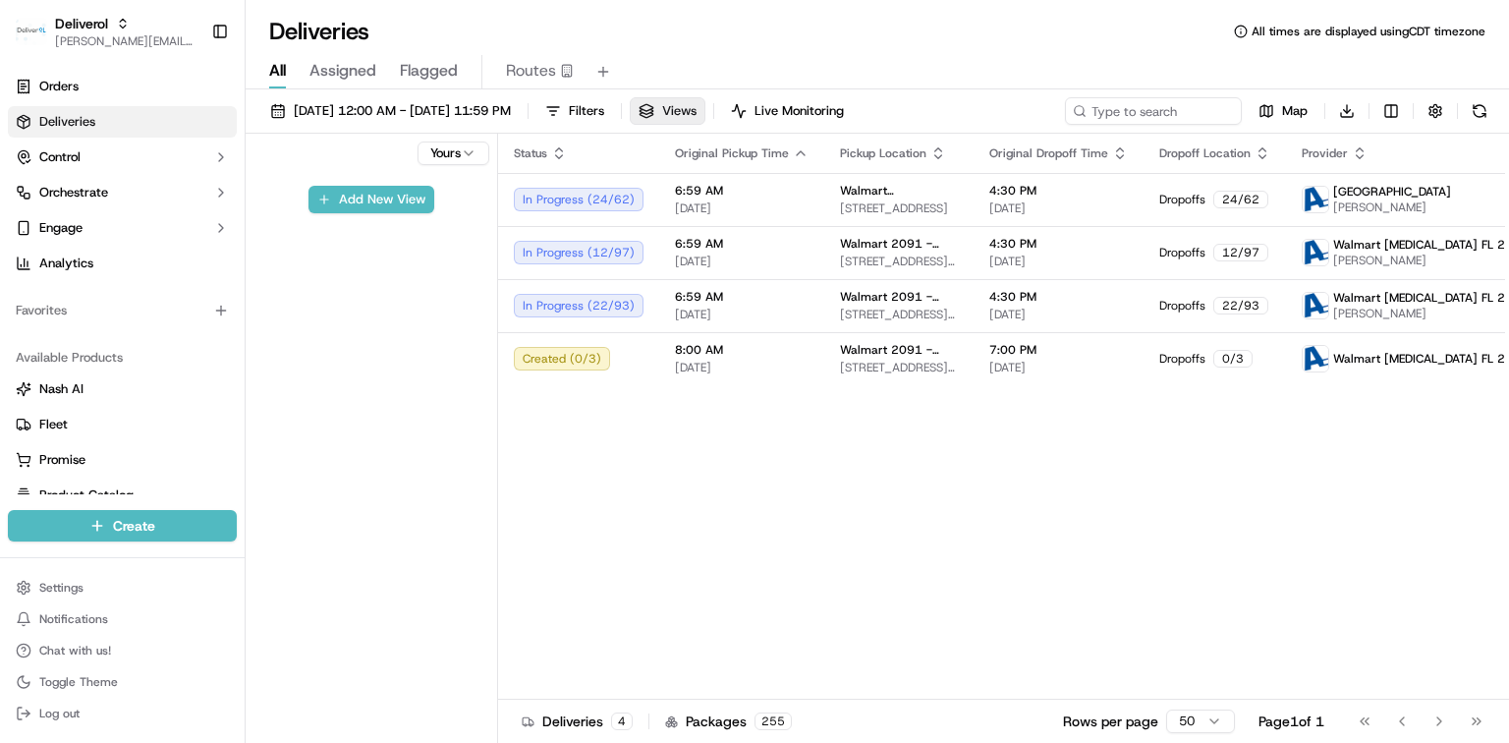
click at [697, 114] on span "Views" at bounding box center [679, 111] width 34 height 18
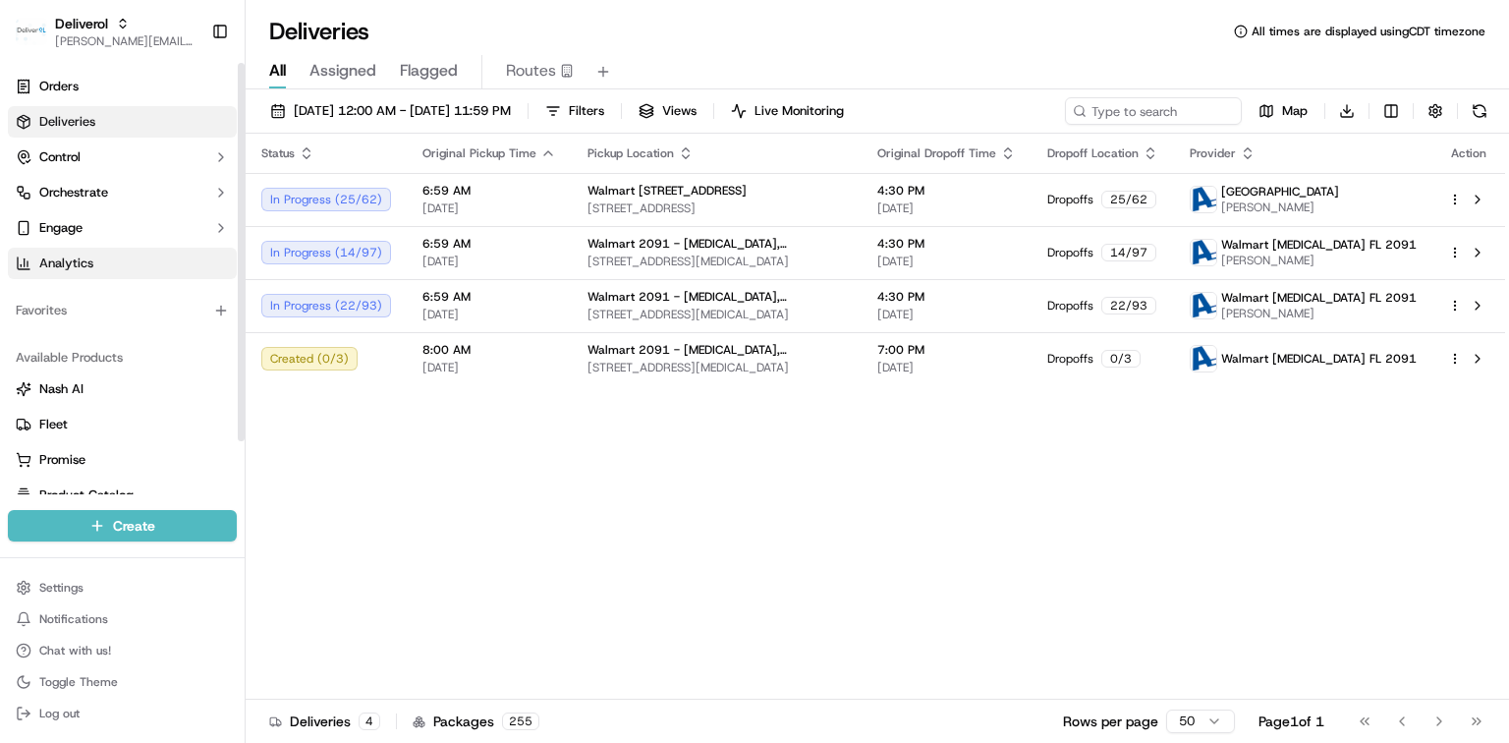
click at [146, 263] on link "Analytics" at bounding box center [122, 263] width 229 height 31
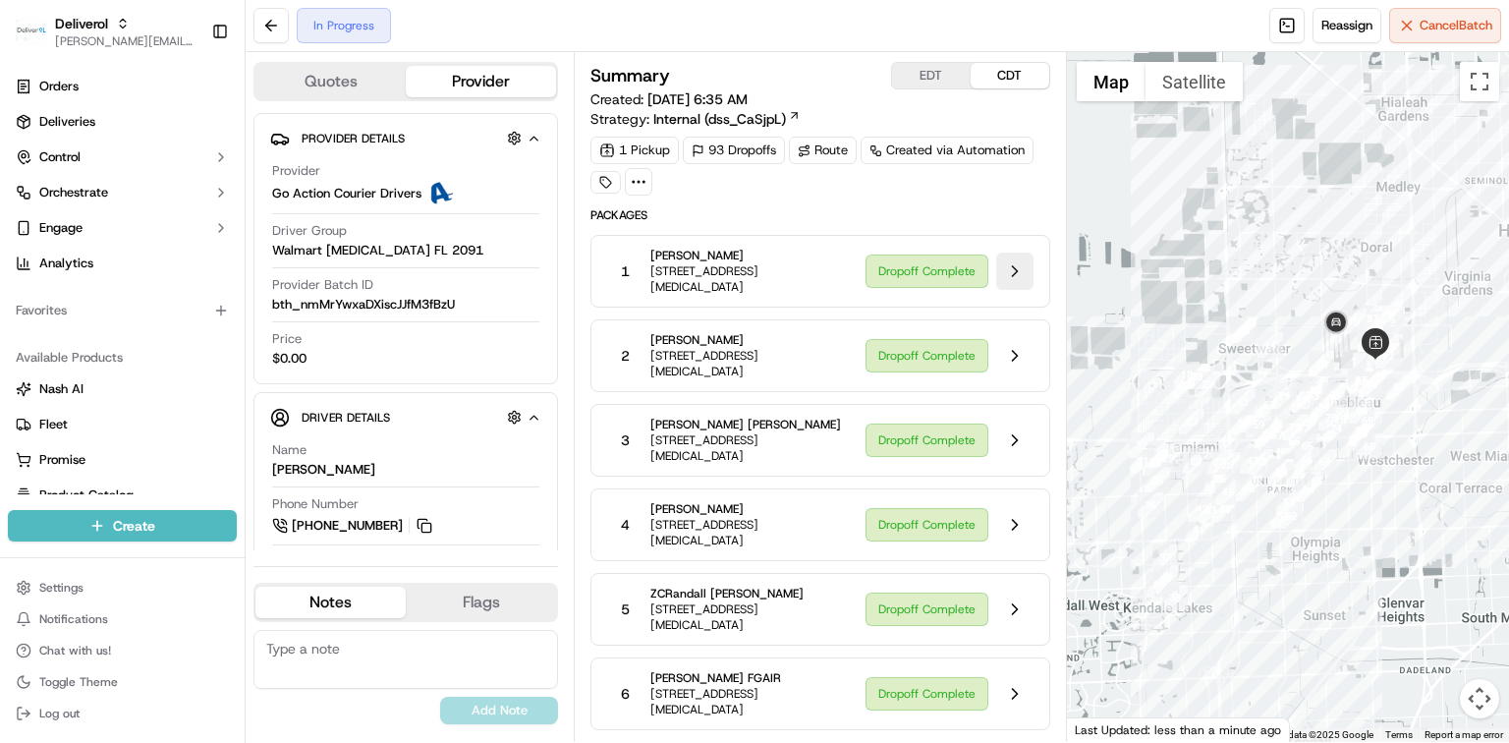
click at [1006, 275] on button at bounding box center [1014, 271] width 37 height 37
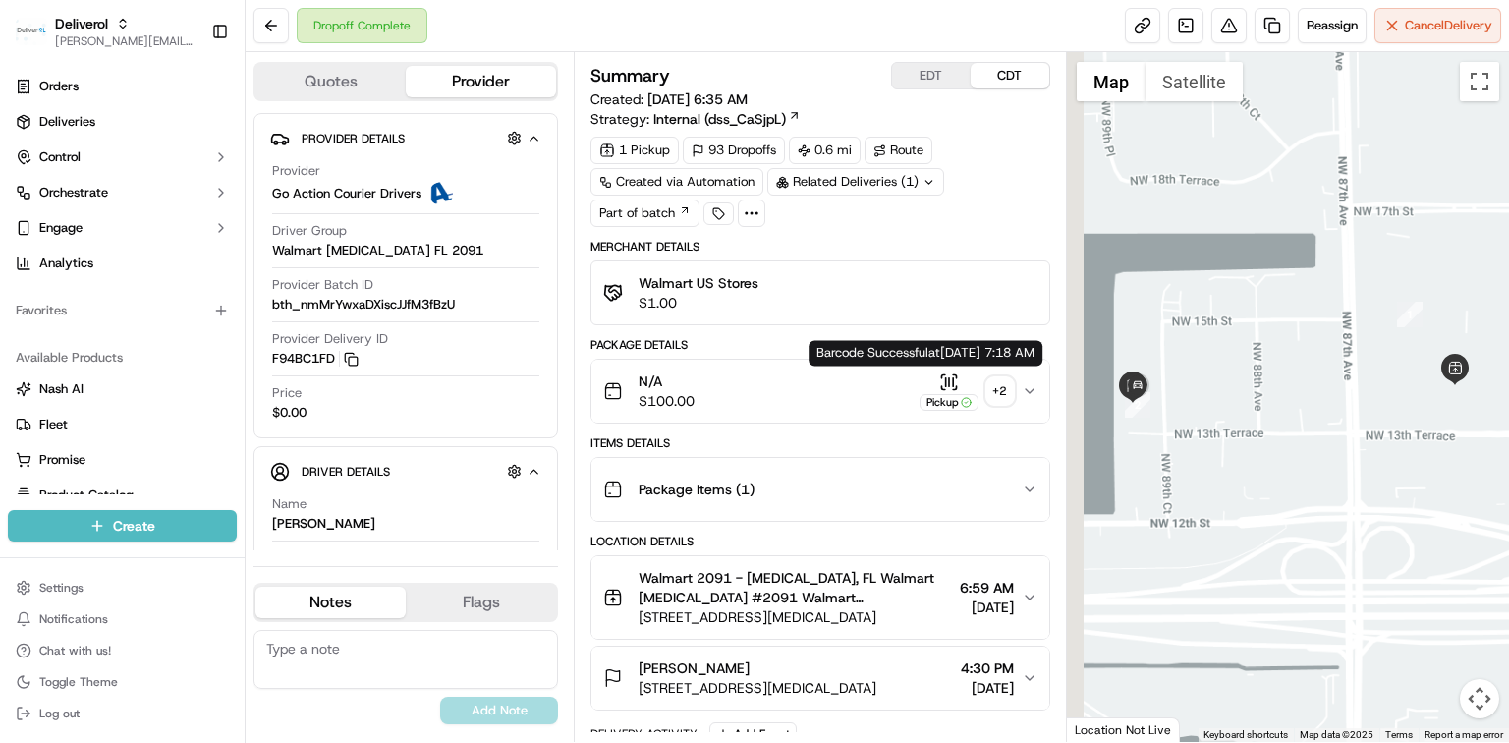
click at [947, 384] on icon "button" at bounding box center [949, 382] width 20 height 20
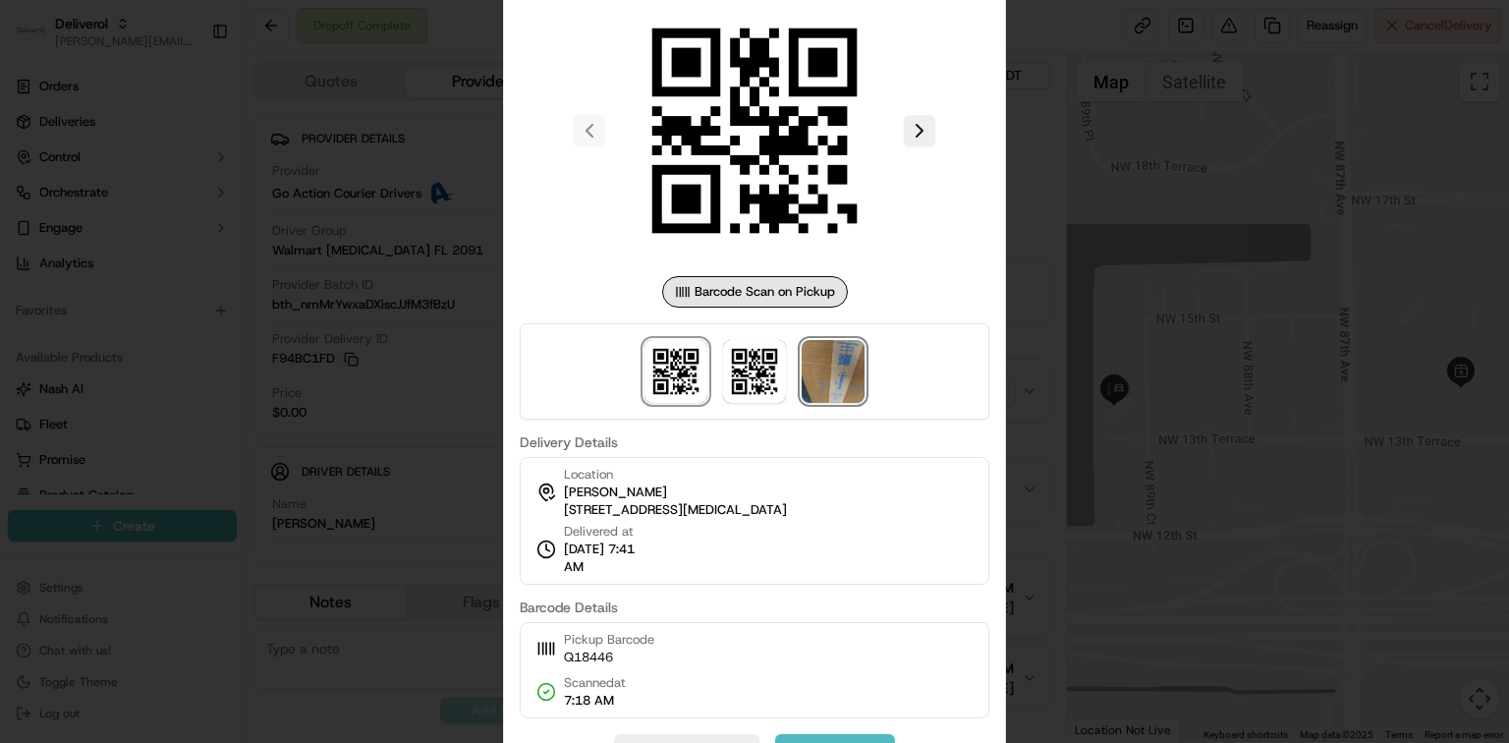
click at [840, 386] on img at bounding box center [833, 371] width 63 height 63
click at [1069, 281] on div at bounding box center [754, 371] width 1509 height 743
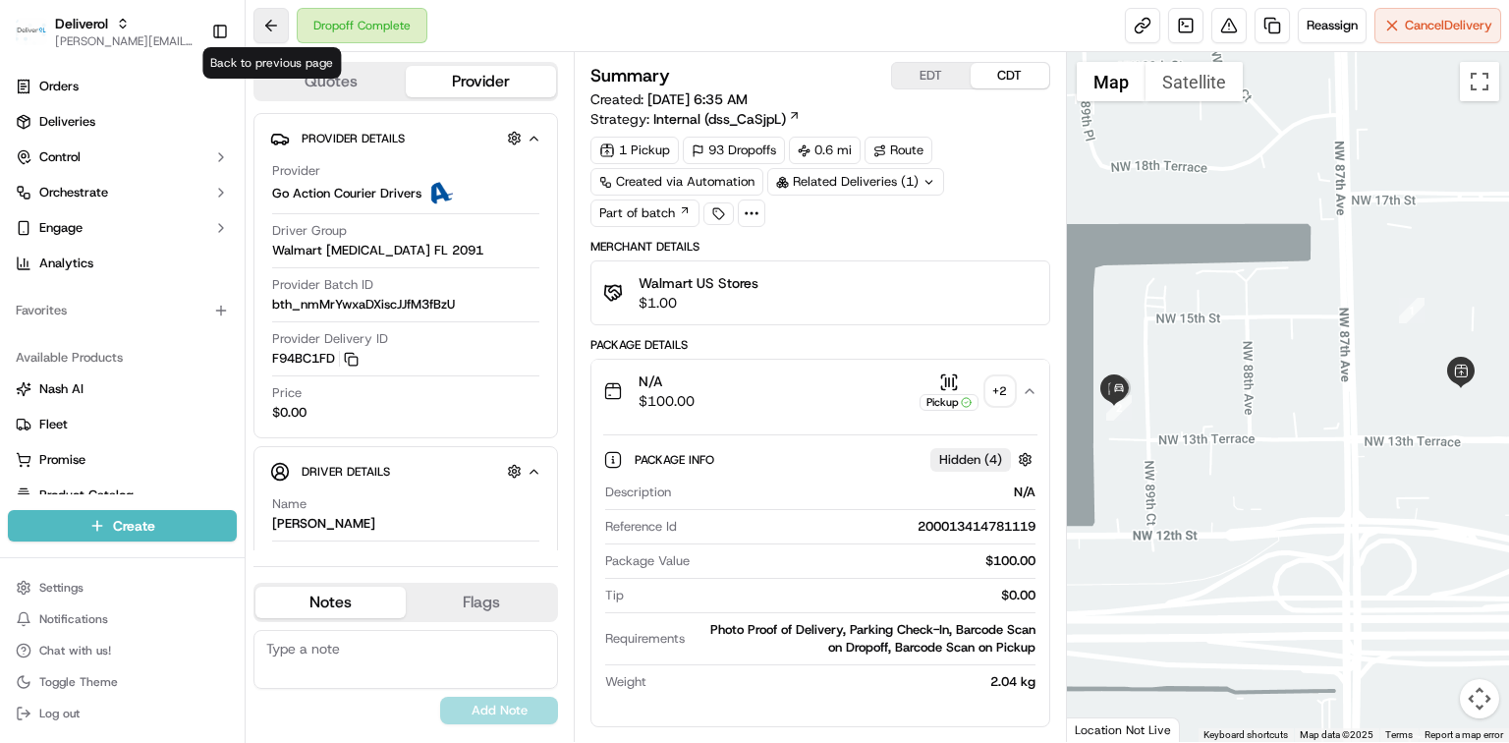
click at [263, 21] on button at bounding box center [271, 25] width 35 height 35
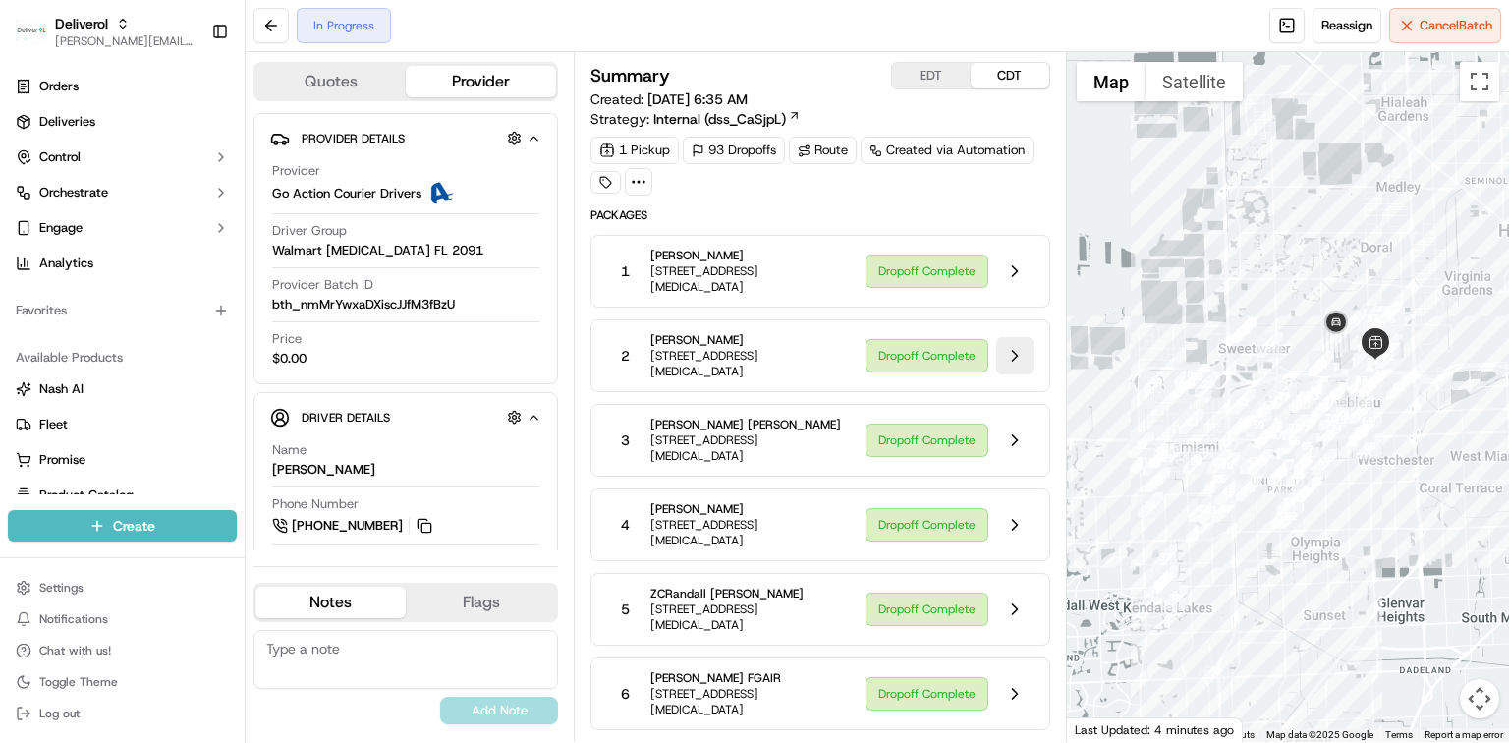
click at [1018, 355] on button at bounding box center [1014, 355] width 37 height 37
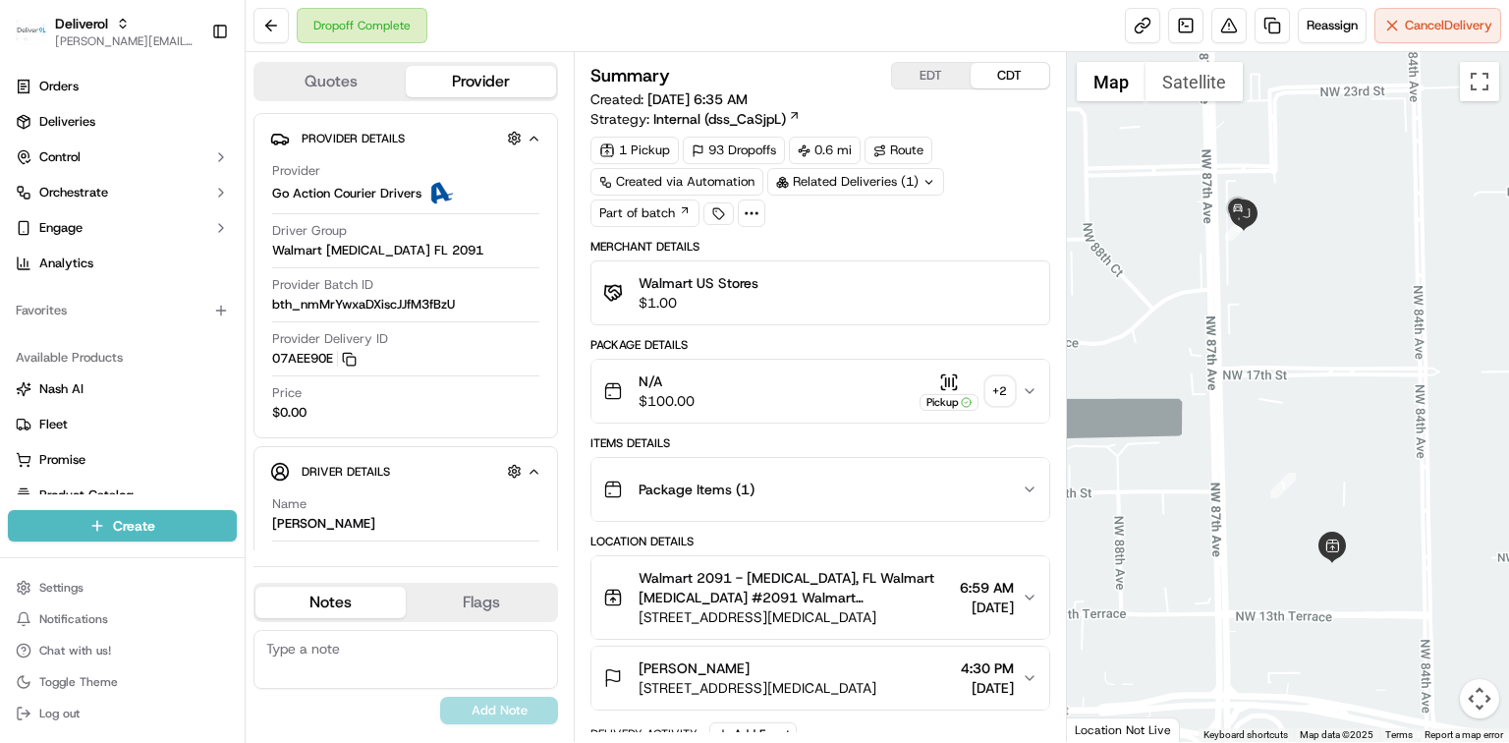
click at [951, 380] on icon "button" at bounding box center [949, 382] width 20 height 20
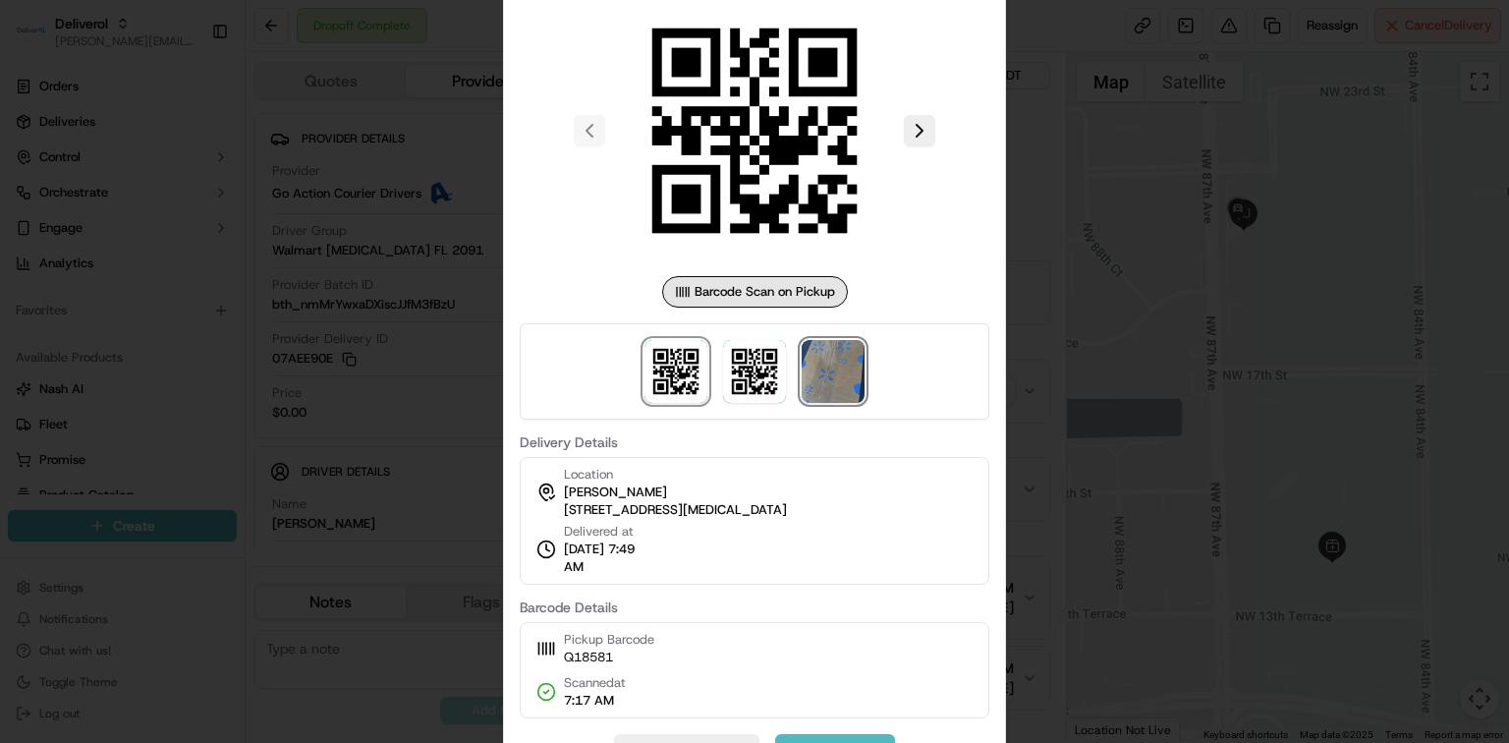
click at [851, 384] on img at bounding box center [833, 371] width 63 height 63
click at [1194, 360] on div at bounding box center [754, 371] width 1509 height 743
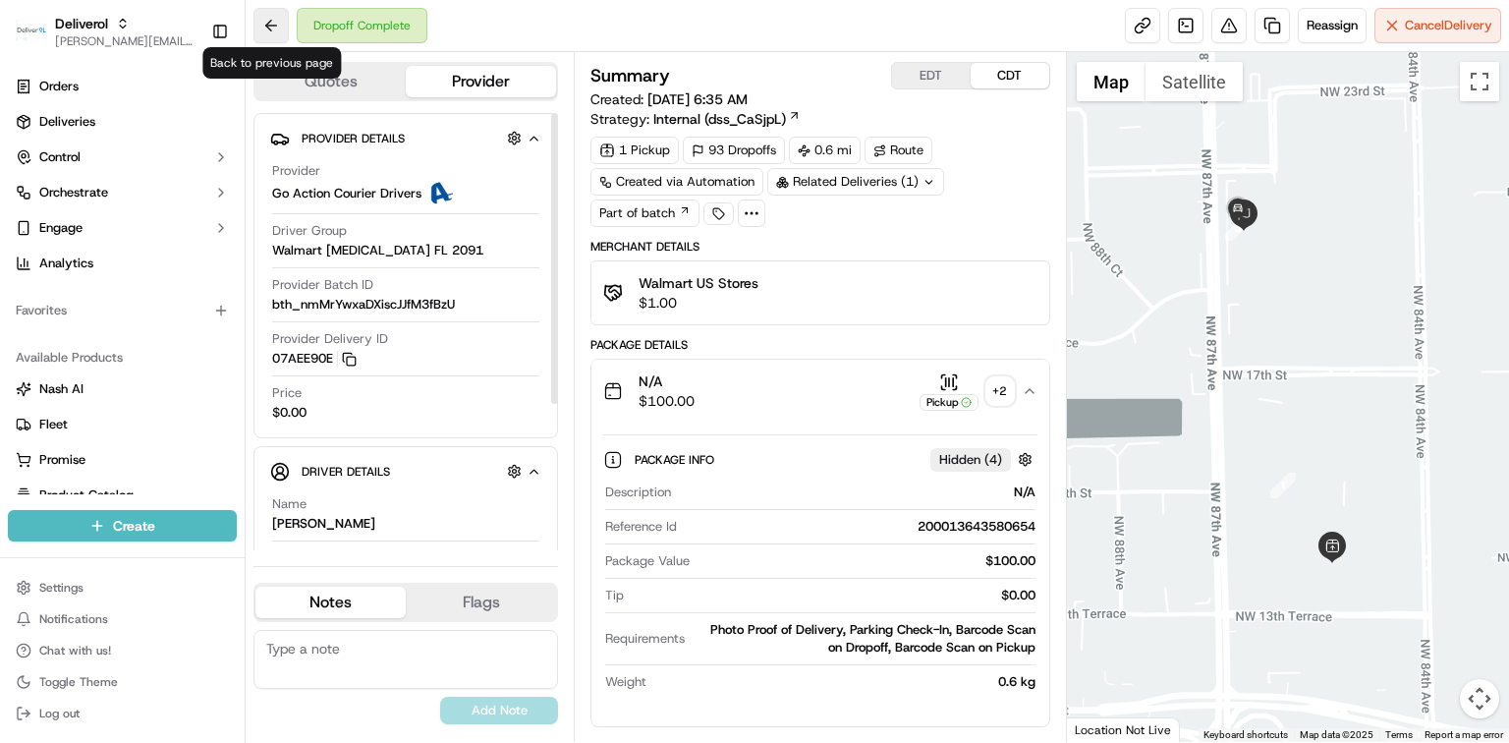
click at [270, 23] on button at bounding box center [271, 25] width 35 height 35
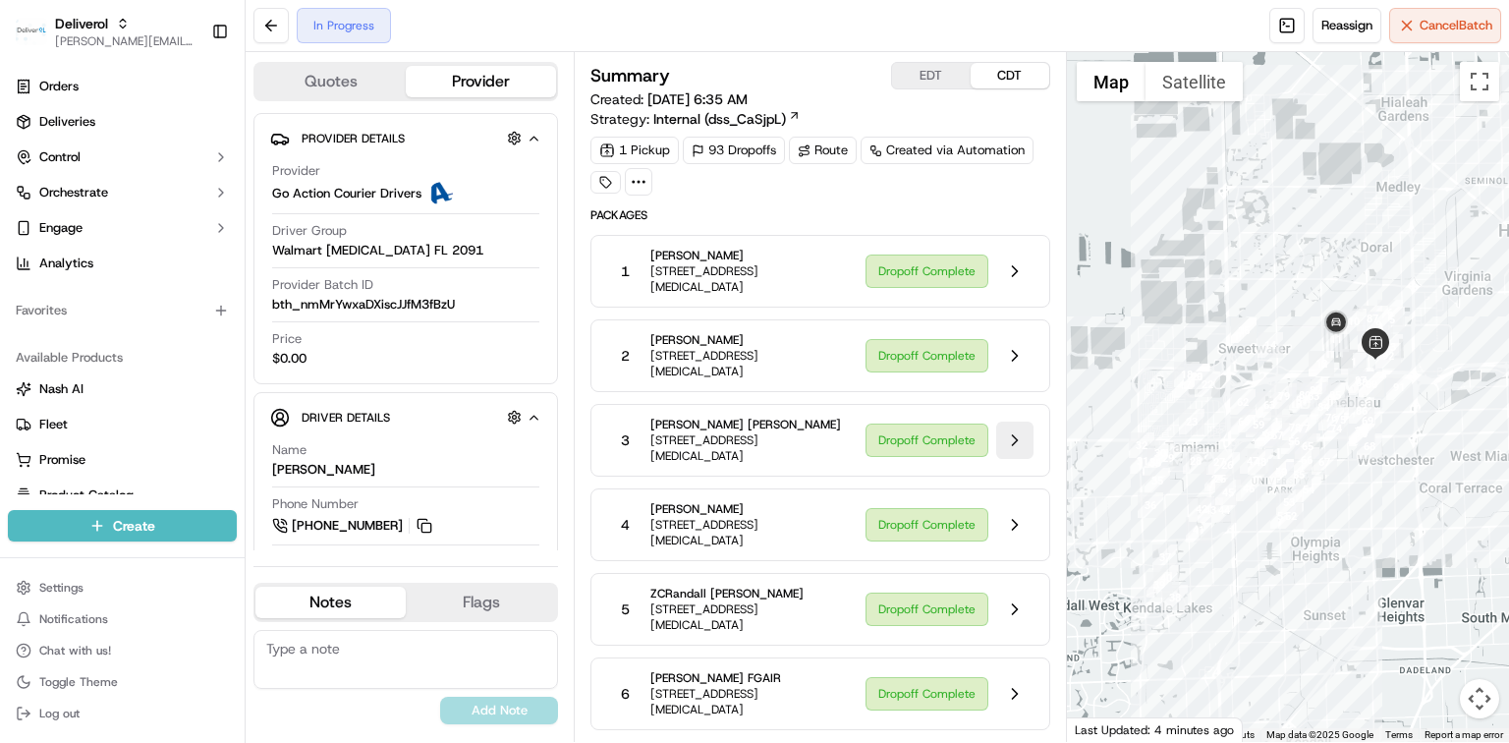
click at [1018, 444] on button at bounding box center [1014, 440] width 37 height 37
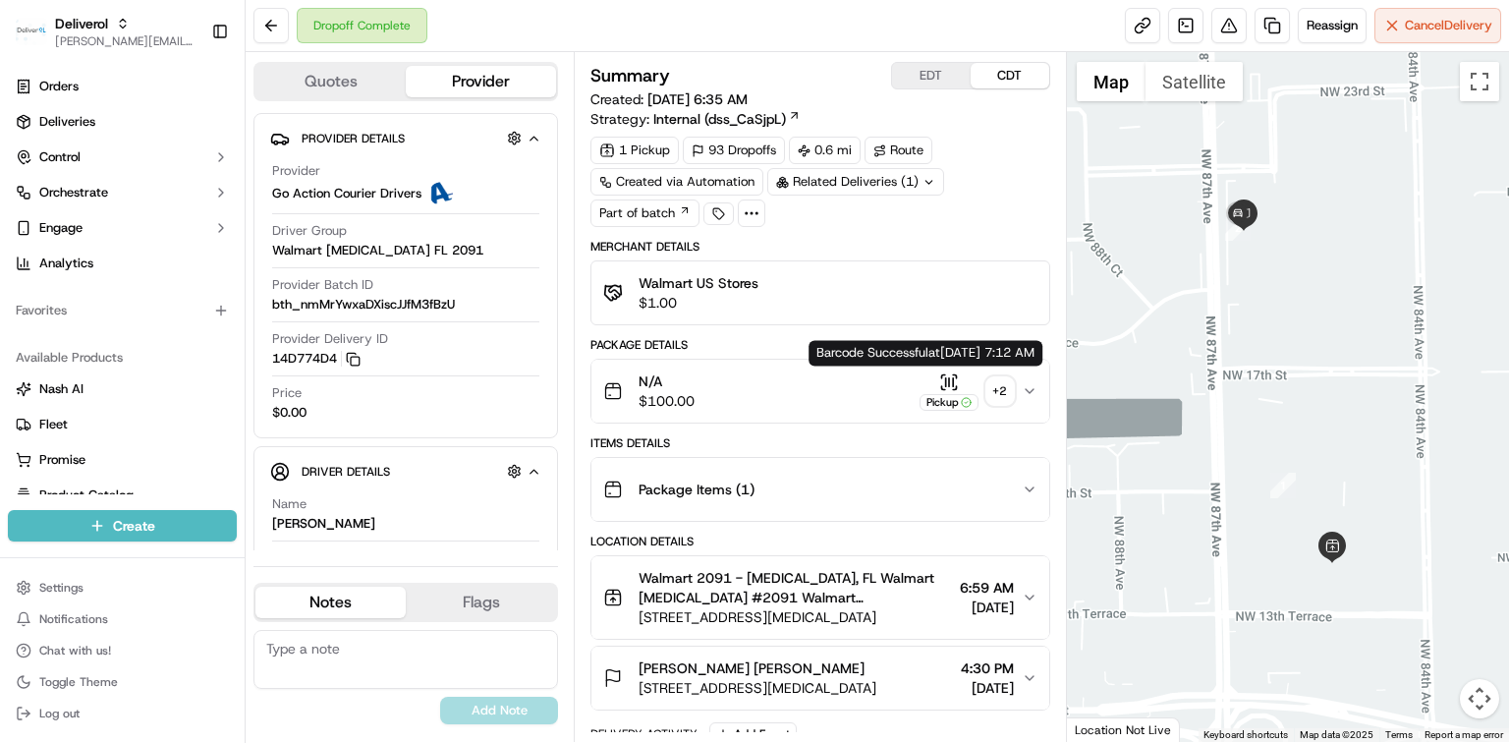
click at [951, 383] on icon "button" at bounding box center [949, 382] width 20 height 20
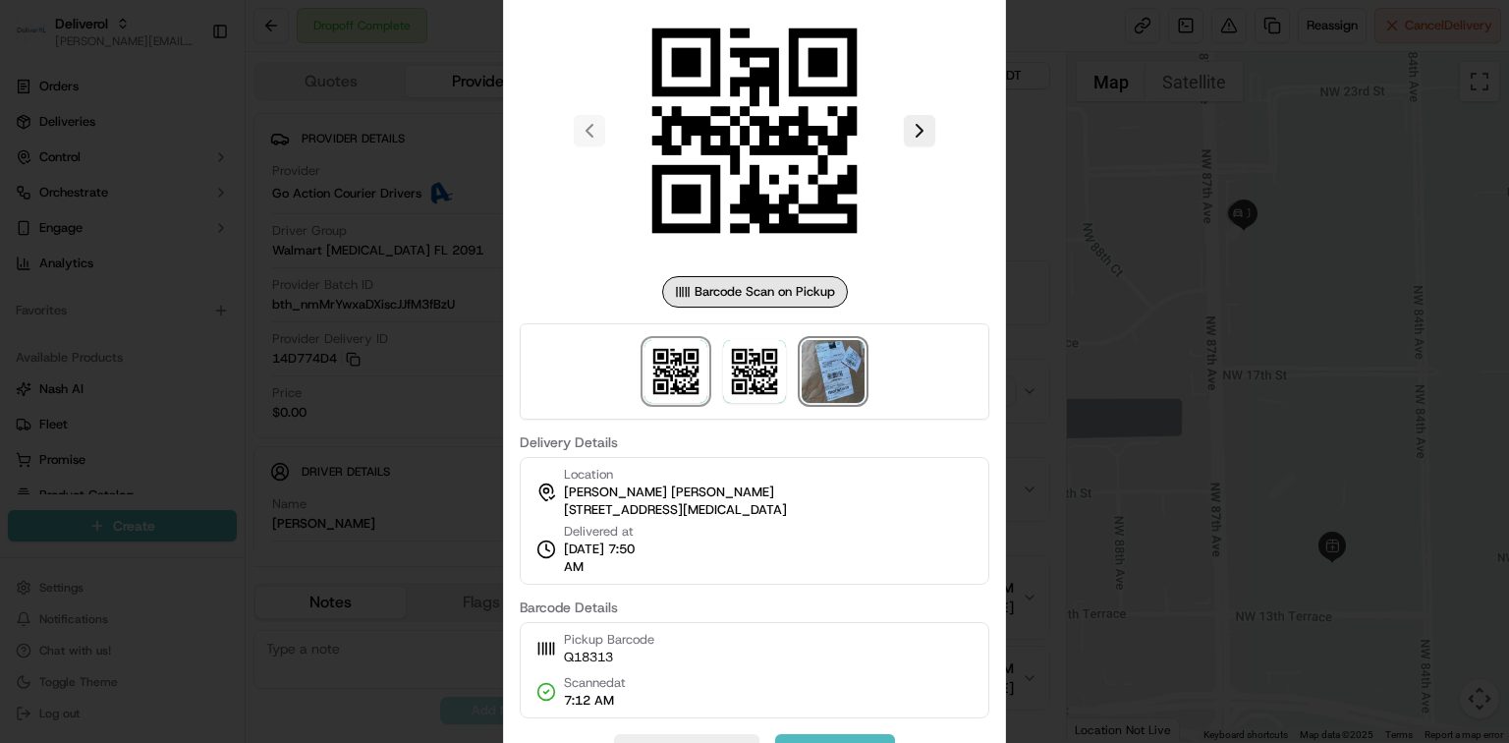
click at [845, 375] on img at bounding box center [833, 371] width 63 height 63
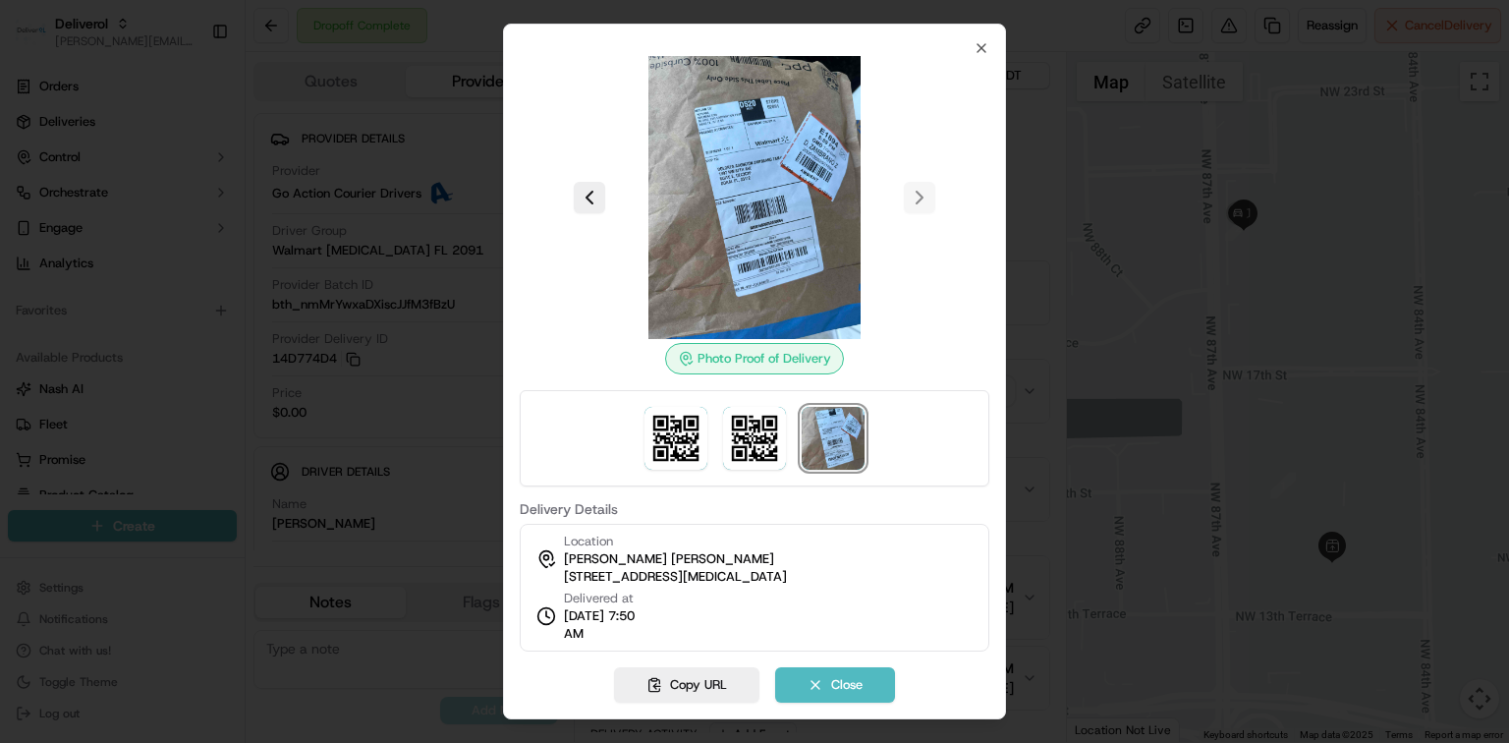
click at [1137, 375] on div at bounding box center [754, 371] width 1509 height 743
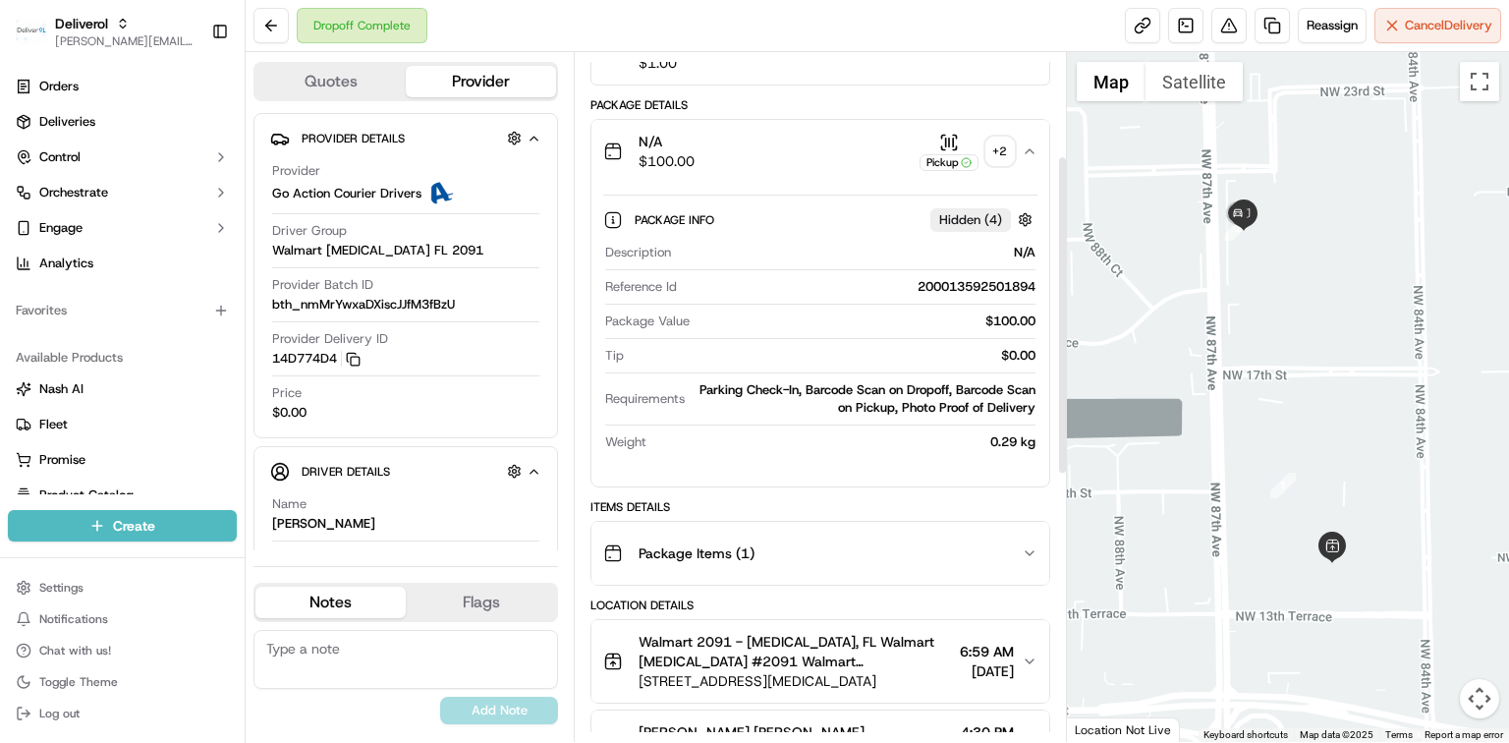
scroll to position [261, 0]
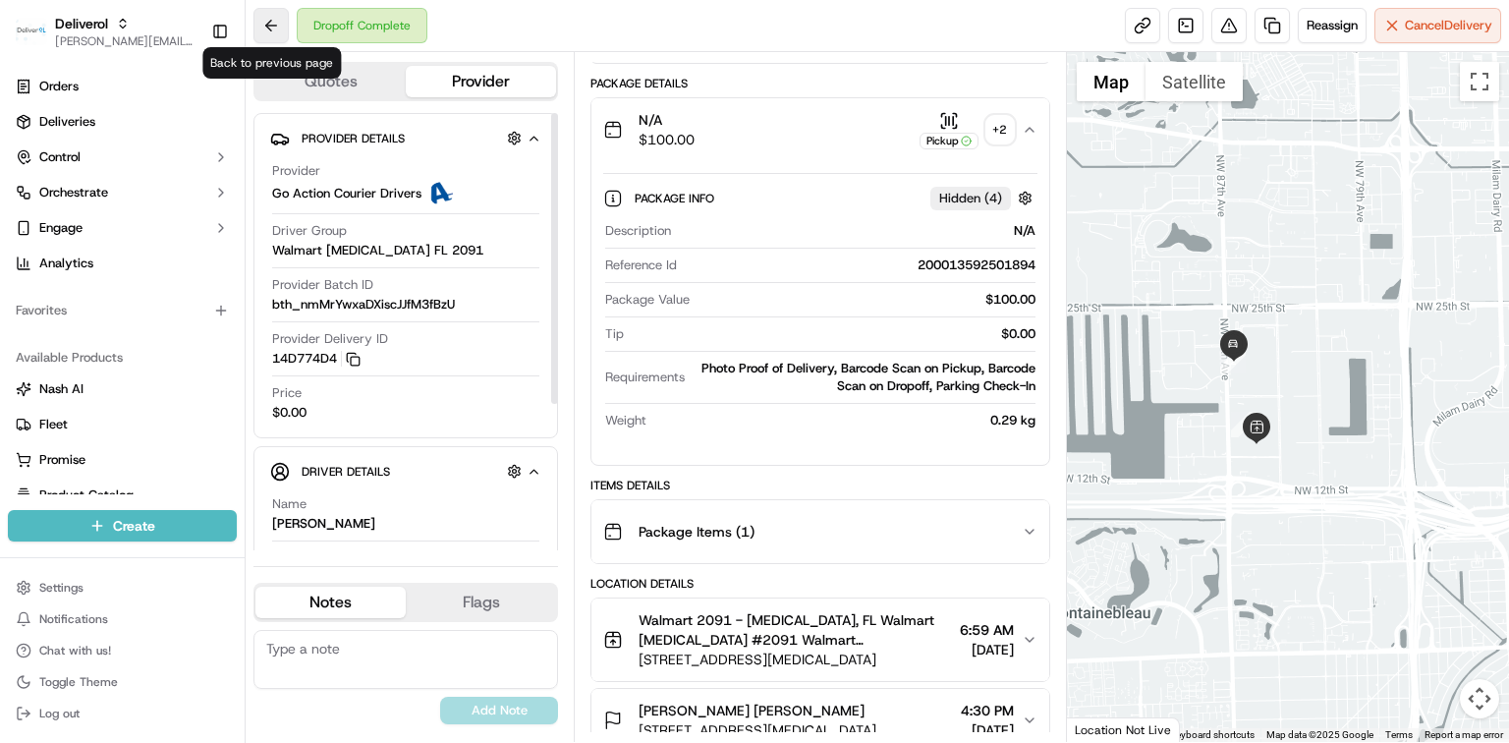
click at [272, 24] on button at bounding box center [271, 25] width 35 height 35
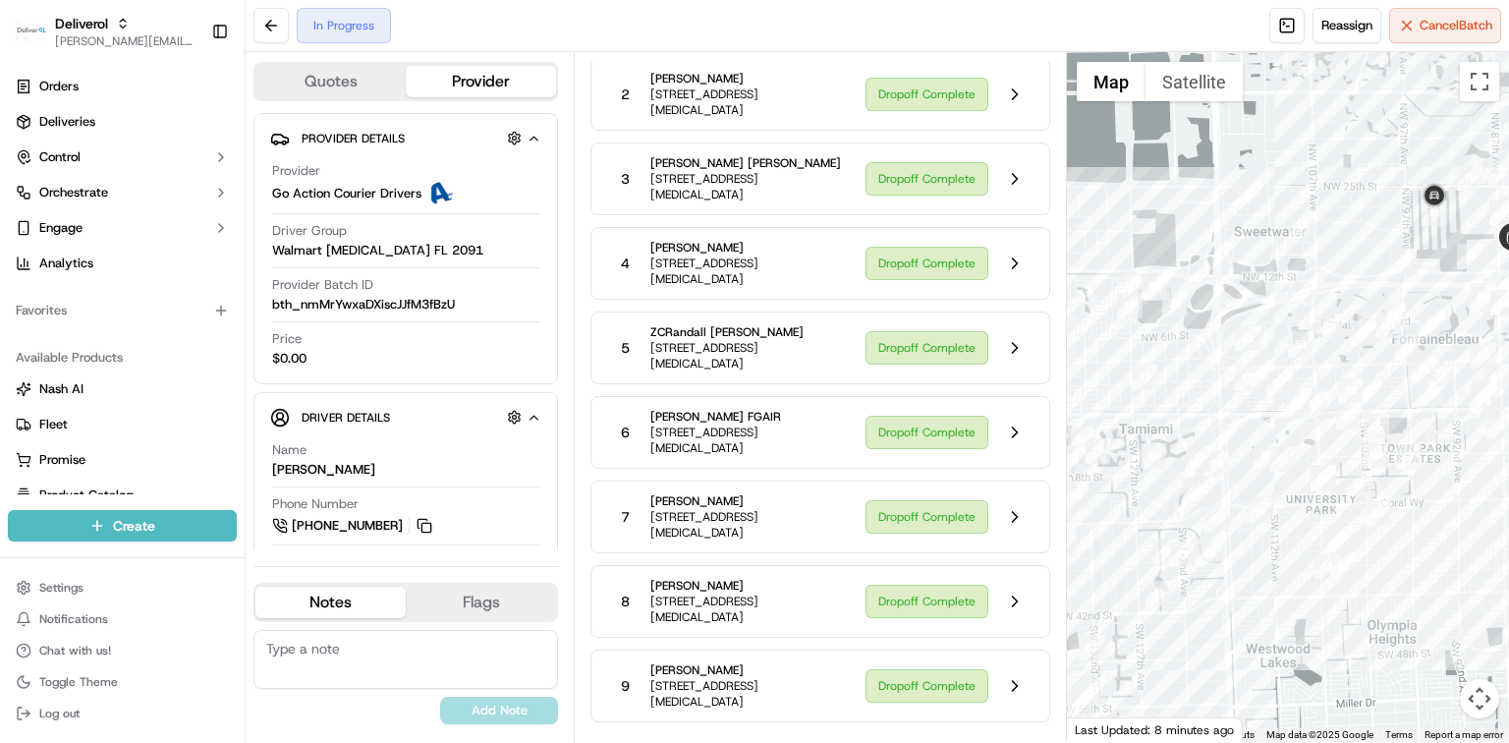
drag, startPoint x: 1309, startPoint y: 456, endPoint x: 1427, endPoint y: 424, distance: 122.3
click at [1427, 424] on div at bounding box center [1288, 397] width 442 height 690
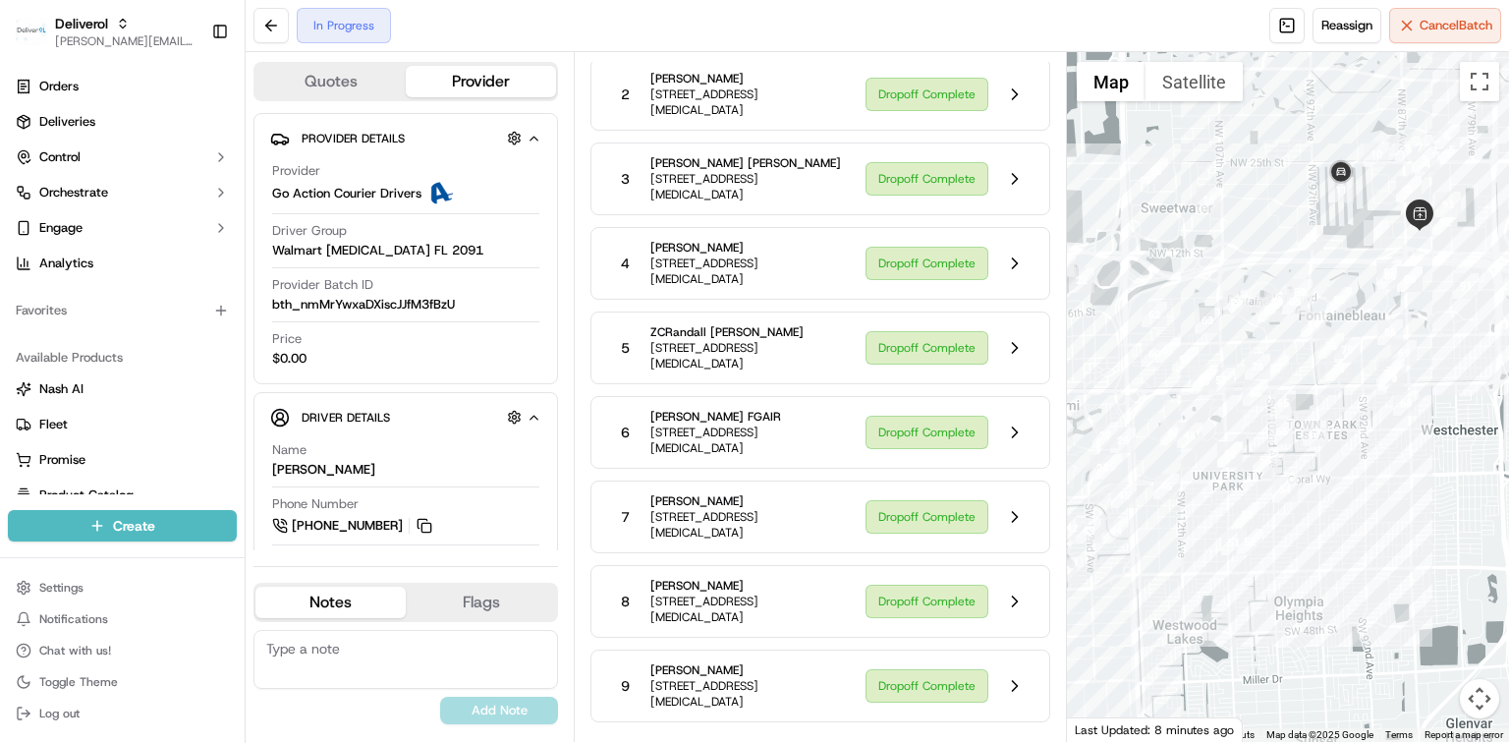
drag, startPoint x: 1411, startPoint y: 421, endPoint x: 1313, endPoint y: 399, distance: 100.6
click at [1313, 399] on div at bounding box center [1288, 397] width 442 height 690
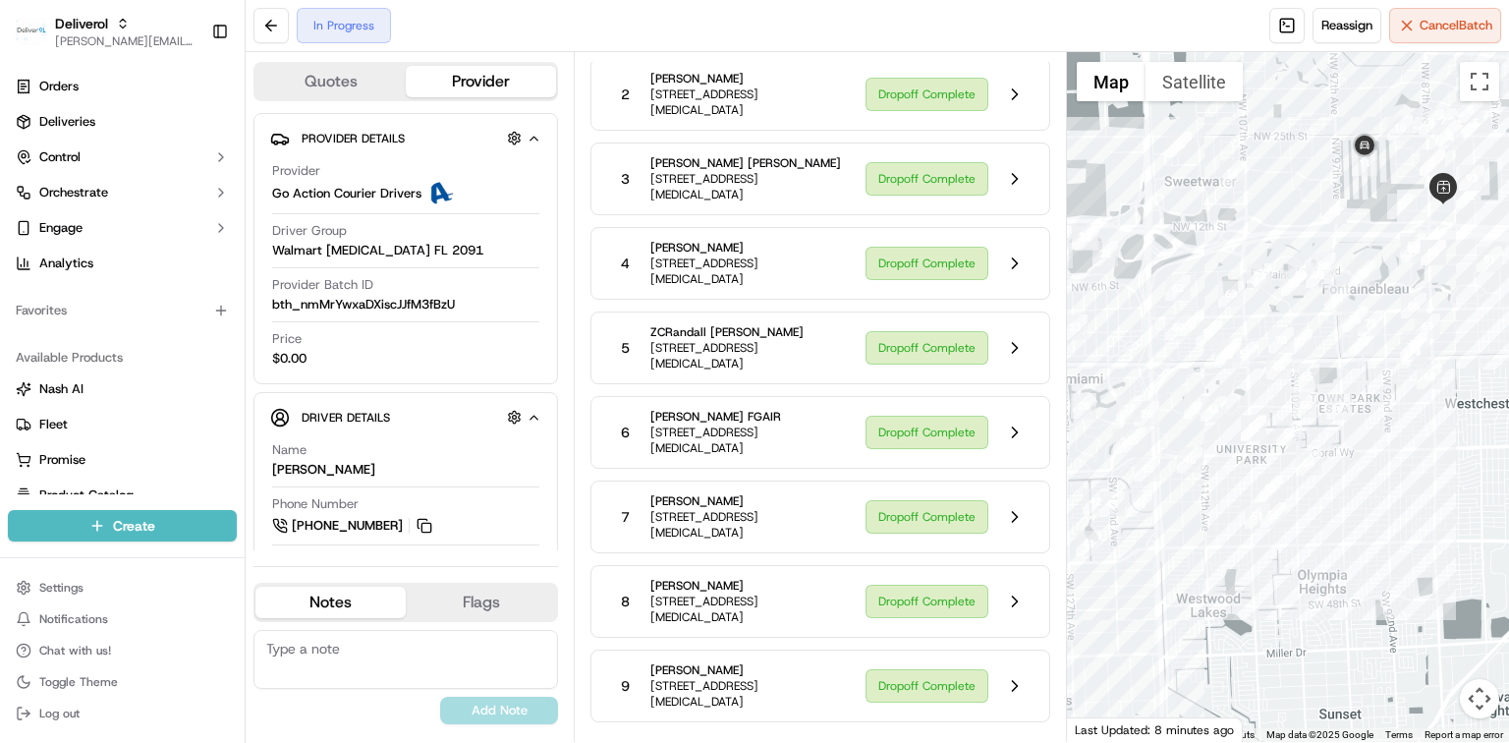
drag, startPoint x: 1319, startPoint y: 406, endPoint x: 1344, endPoint y: 378, distance: 37.5
click at [1344, 378] on div at bounding box center [1288, 397] width 442 height 690
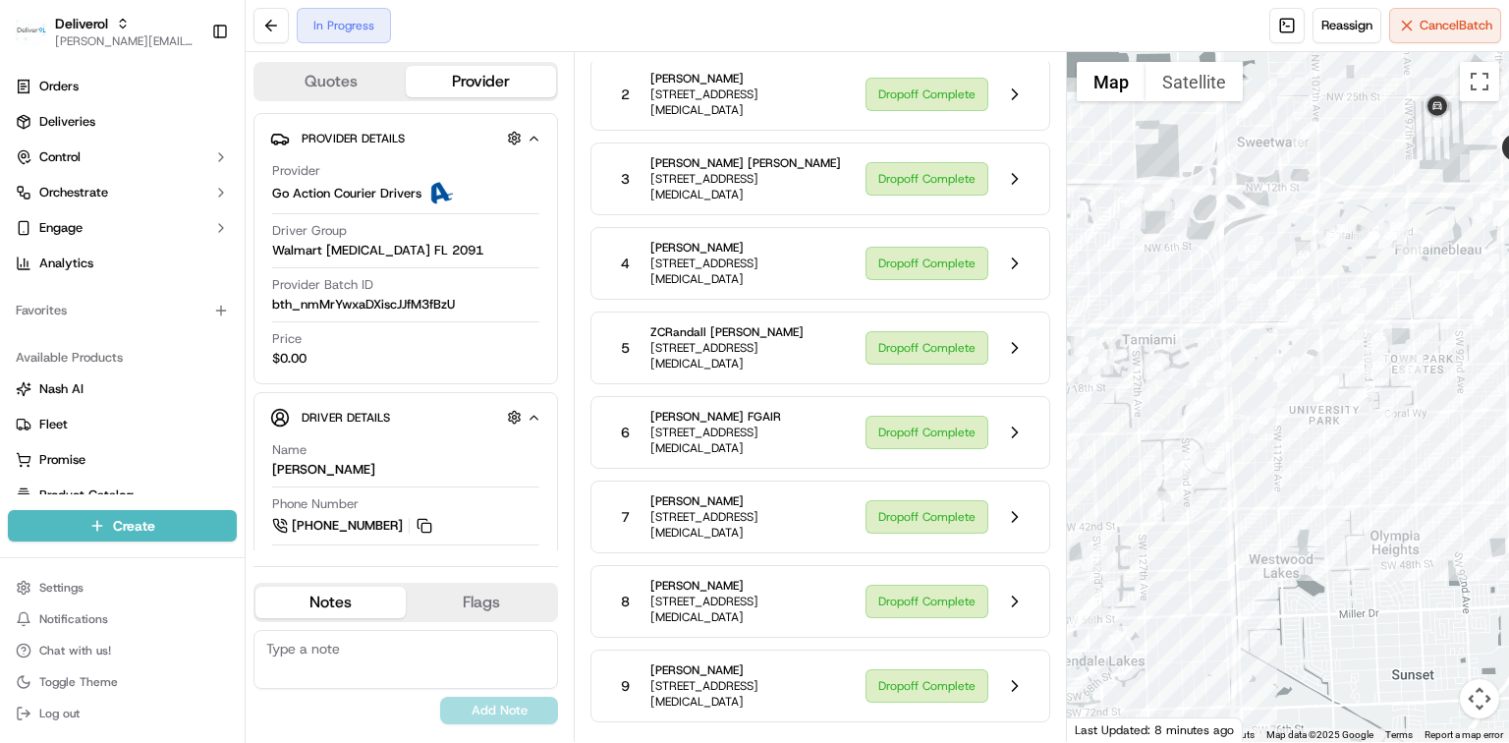
drag, startPoint x: 1340, startPoint y: 379, endPoint x: 1429, endPoint y: 329, distance: 101.6
click at [1429, 329] on div at bounding box center [1288, 397] width 442 height 690
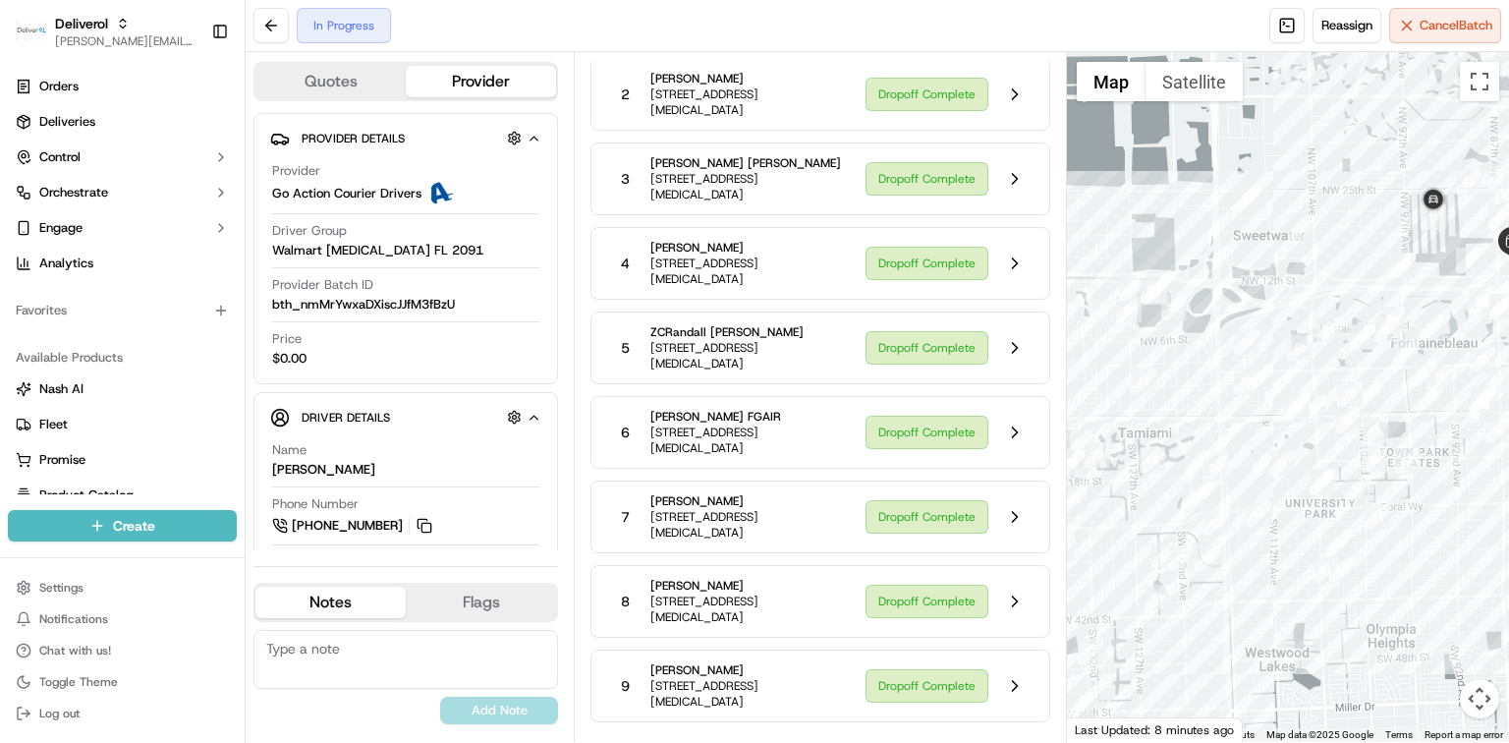
drag, startPoint x: 1281, startPoint y: 504, endPoint x: 1263, endPoint y: 609, distance: 106.8
click at [1263, 609] on div at bounding box center [1288, 397] width 442 height 690
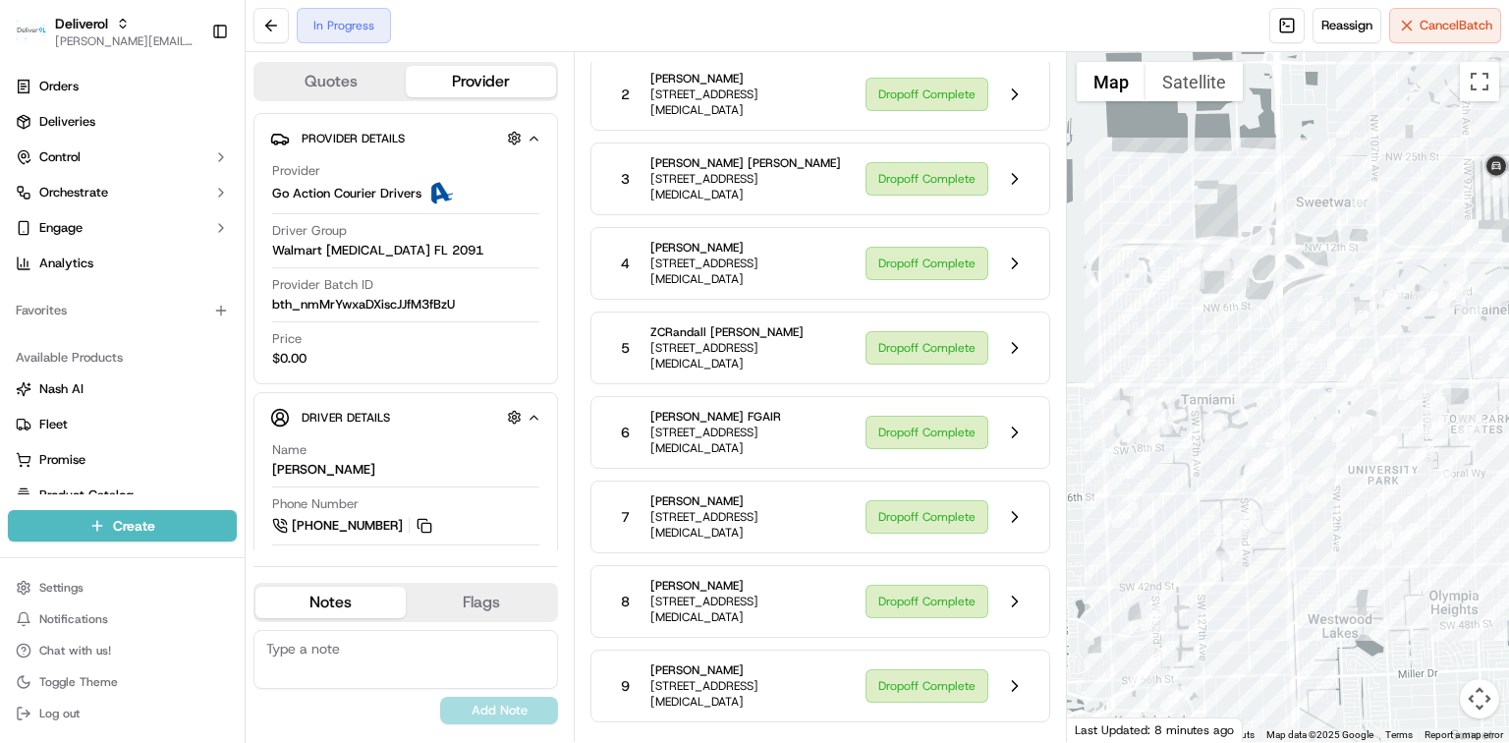
drag, startPoint x: 1204, startPoint y: 401, endPoint x: 1266, endPoint y: 367, distance: 70.8
click at [1266, 367] on div at bounding box center [1288, 397] width 442 height 690
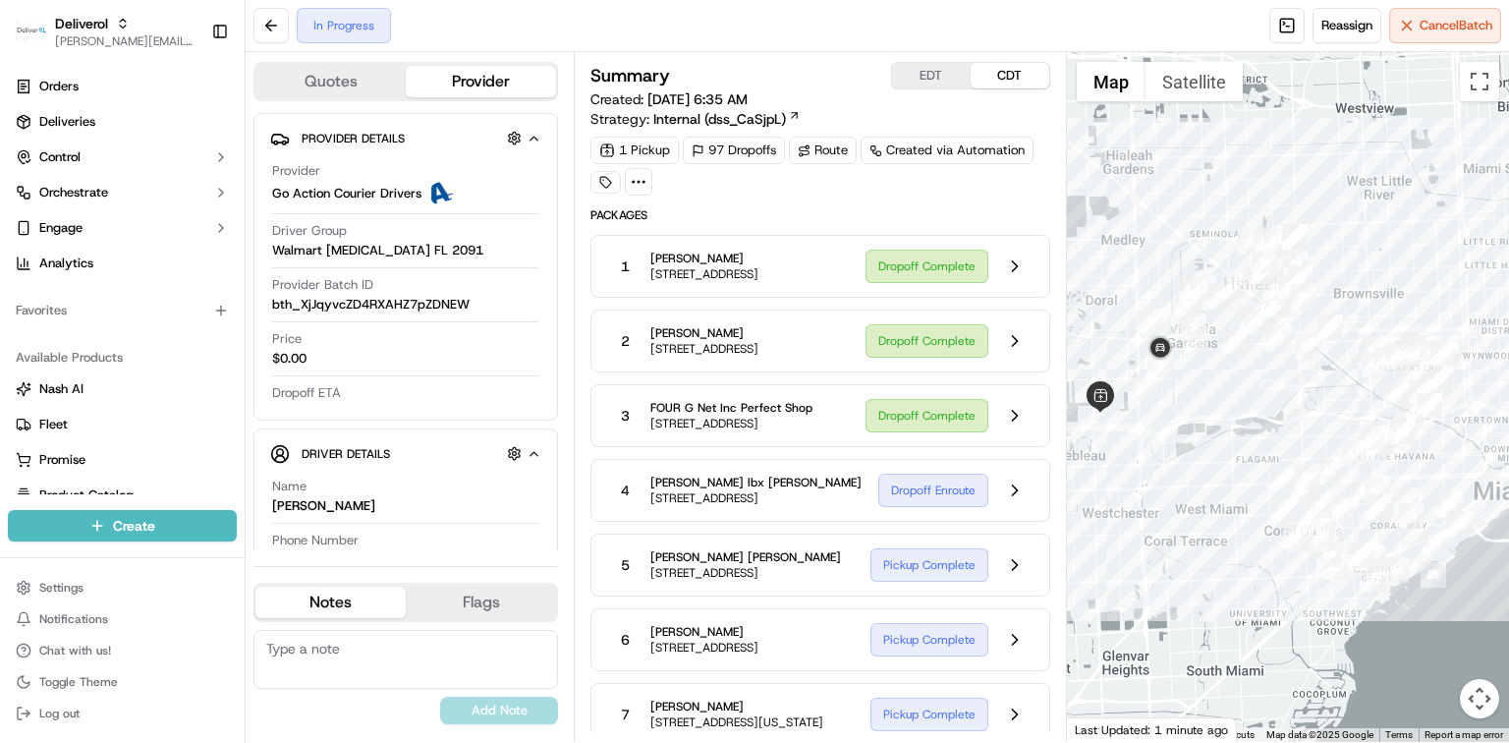
drag, startPoint x: 1346, startPoint y: 475, endPoint x: 1263, endPoint y: 421, distance: 99.5
click at [1263, 421] on div at bounding box center [1288, 397] width 442 height 690
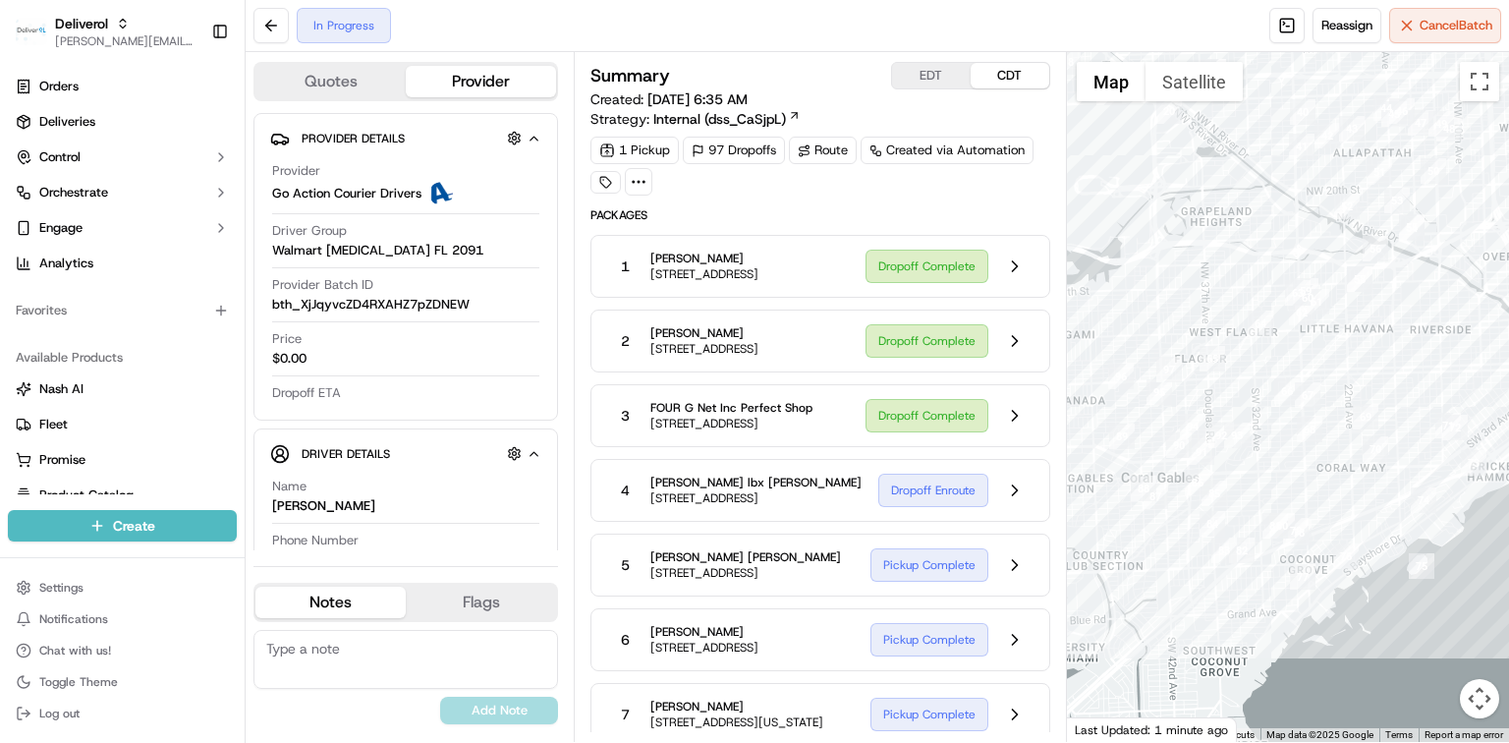
drag, startPoint x: 1379, startPoint y: 565, endPoint x: 1301, endPoint y: 491, distance: 107.0
click at [1301, 491] on div at bounding box center [1288, 397] width 442 height 690
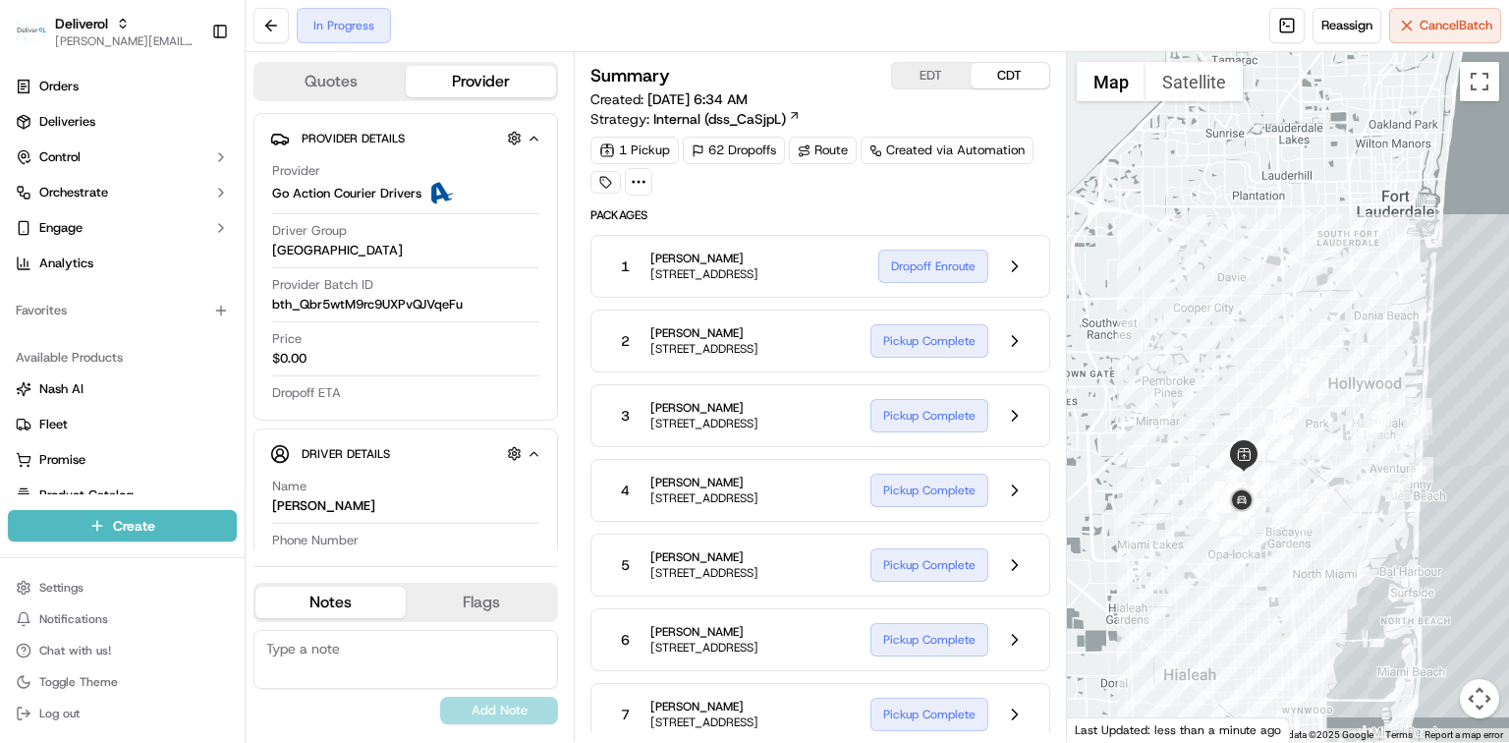
drag, startPoint x: 1405, startPoint y: 611, endPoint x: 1349, endPoint y: 551, distance: 82.0
click at [1349, 551] on div at bounding box center [1288, 397] width 442 height 690
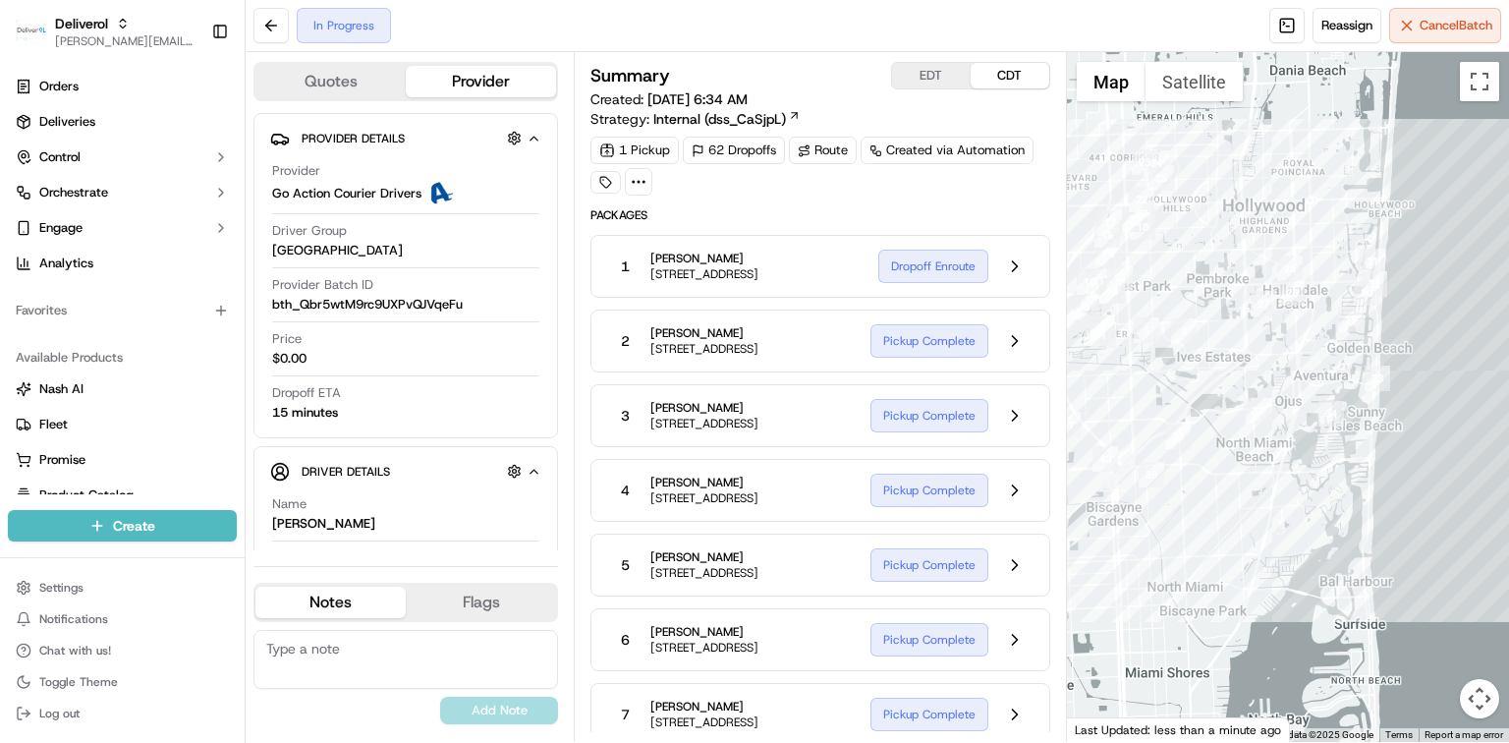
drag, startPoint x: 1391, startPoint y: 349, endPoint x: 1257, endPoint y: 338, distance: 135.1
click at [1257, 338] on div at bounding box center [1288, 397] width 442 height 690
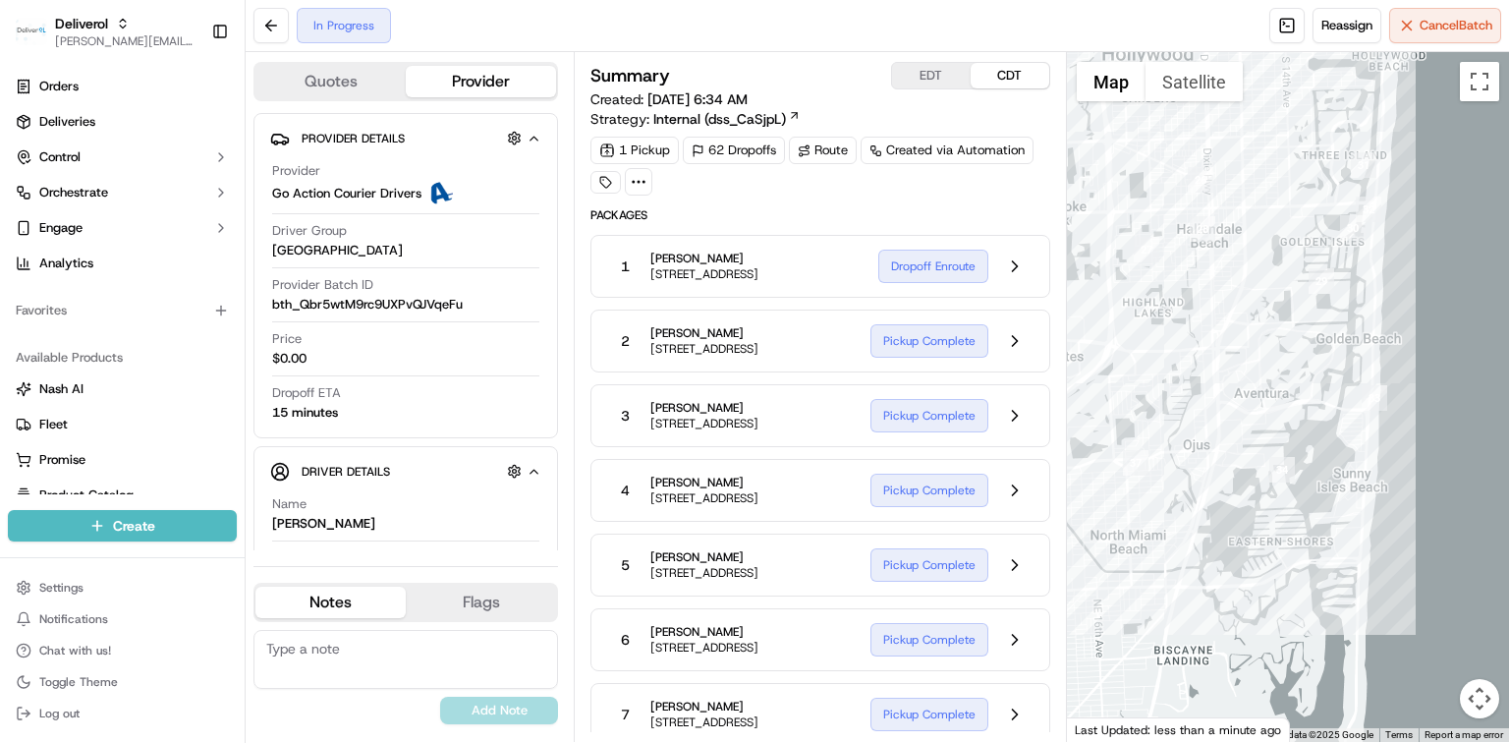
drag, startPoint x: 1343, startPoint y: 342, endPoint x: 1335, endPoint y: 369, distance: 28.6
click at [1335, 369] on div at bounding box center [1288, 397] width 442 height 690
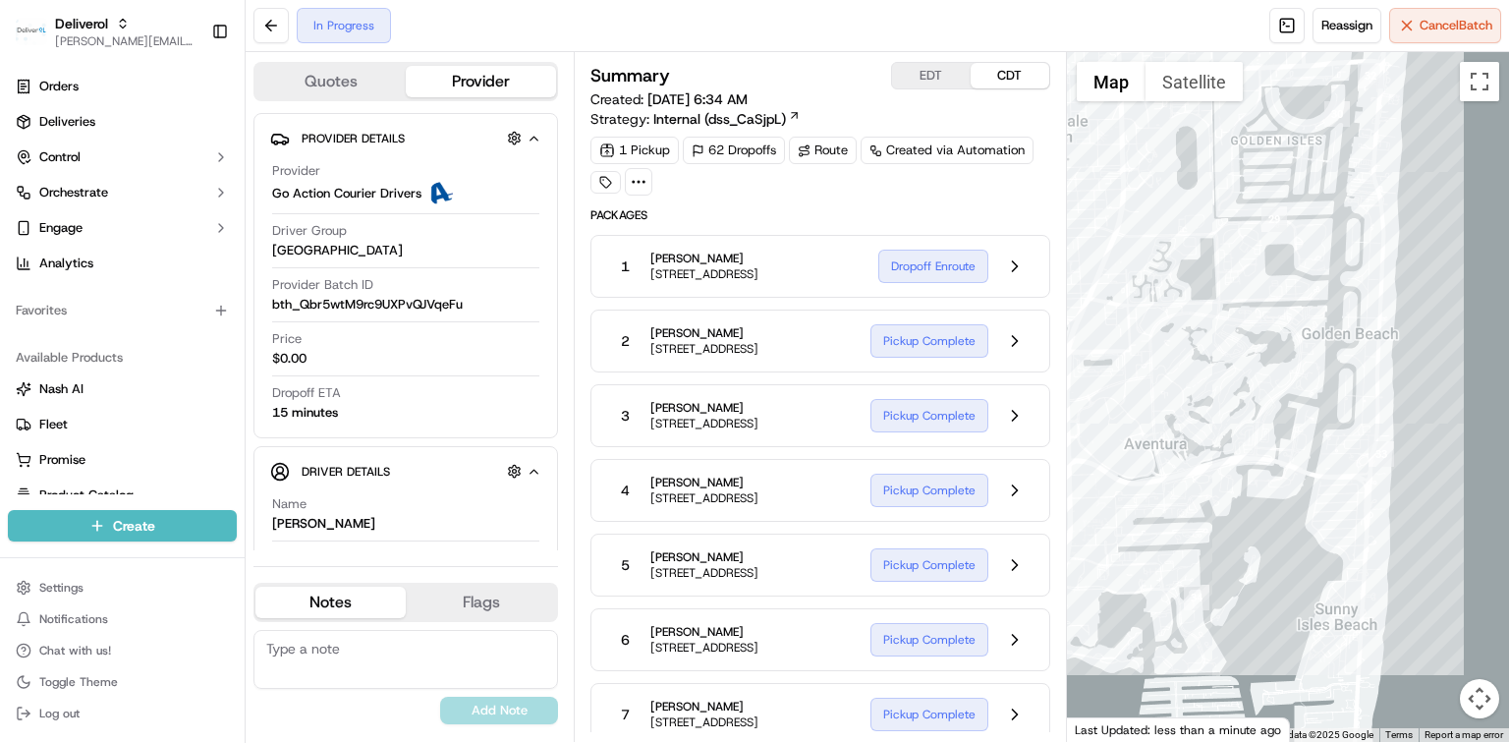
drag, startPoint x: 1349, startPoint y: 351, endPoint x: 1340, endPoint y: 414, distance: 63.5
click at [1340, 414] on div at bounding box center [1288, 397] width 442 height 690
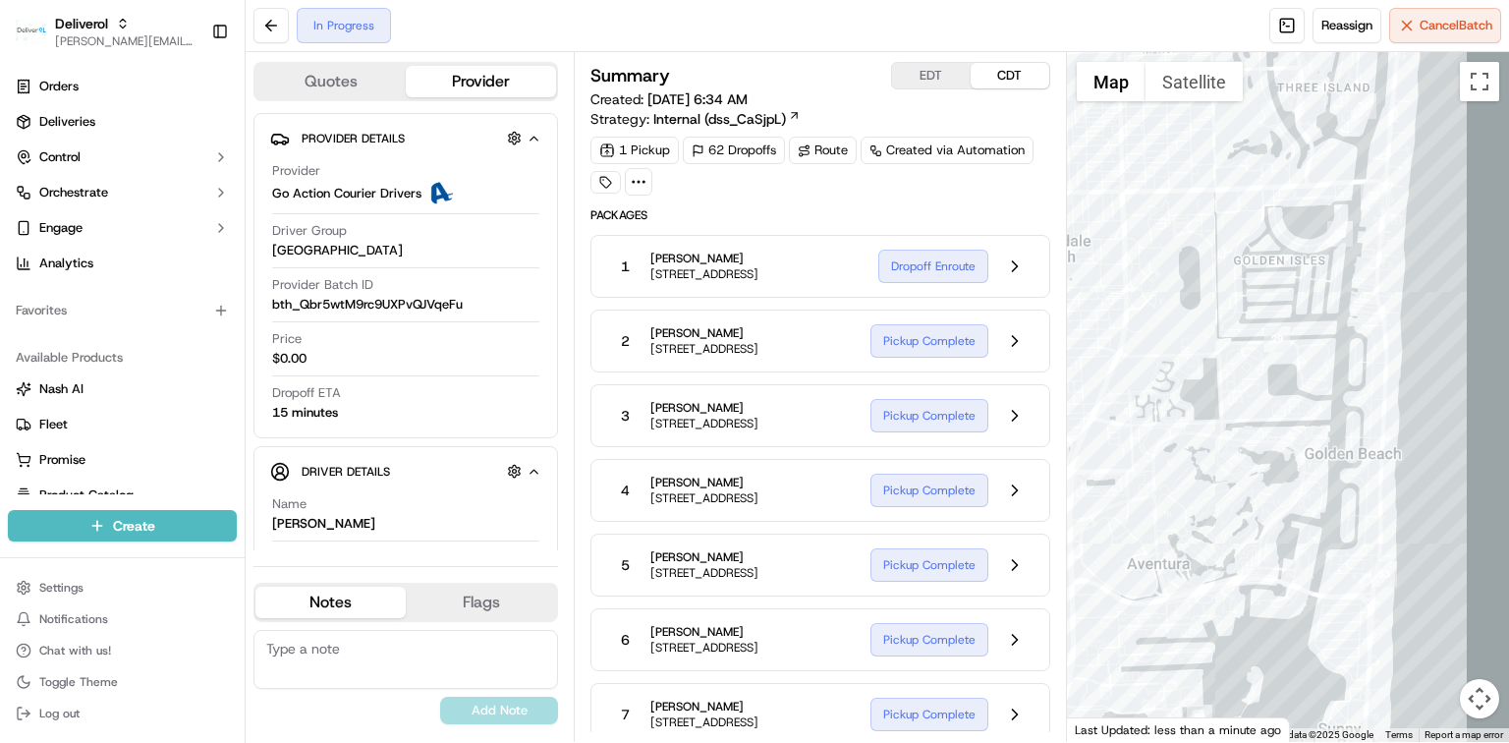
drag, startPoint x: 1362, startPoint y: 306, endPoint x: 1364, endPoint y: 427, distance: 121.9
click at [1364, 427] on div at bounding box center [1288, 397] width 442 height 690
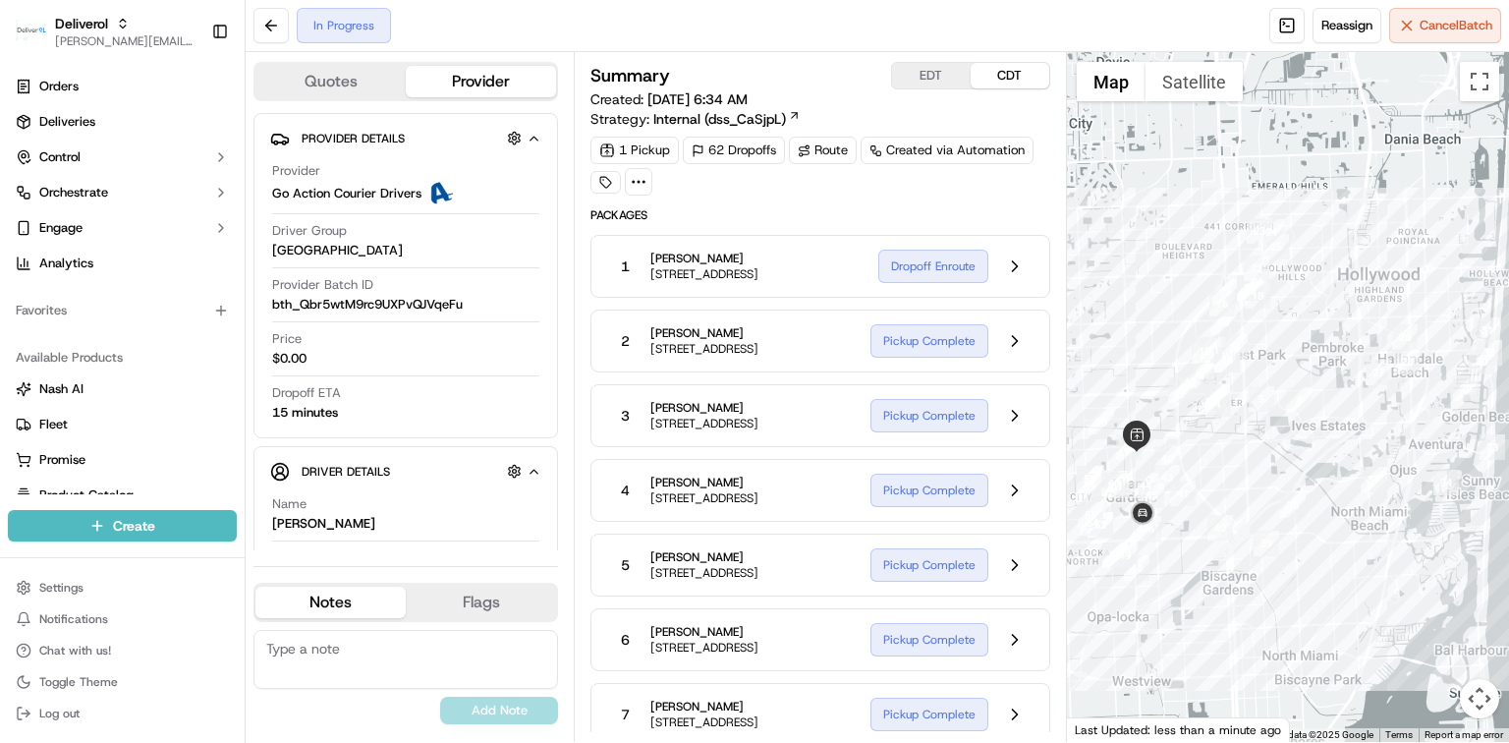
drag, startPoint x: 1199, startPoint y: 436, endPoint x: 1394, endPoint y: 412, distance: 197.1
click at [1394, 412] on div at bounding box center [1288, 397] width 442 height 690
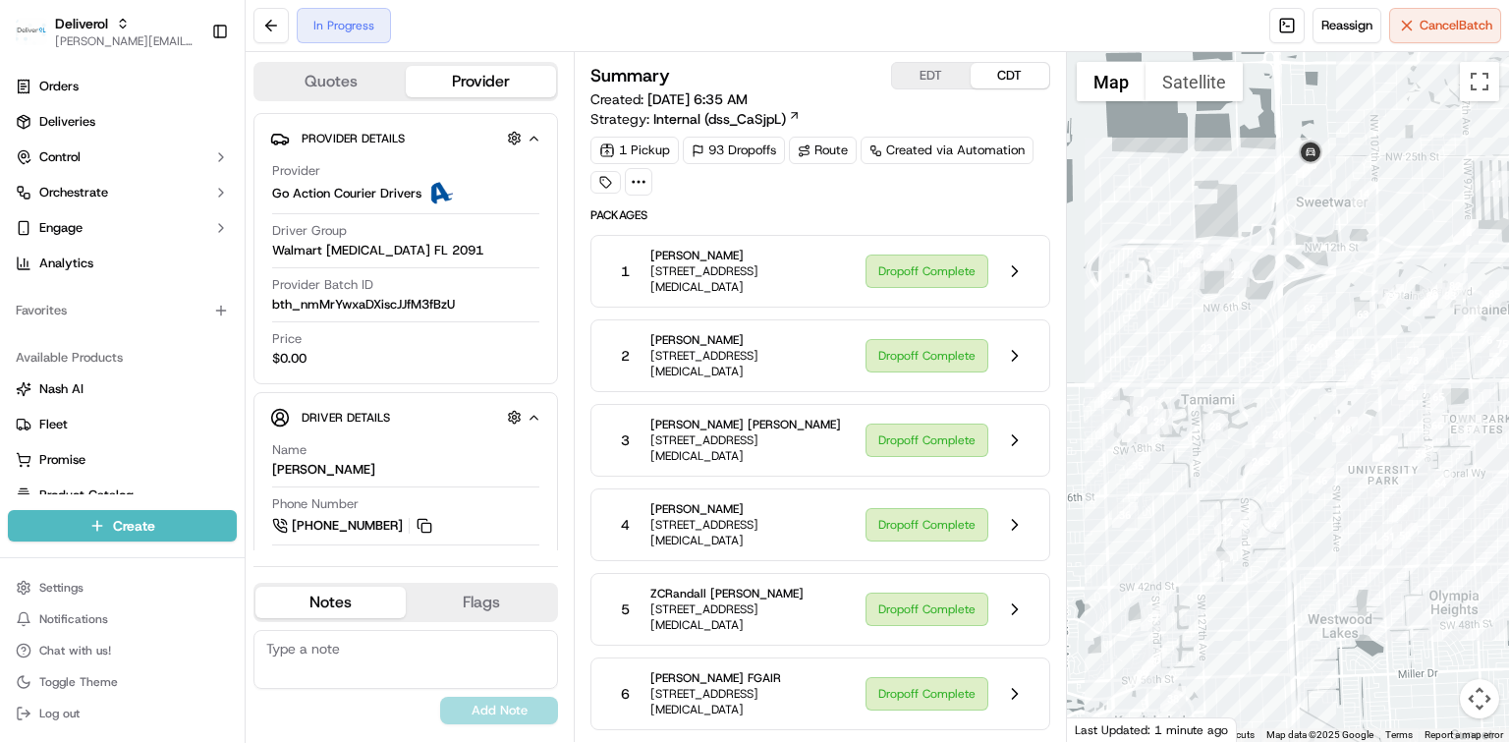
scroll to position [261, 0]
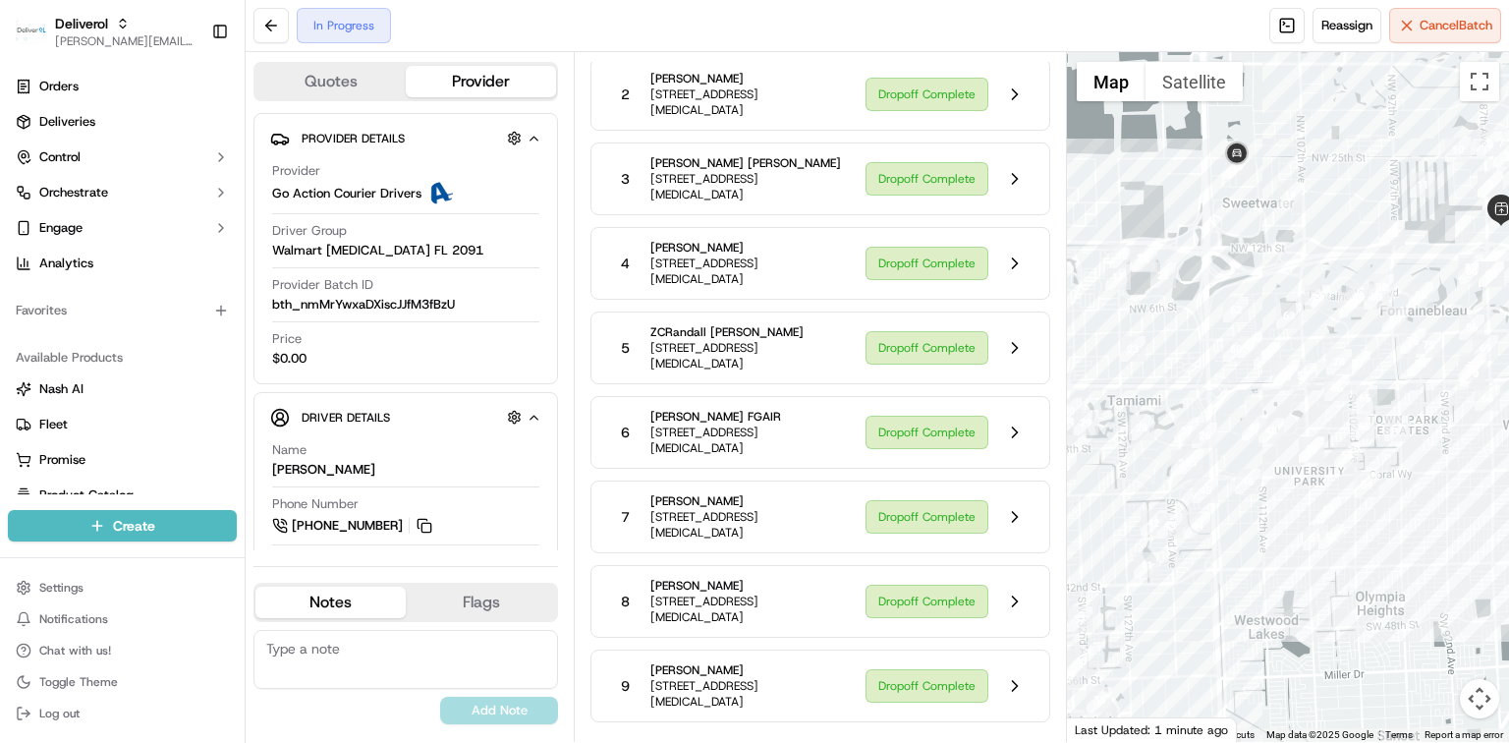
drag, startPoint x: 1307, startPoint y: 239, endPoint x: 1215, endPoint y: 242, distance: 92.4
click at [1215, 242] on div at bounding box center [1288, 397] width 442 height 690
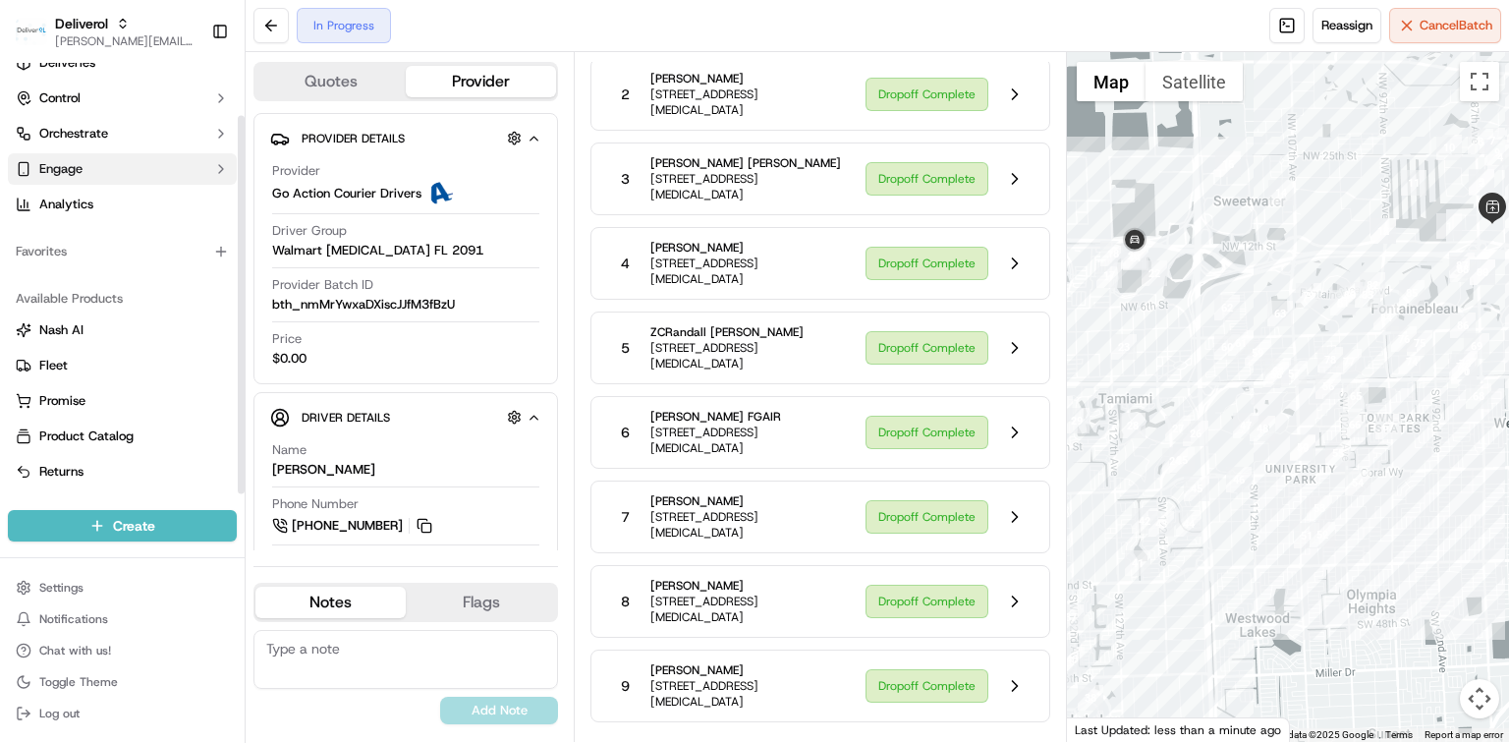
scroll to position [0, 0]
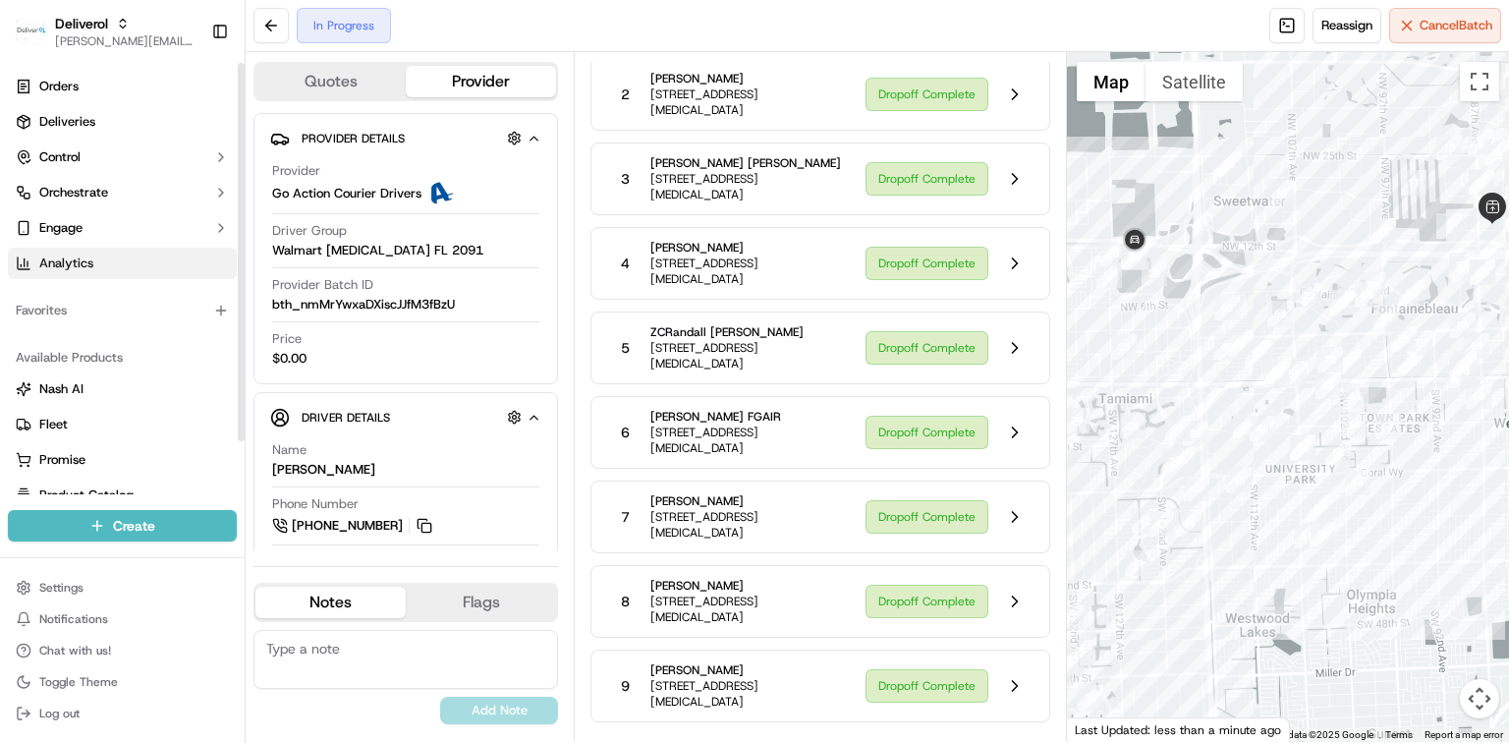
click at [55, 263] on span "Analytics" at bounding box center [66, 263] width 54 height 18
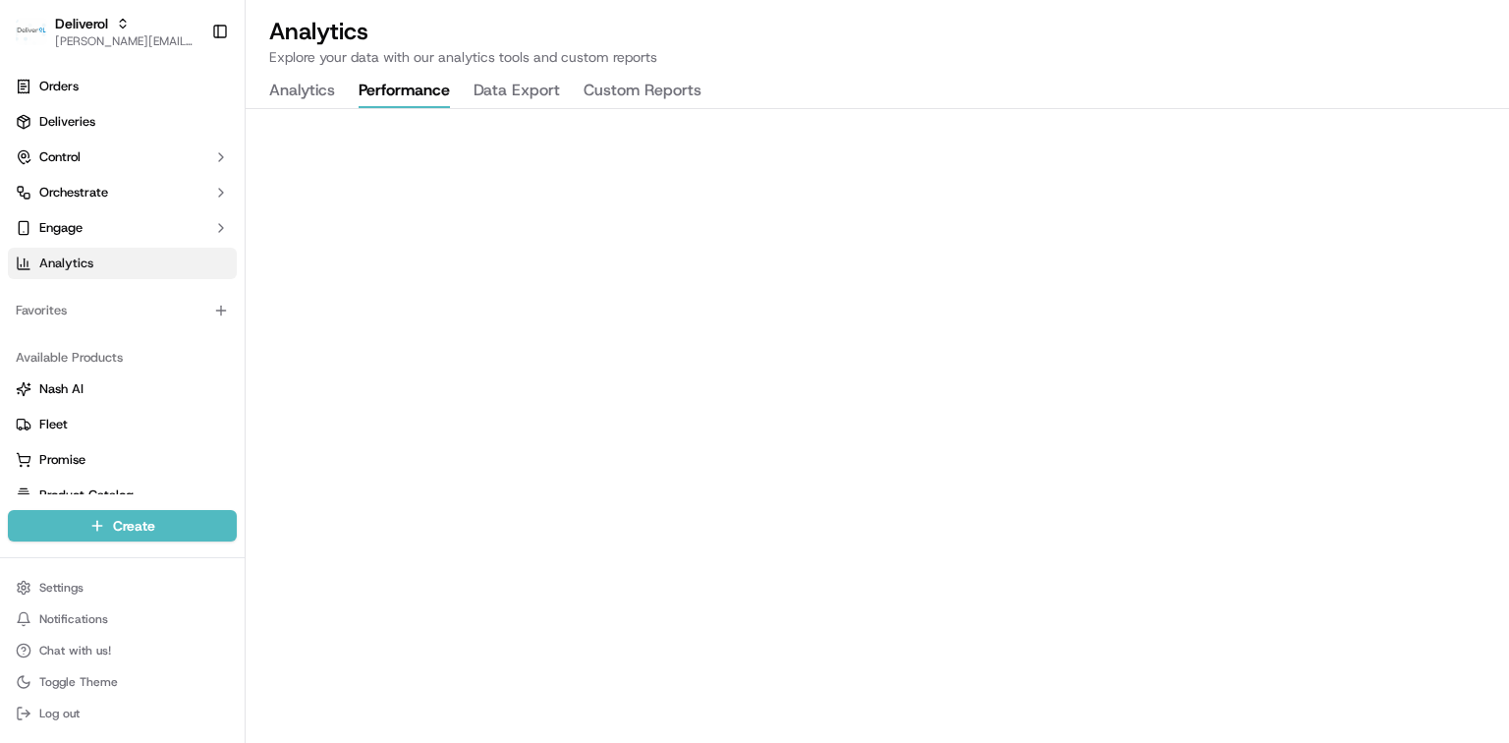
click at [415, 97] on button "Performance" at bounding box center [404, 91] width 91 height 33
click at [83, 122] on span "Deliveries" at bounding box center [67, 122] width 56 height 18
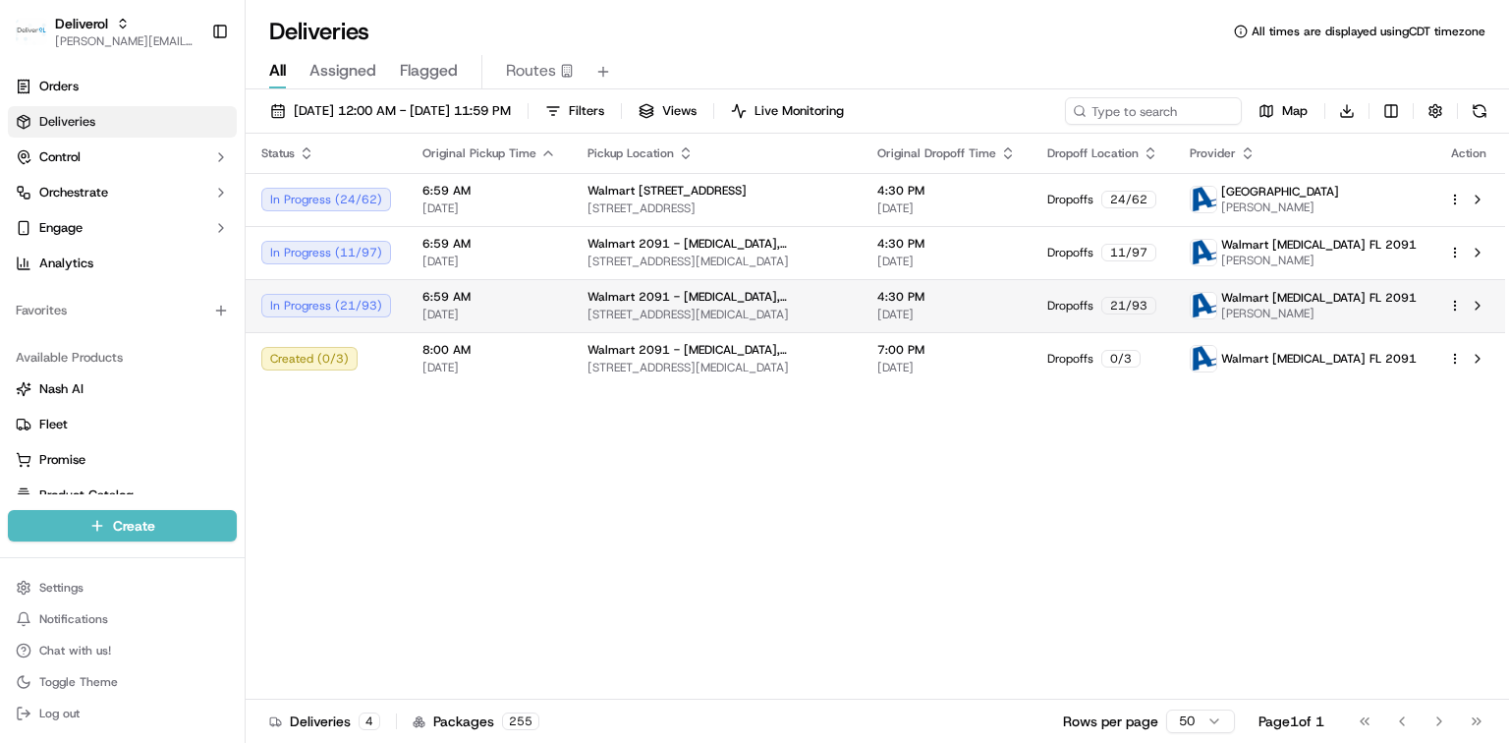
click at [1452, 312] on div at bounding box center [1468, 306] width 41 height 24
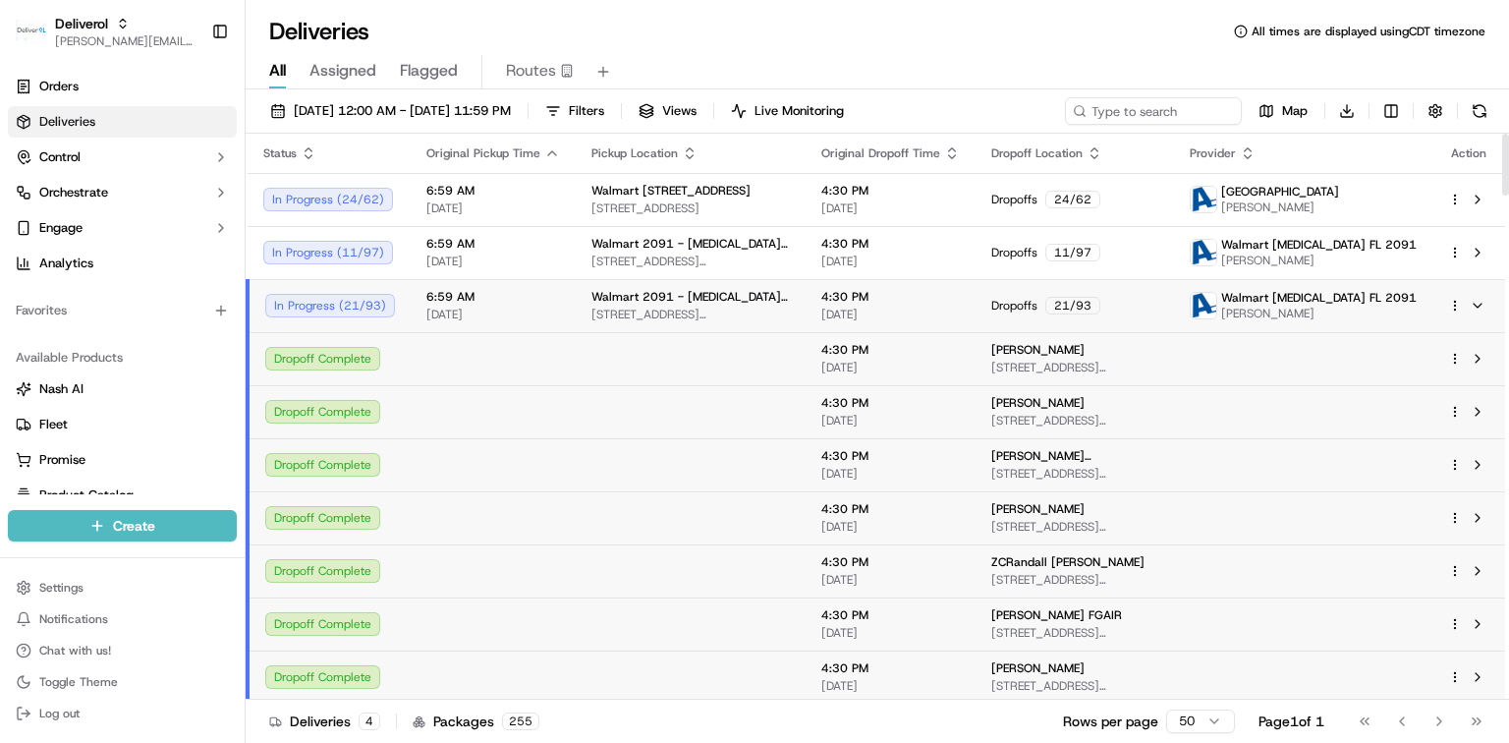
click at [1451, 299] on html "Deliverol [PERSON_NAME][EMAIL_ADDRESS][PERSON_NAME][DOMAIN_NAME] Toggle Sidebar…" at bounding box center [754, 371] width 1509 height 743
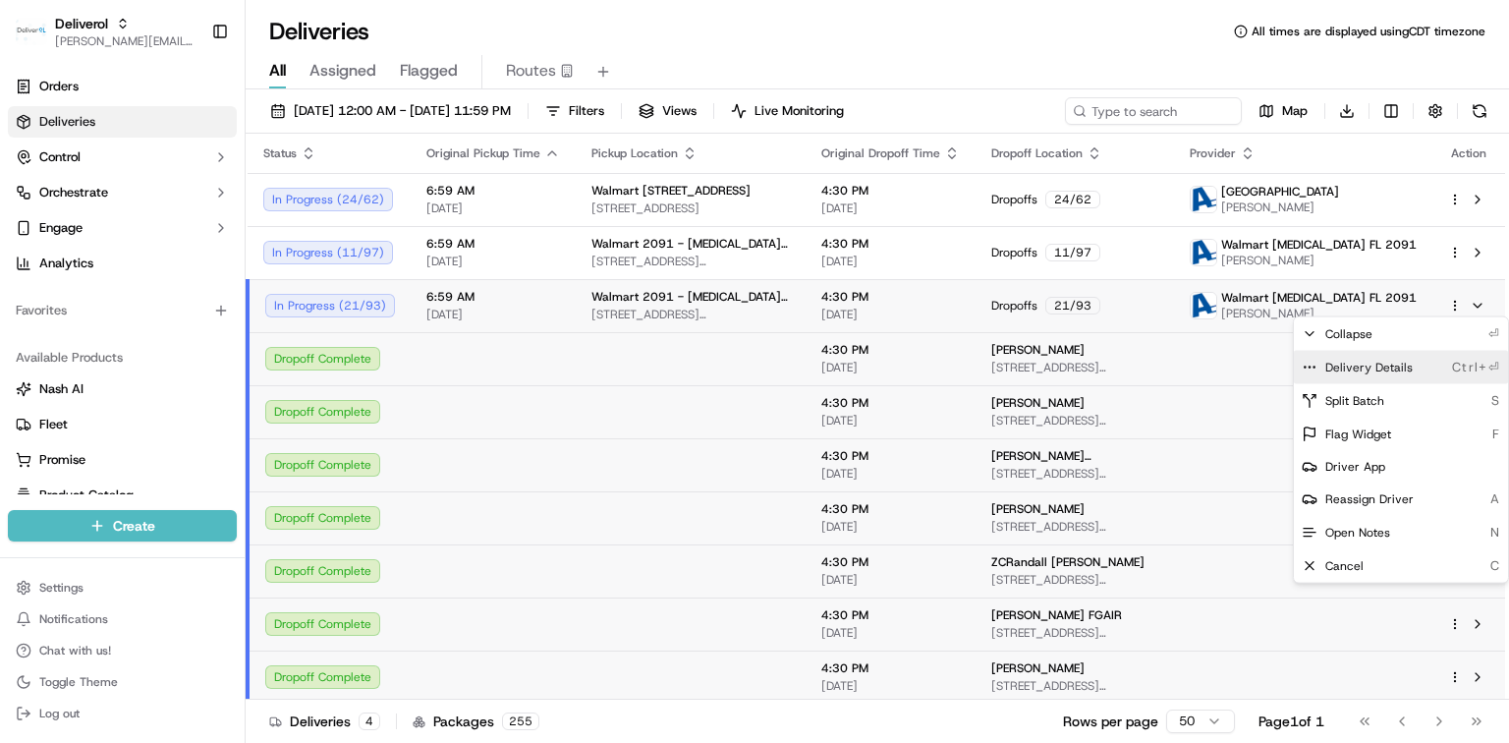
click at [1377, 367] on span "Delivery Details" at bounding box center [1369, 368] width 87 height 16
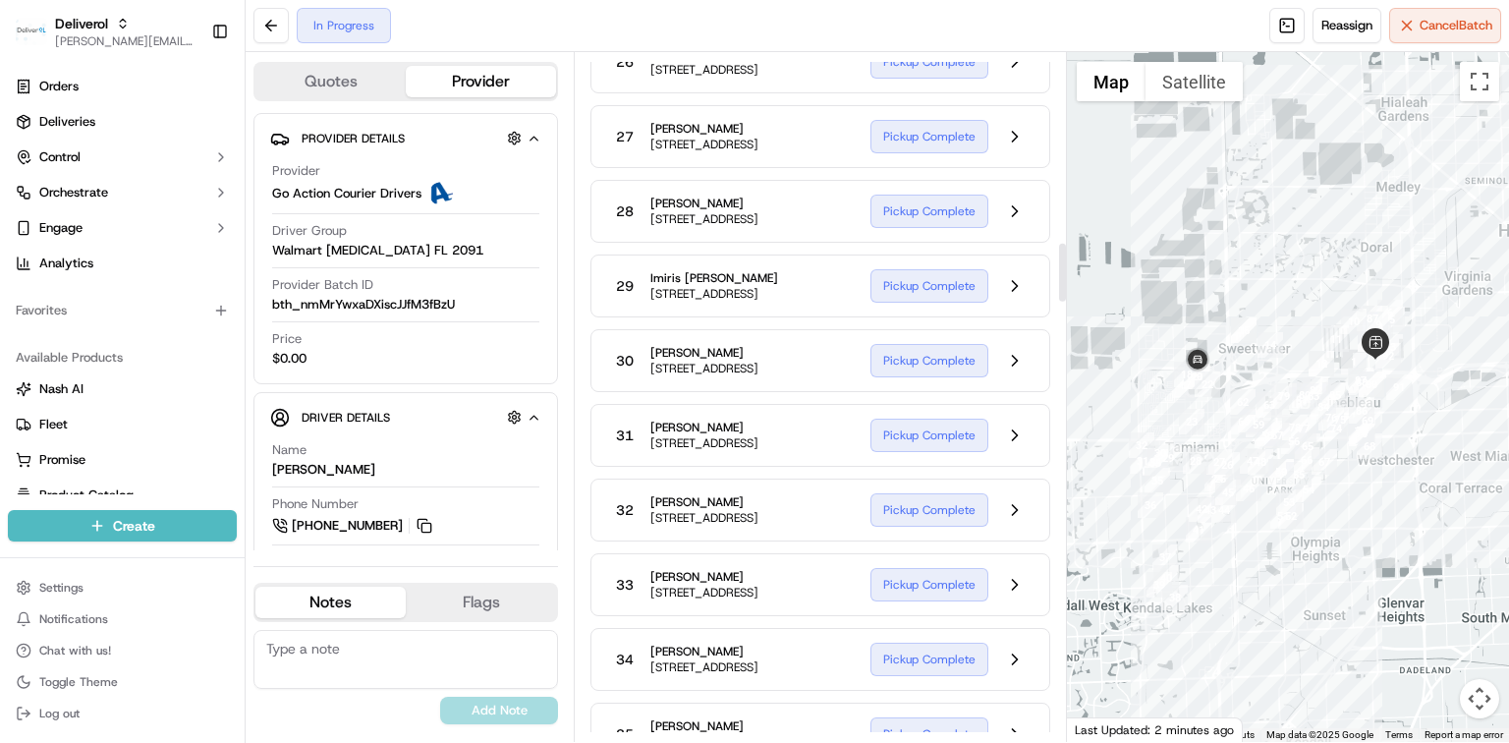
scroll to position [2227, 0]
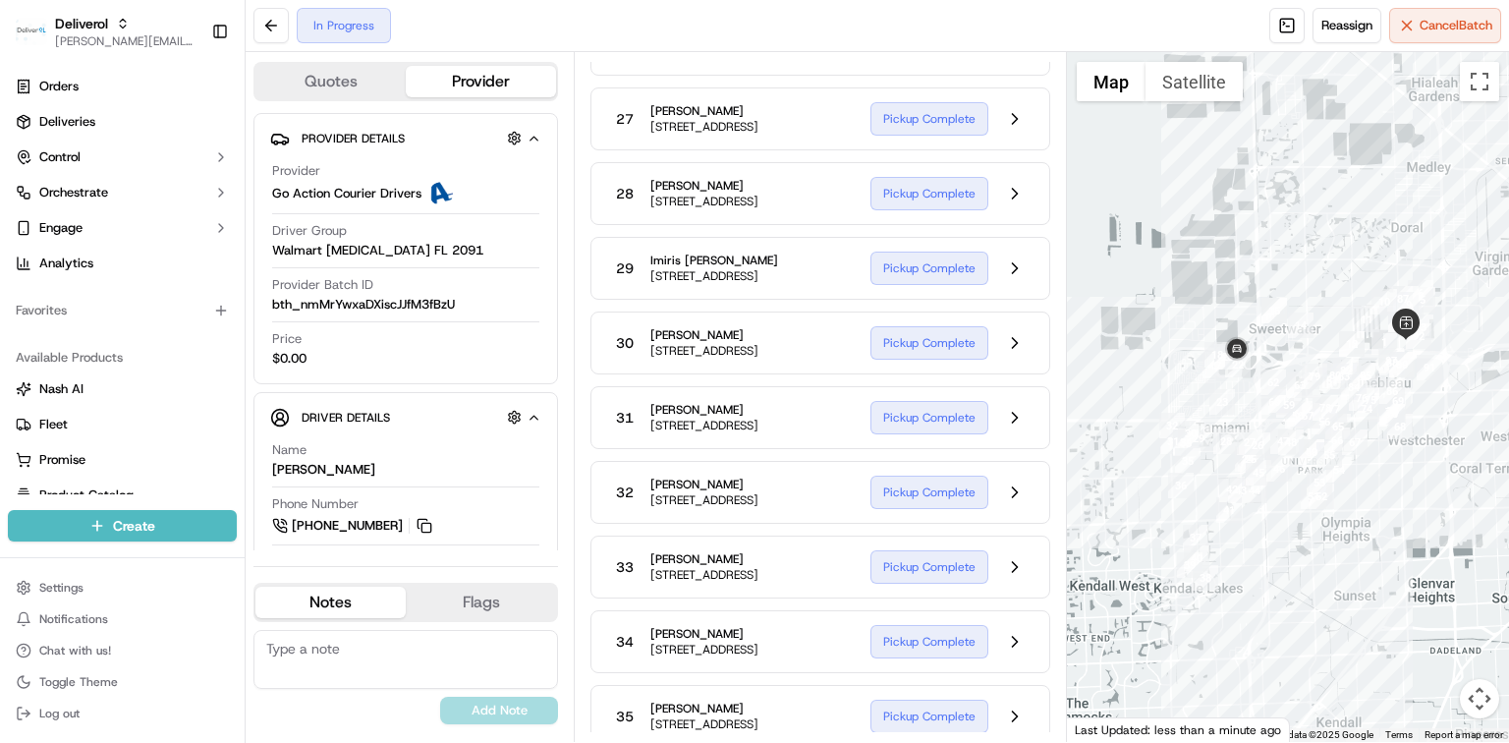
drag, startPoint x: 1246, startPoint y: 385, endPoint x: 1371, endPoint y: 344, distance: 131.4
click at [1371, 344] on div at bounding box center [1288, 397] width 442 height 690
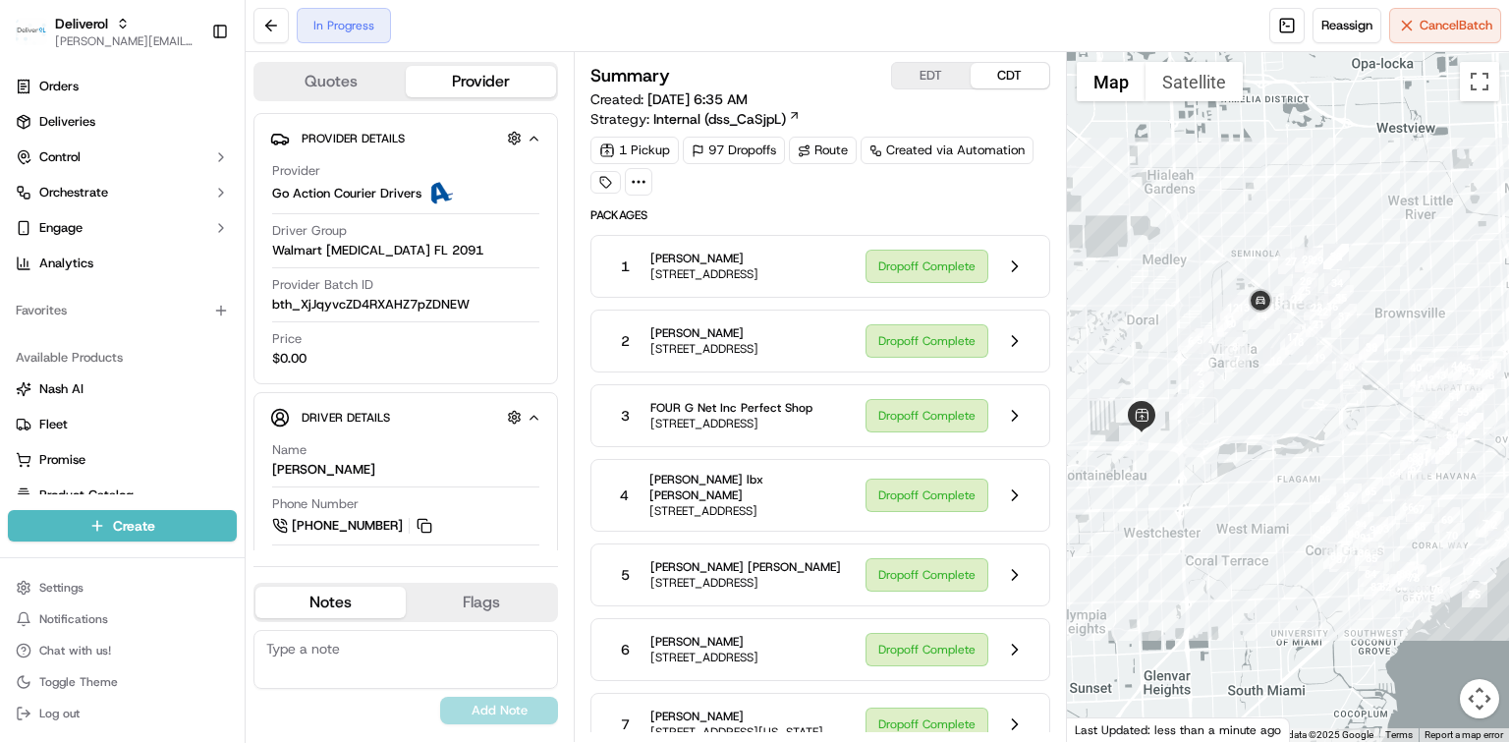
drag, startPoint x: 1316, startPoint y: 429, endPoint x: 1272, endPoint y: 389, distance: 59.1
click at [1272, 389] on div at bounding box center [1288, 397] width 442 height 690
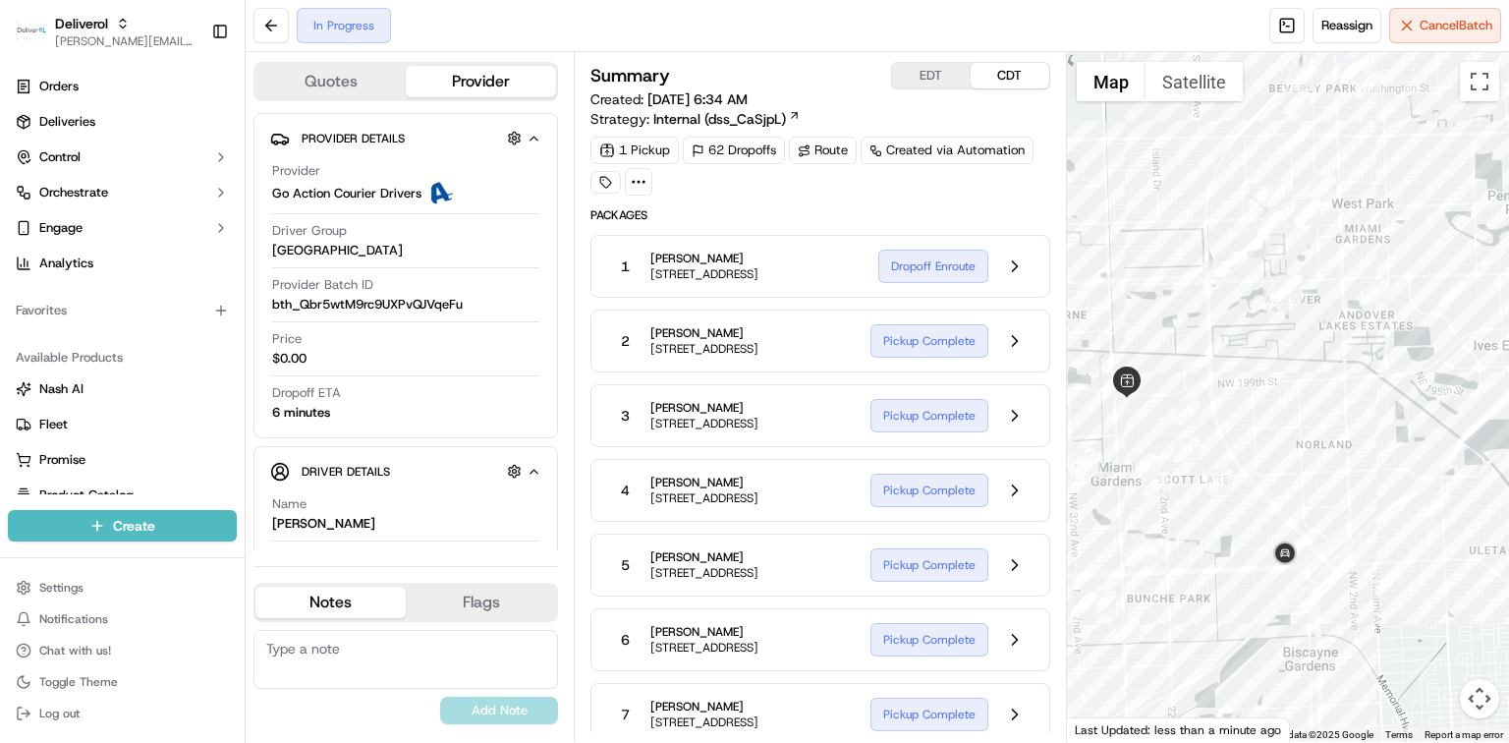
drag, startPoint x: 1179, startPoint y: 538, endPoint x: 1175, endPoint y: 303, distance: 235.9
click at [1175, 303] on div at bounding box center [1288, 397] width 442 height 690
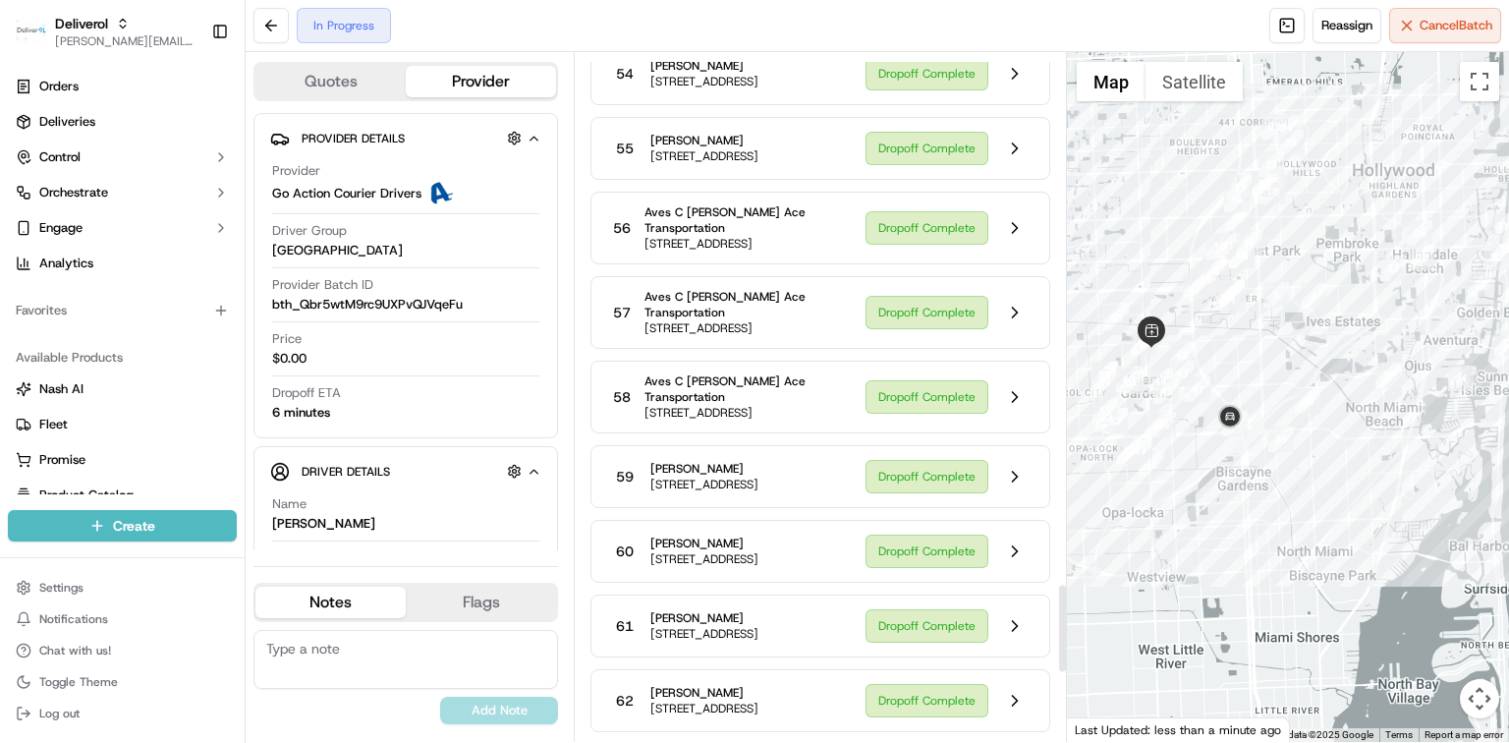
scroll to position [4705, 0]
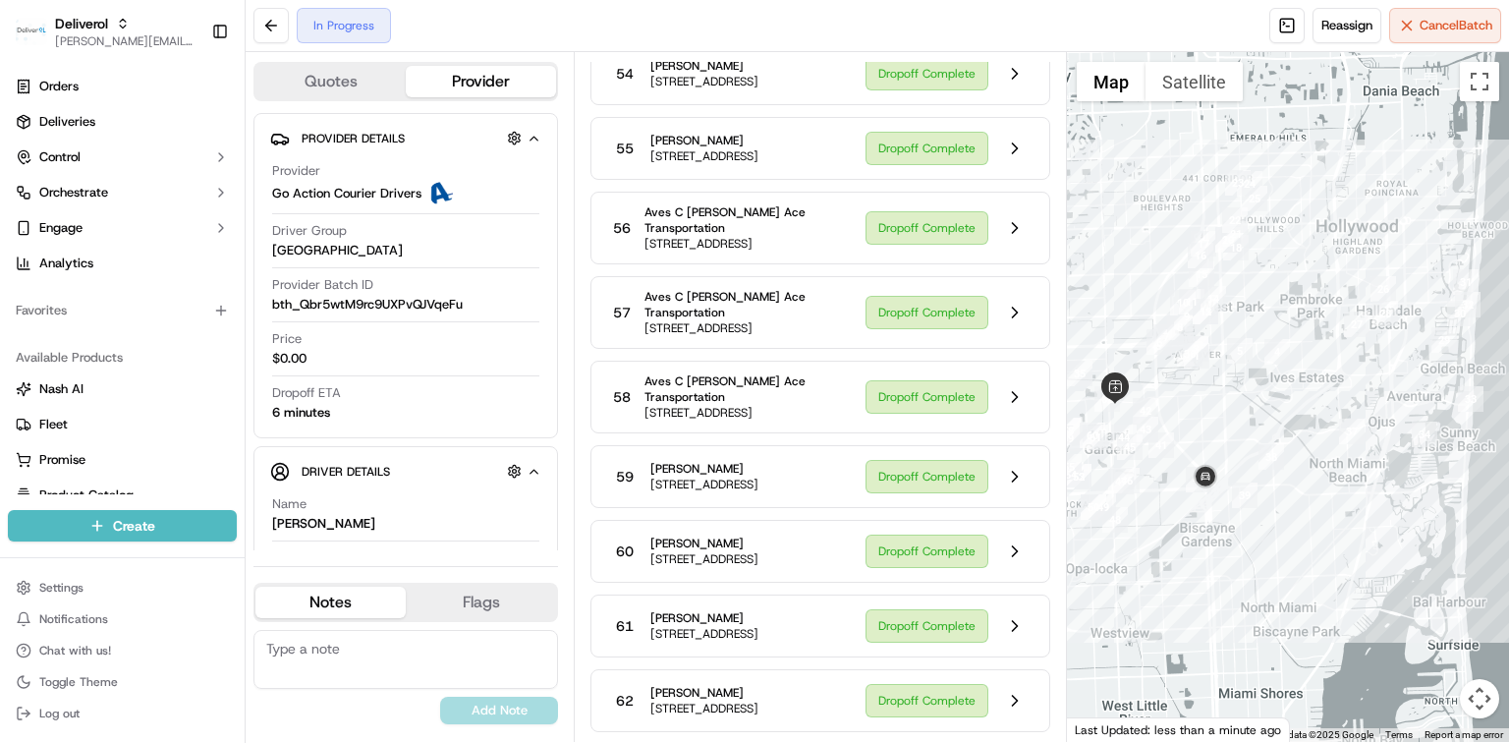
drag, startPoint x: 1230, startPoint y: 345, endPoint x: 1194, endPoint y: 406, distance: 70.9
click at [1194, 406] on div at bounding box center [1288, 397] width 442 height 690
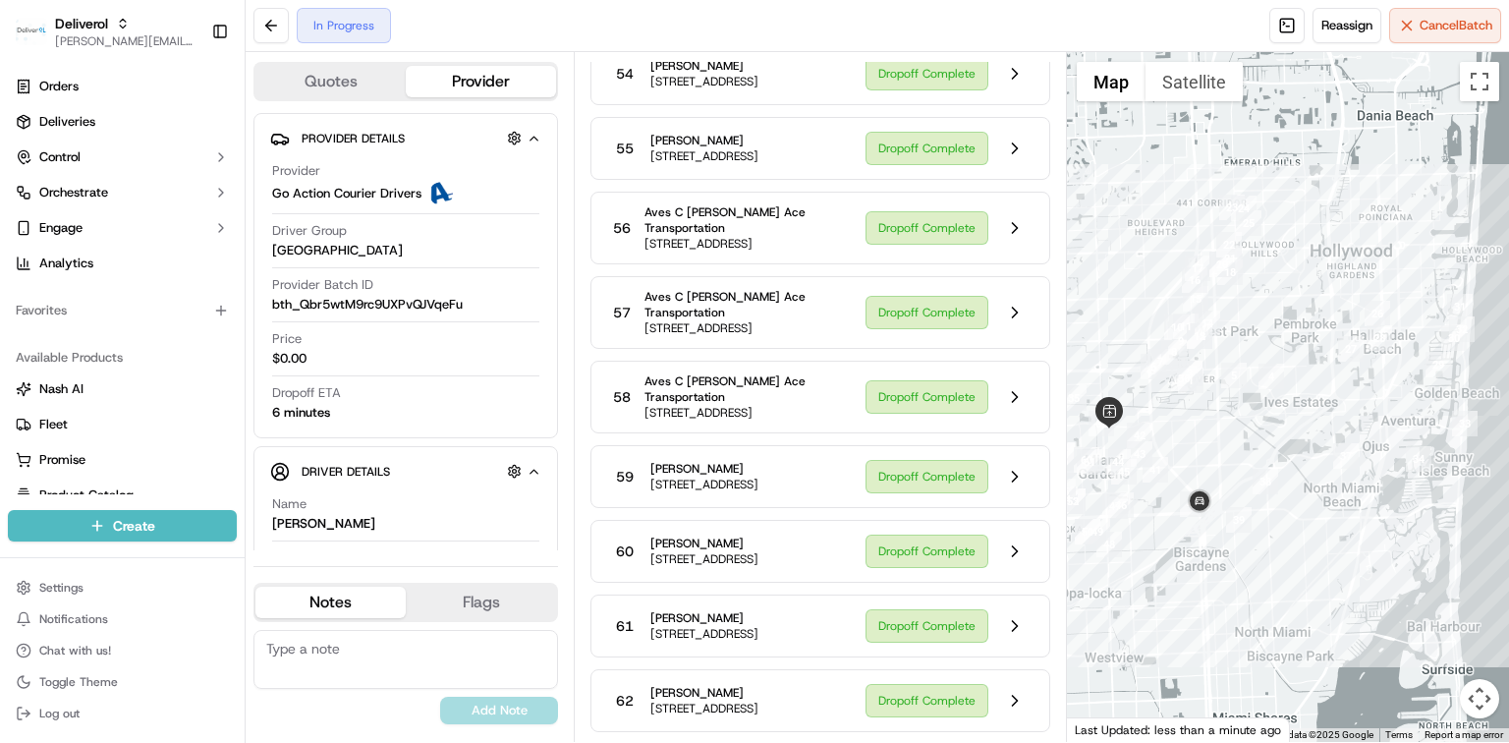
drag, startPoint x: 1229, startPoint y: 403, endPoint x: 1225, endPoint y: 432, distance: 29.7
click at [1225, 432] on div at bounding box center [1288, 397] width 442 height 690
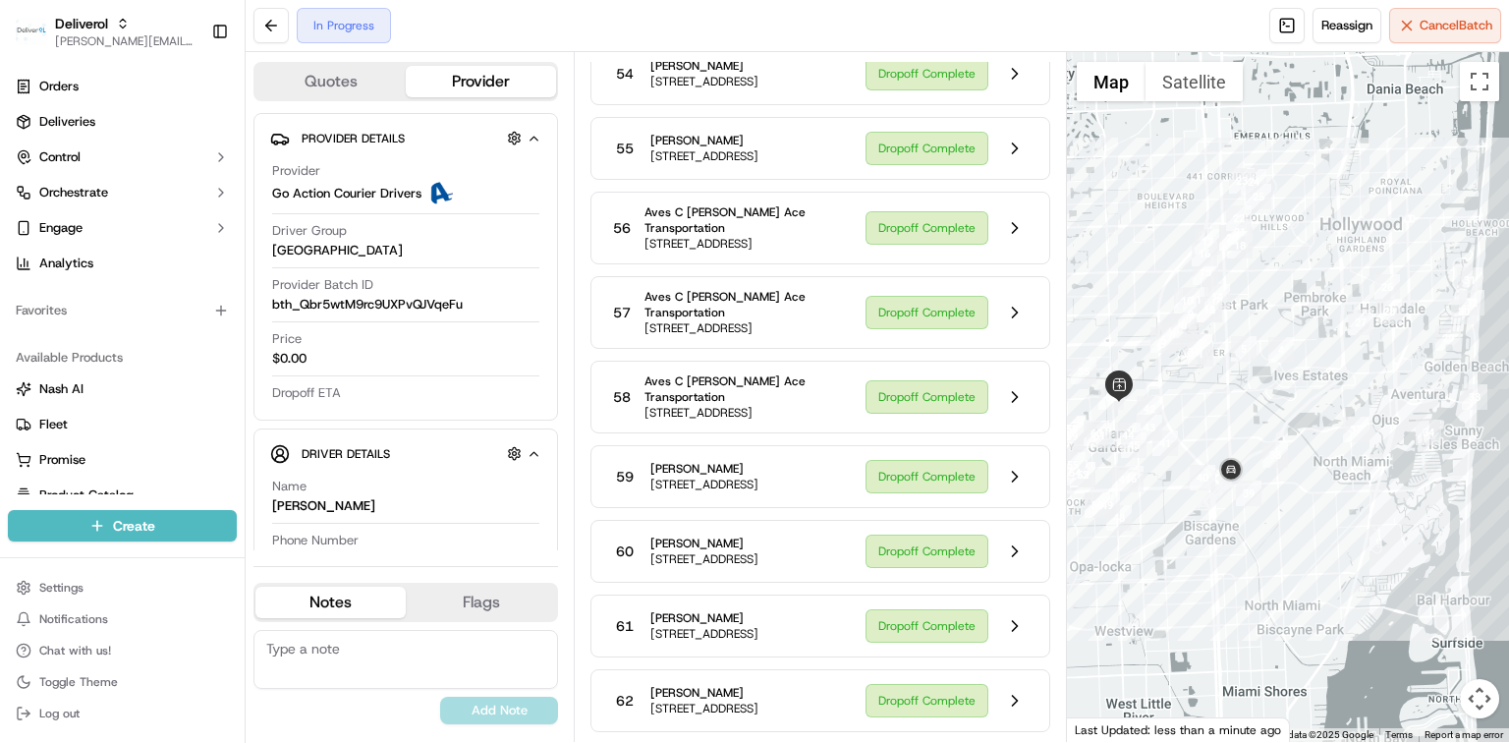
drag, startPoint x: 1179, startPoint y: 425, endPoint x: 1190, endPoint y: 399, distance: 28.6
click at [1190, 399] on div at bounding box center [1288, 397] width 442 height 690
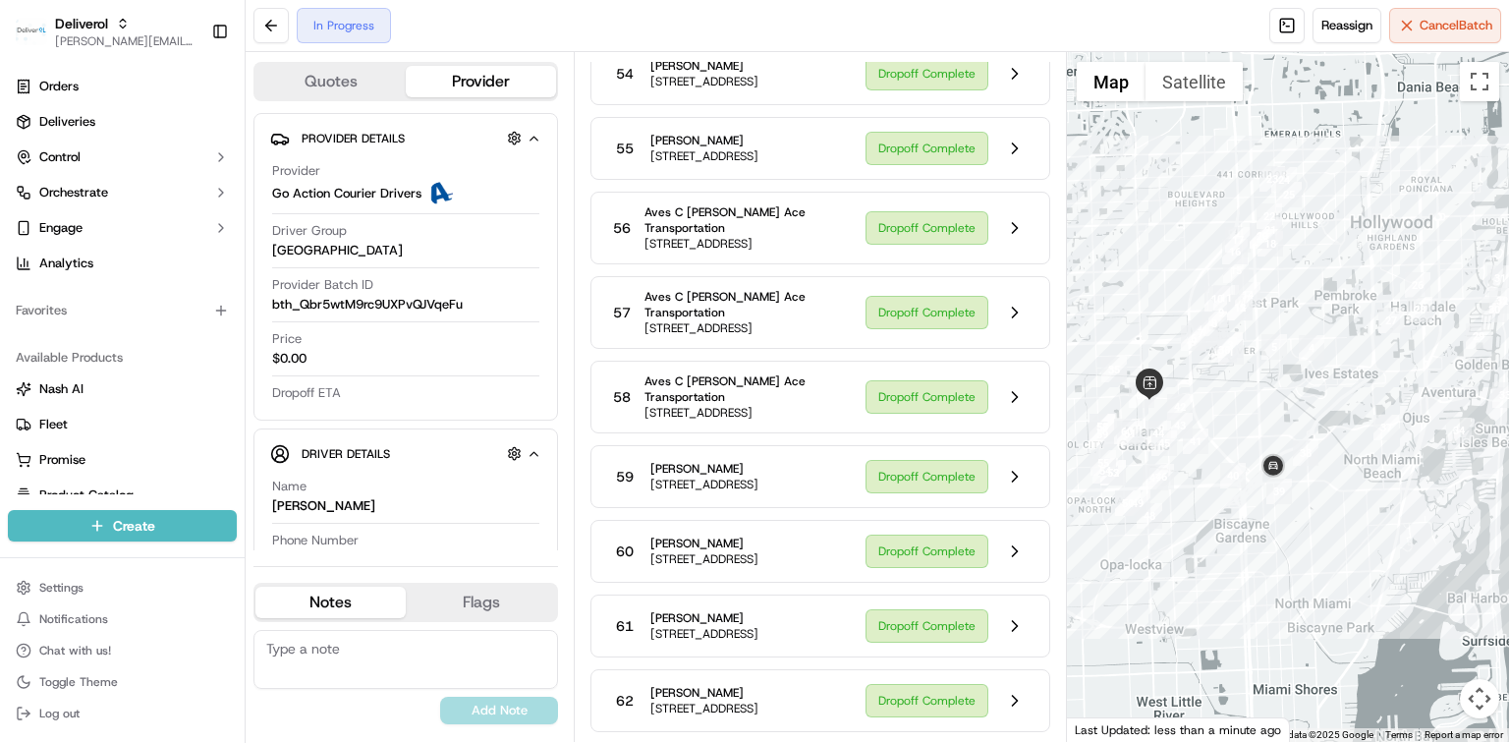
drag, startPoint x: 1199, startPoint y: 427, endPoint x: 1251, endPoint y: 425, distance: 52.1
click at [1248, 425] on div at bounding box center [1288, 397] width 442 height 690
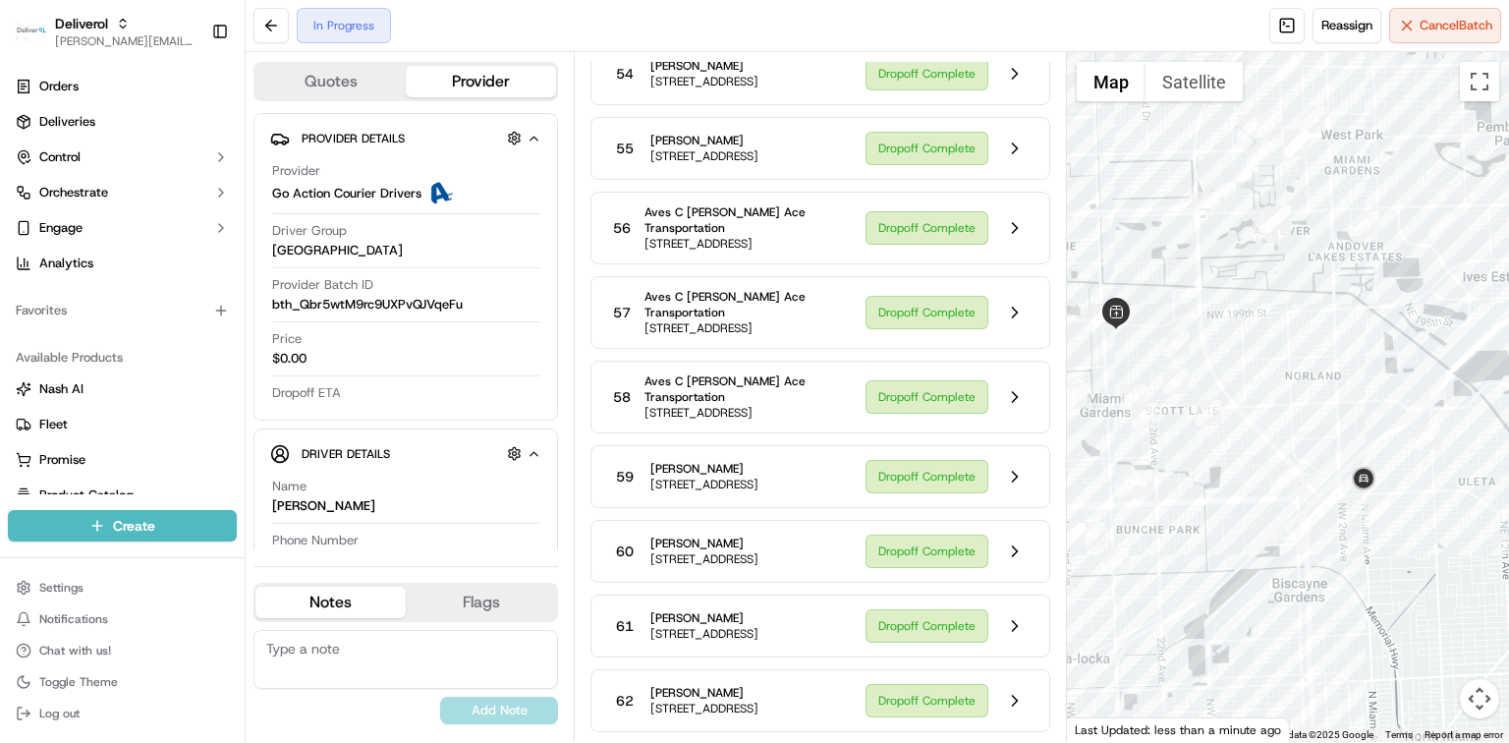
drag, startPoint x: 1346, startPoint y: 431, endPoint x: 1302, endPoint y: 397, distance: 56.0
click at [1302, 397] on div at bounding box center [1288, 397] width 442 height 690
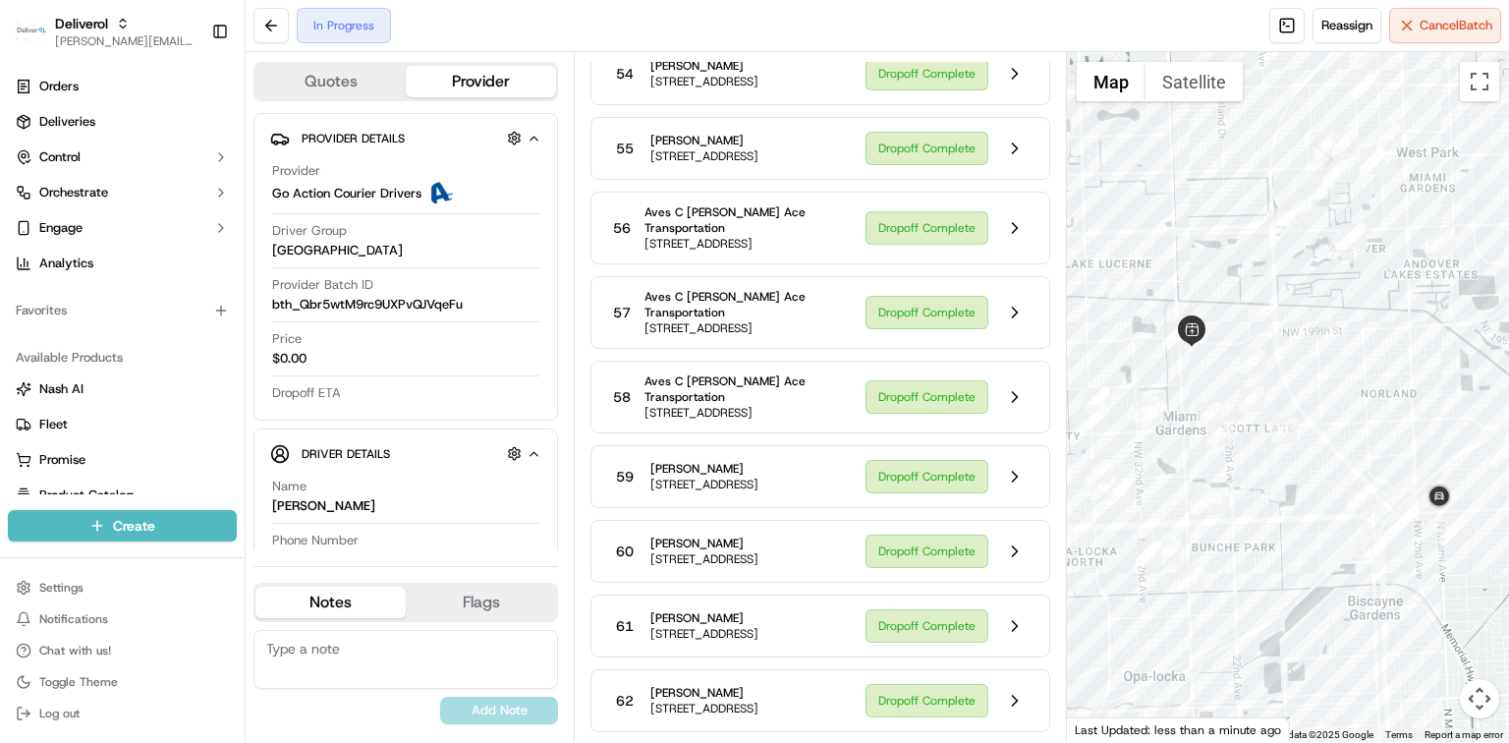
drag, startPoint x: 1302, startPoint y: 397, endPoint x: 1348, endPoint y: 416, distance: 49.8
click at [1348, 416] on div at bounding box center [1288, 397] width 442 height 690
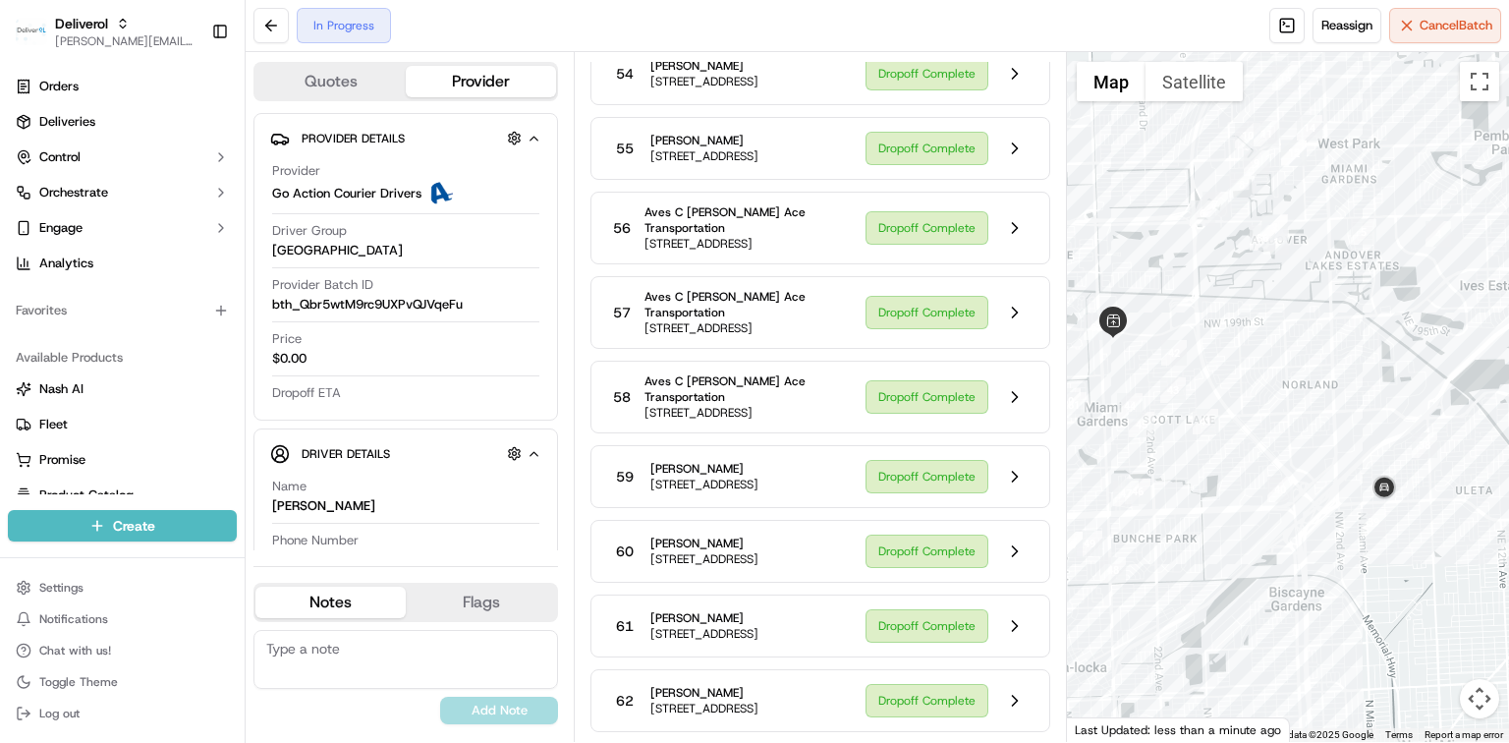
drag, startPoint x: 1325, startPoint y: 302, endPoint x: 1281, endPoint y: 295, distance: 43.8
click at [1281, 295] on div at bounding box center [1288, 397] width 442 height 690
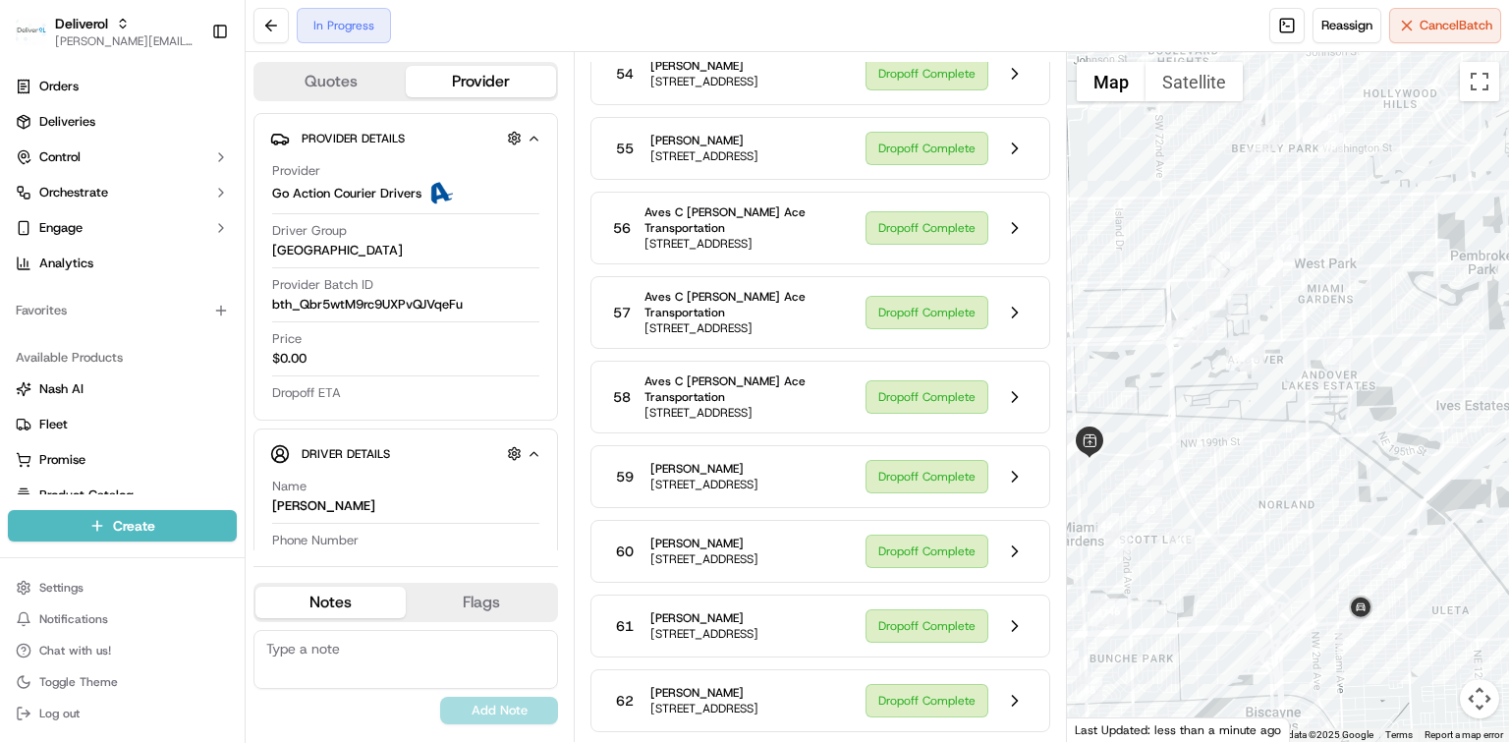
drag, startPoint x: 1391, startPoint y: 360, endPoint x: 1364, endPoint y: 481, distance: 124.9
click at [1364, 481] on div at bounding box center [1288, 397] width 442 height 690
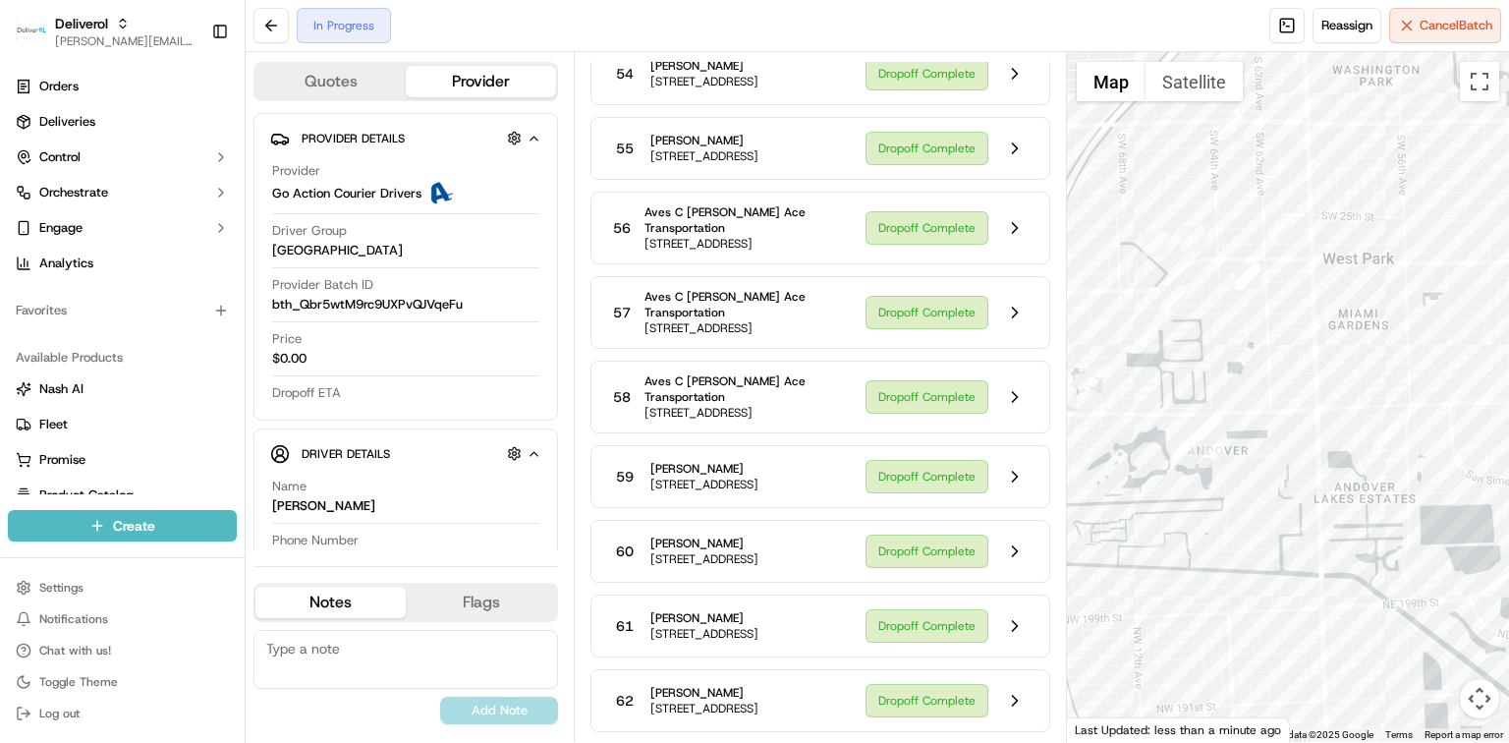
drag, startPoint x: 1337, startPoint y: 375, endPoint x: 1371, endPoint y: 501, distance: 130.1
click at [1371, 501] on div at bounding box center [1288, 397] width 442 height 690
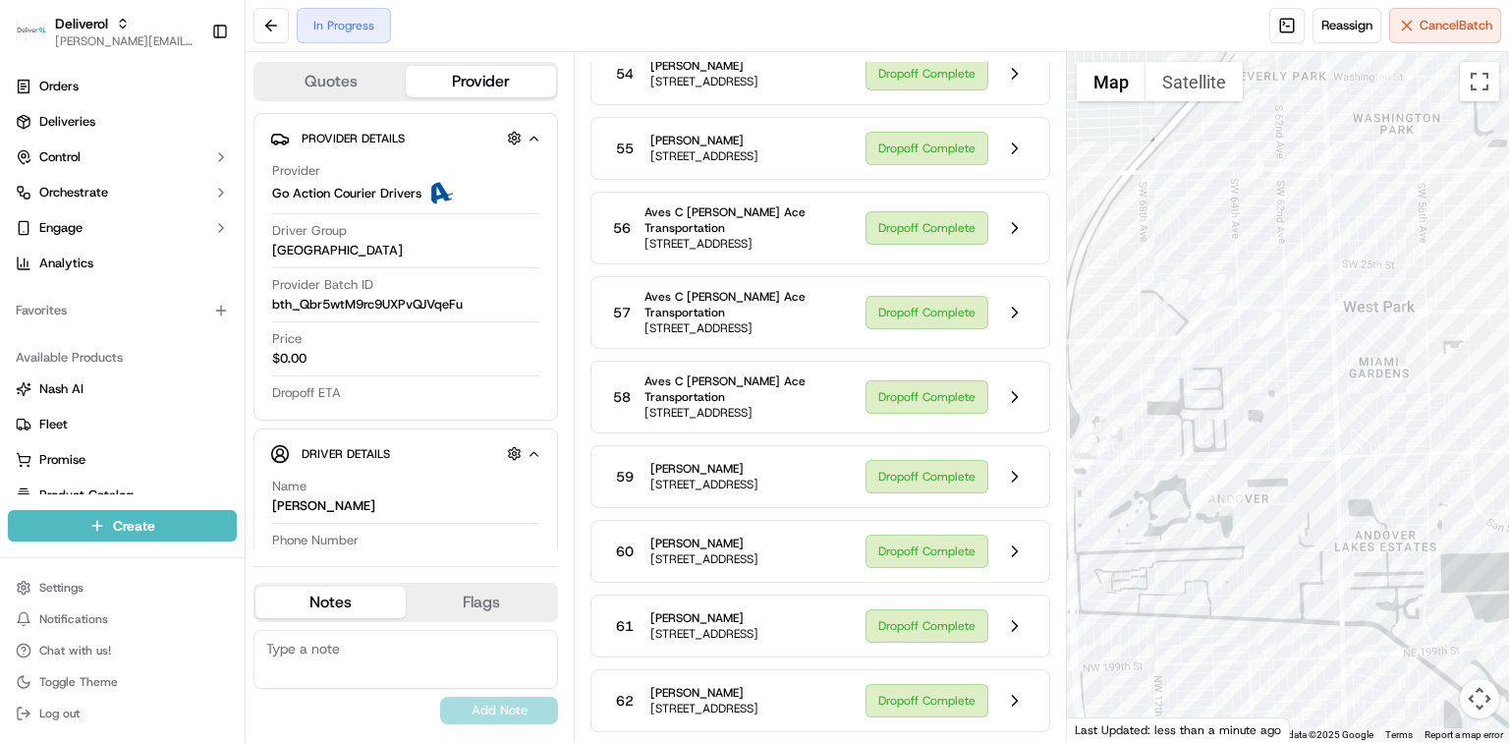
drag, startPoint x: 1216, startPoint y: 367, endPoint x: 1250, endPoint y: 408, distance: 53.1
click at [1250, 408] on div at bounding box center [1288, 397] width 442 height 690
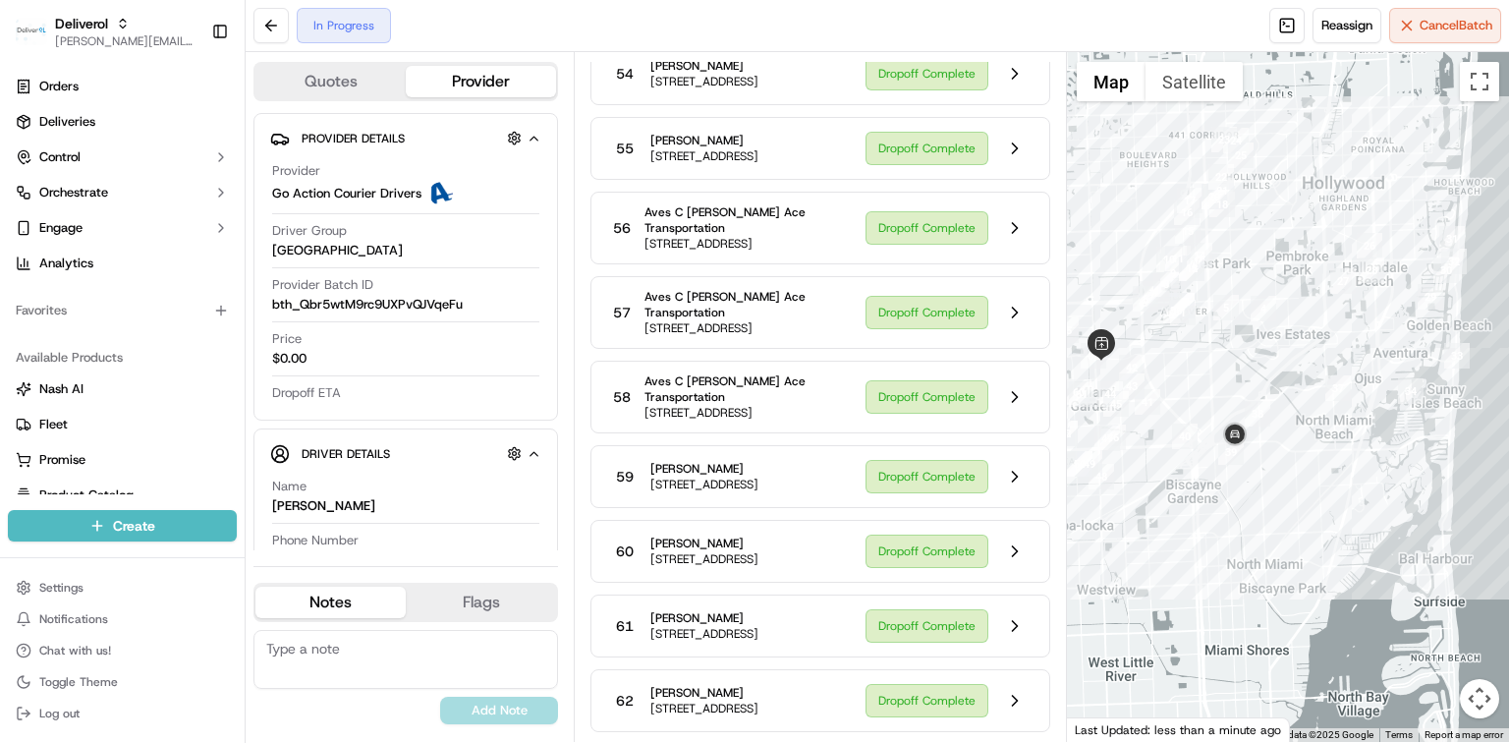
drag, startPoint x: 1417, startPoint y: 459, endPoint x: 1293, endPoint y: 374, distance: 149.9
click at [1293, 374] on div at bounding box center [1288, 397] width 442 height 690
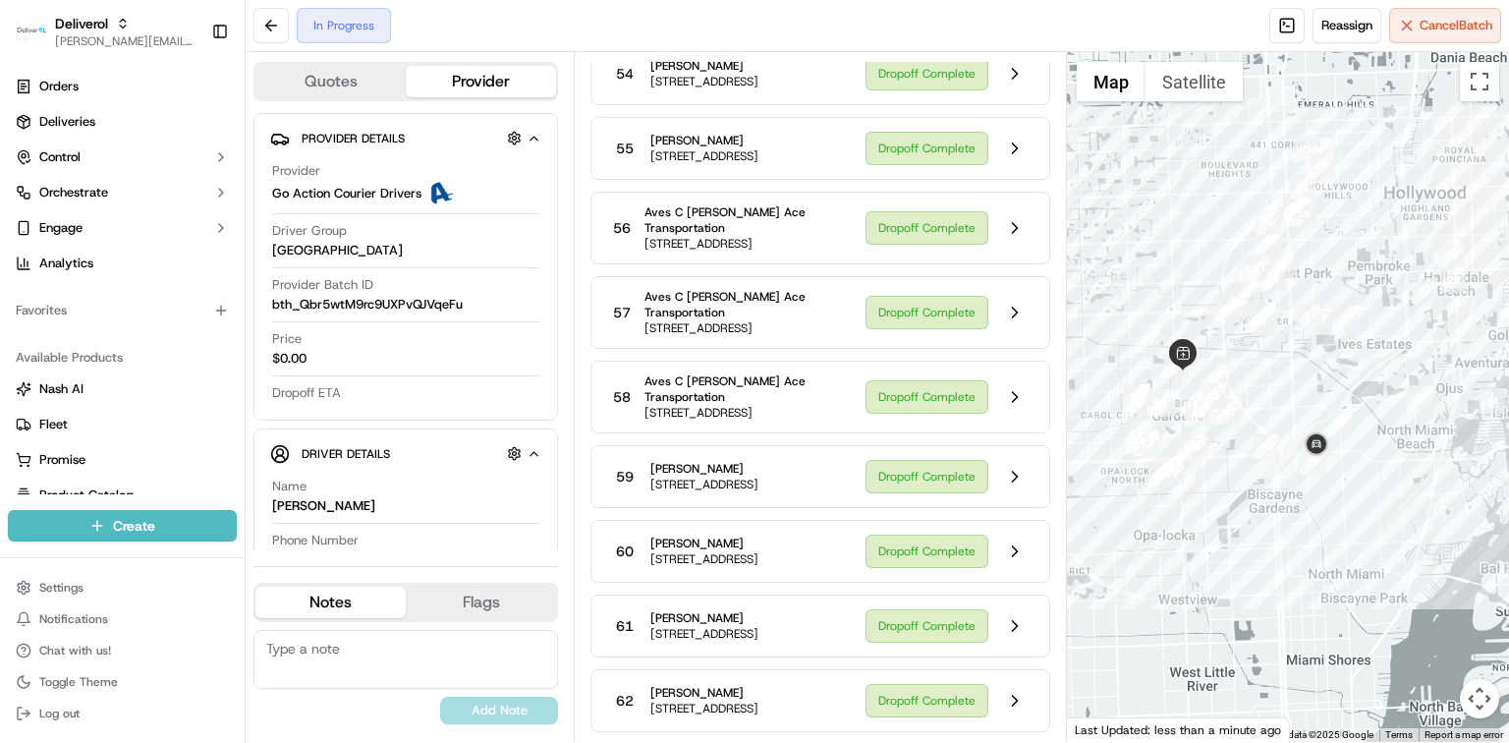
drag, startPoint x: 1258, startPoint y: 376, endPoint x: 1341, endPoint y: 386, distance: 84.1
click at [1341, 386] on div at bounding box center [1288, 397] width 442 height 690
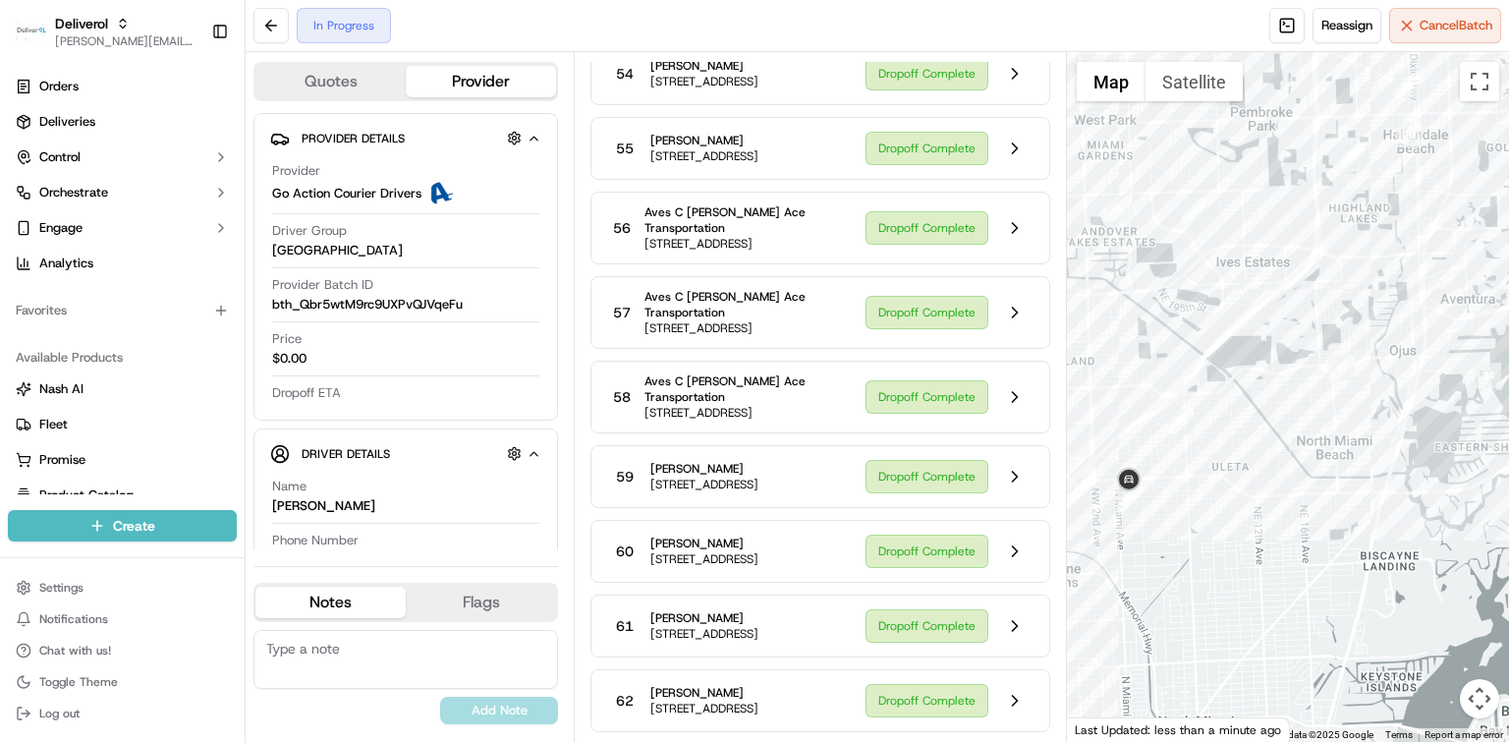
drag, startPoint x: 1287, startPoint y: 360, endPoint x: 1077, endPoint y: 295, distance: 220.1
click at [1077, 295] on div at bounding box center [1288, 397] width 442 height 690
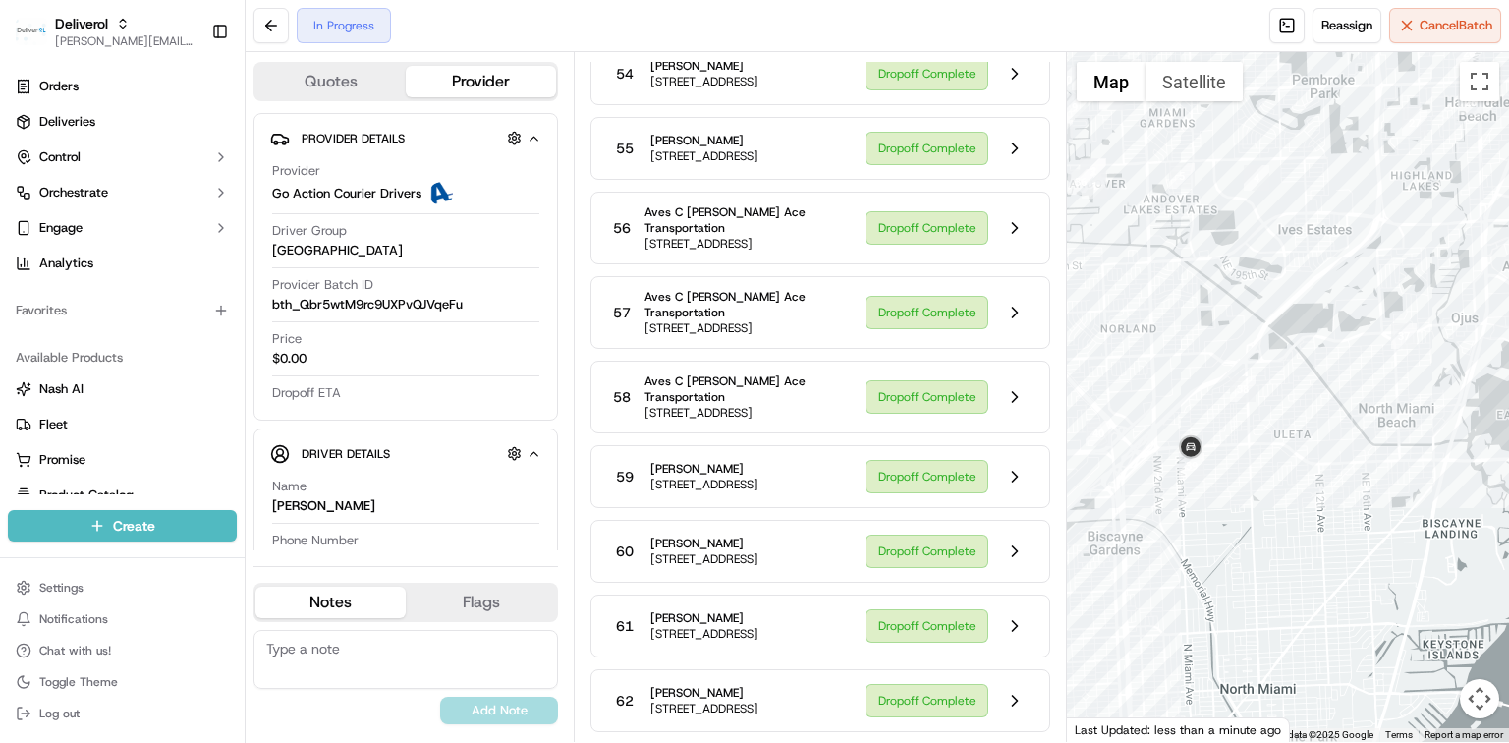
drag, startPoint x: 1277, startPoint y: 306, endPoint x: 1340, endPoint y: 273, distance: 70.8
click at [1340, 273] on div at bounding box center [1288, 397] width 442 height 690
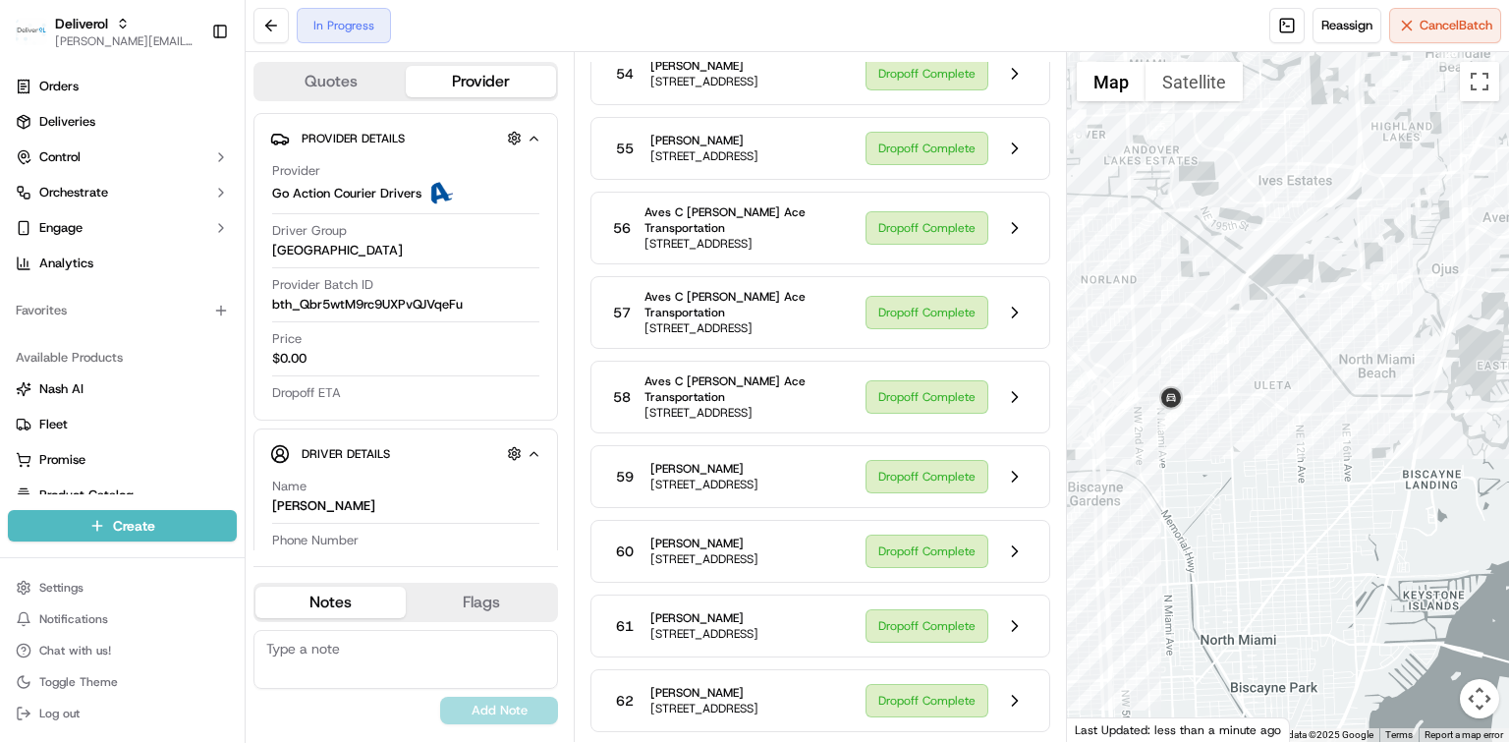
drag, startPoint x: 1250, startPoint y: 293, endPoint x: 1226, endPoint y: 244, distance: 54.5
click at [1226, 244] on div at bounding box center [1288, 397] width 442 height 690
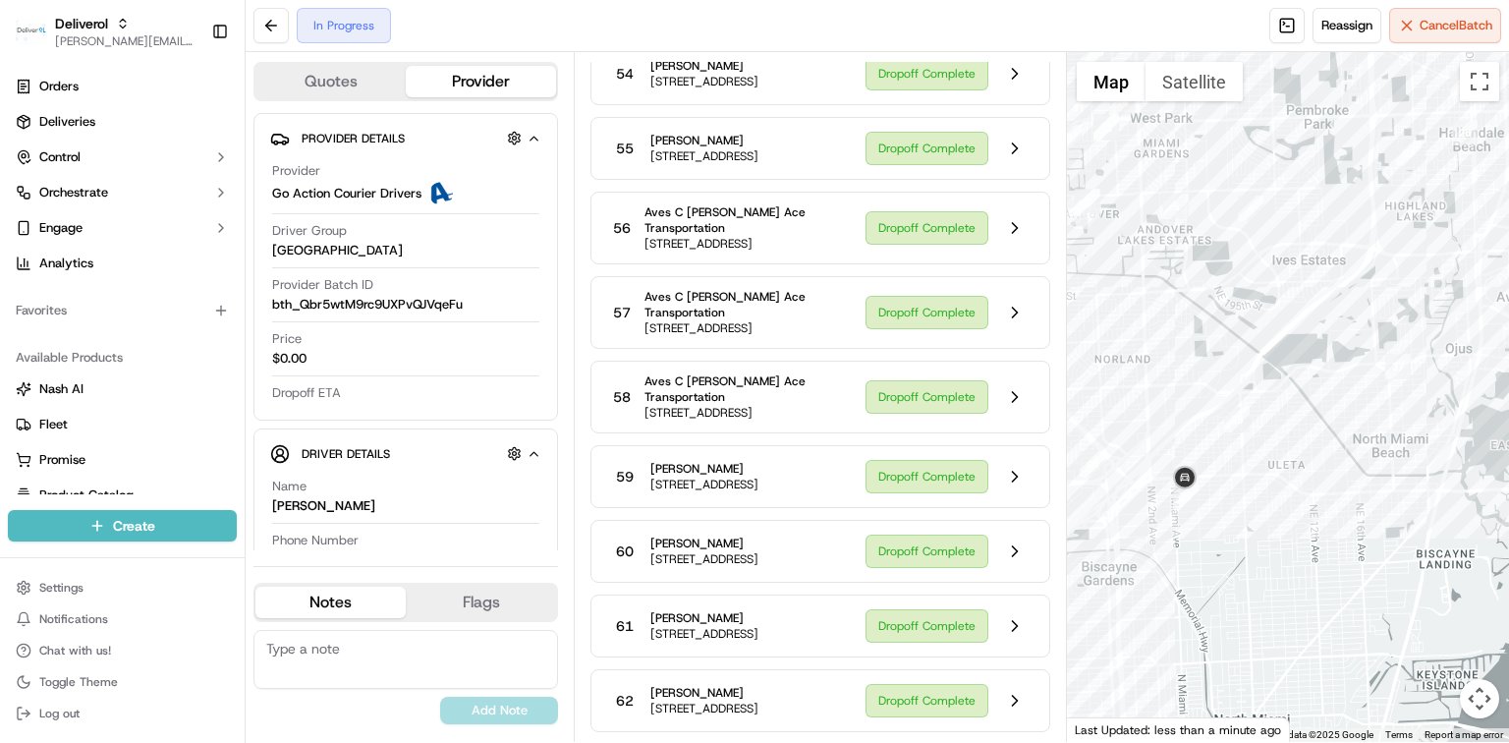
drag, startPoint x: 1407, startPoint y: 226, endPoint x: 1427, endPoint y: 303, distance: 79.1
click at [1427, 303] on div at bounding box center [1288, 397] width 442 height 690
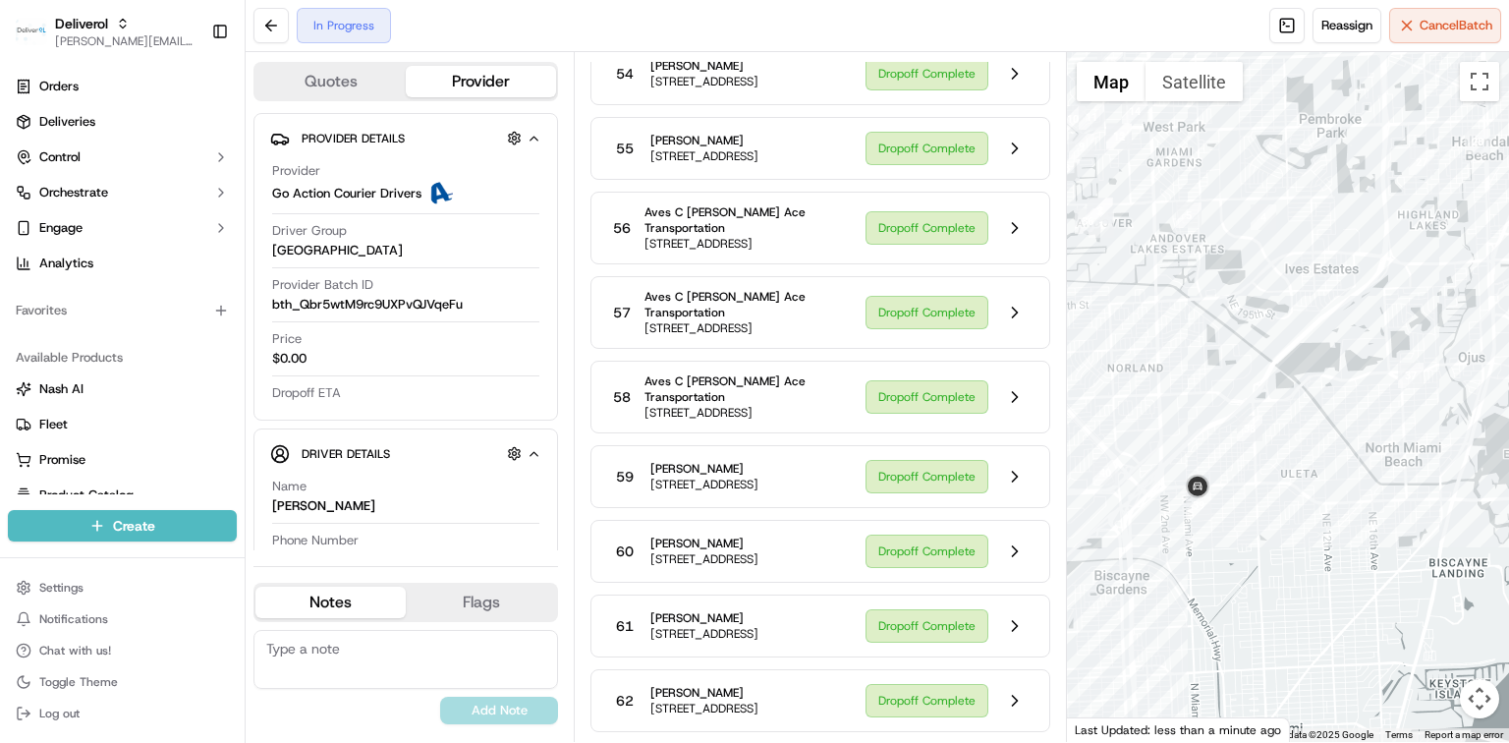
drag, startPoint x: 1442, startPoint y: 306, endPoint x: 1474, endPoint y: 318, distance: 33.9
click at [1474, 318] on div at bounding box center [1288, 397] width 442 height 690
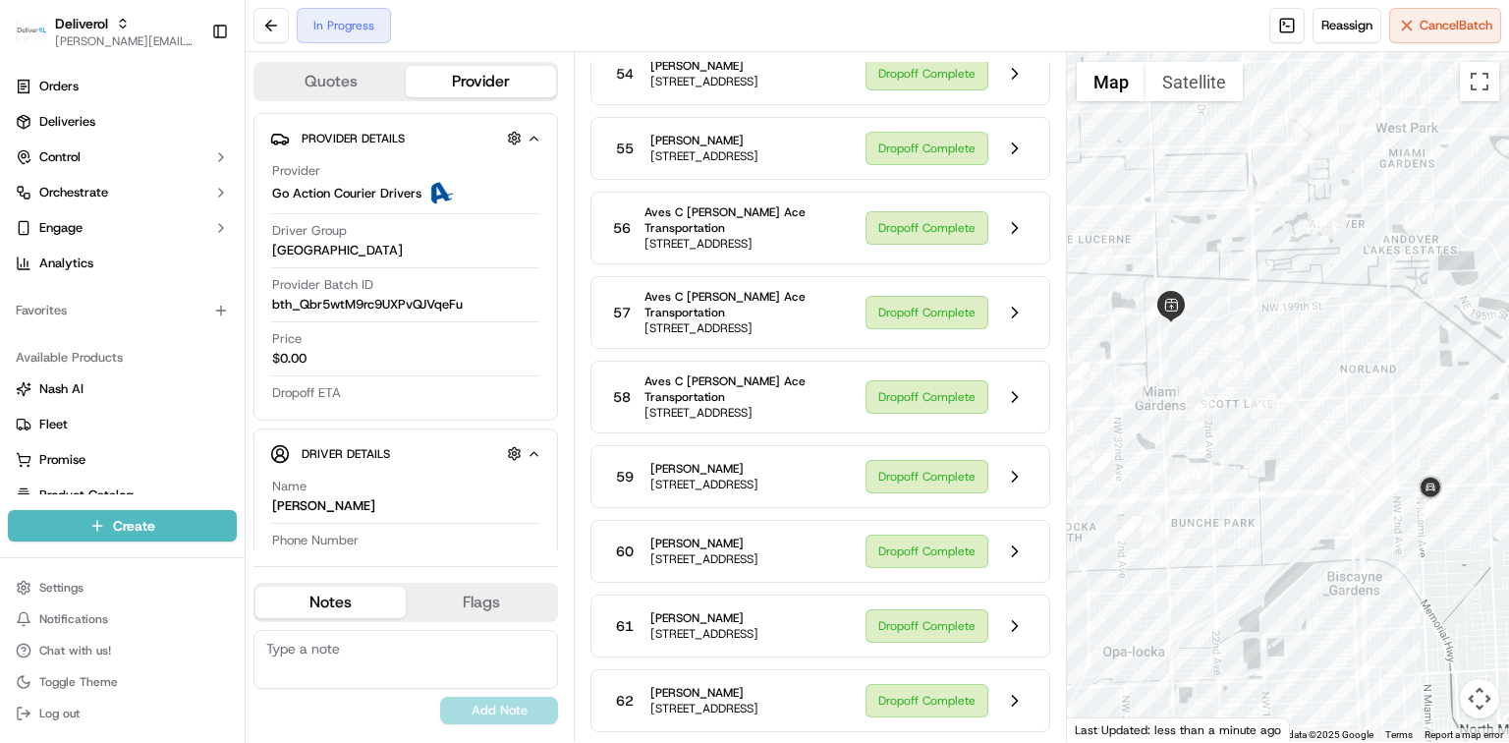
drag, startPoint x: 1181, startPoint y: 344, endPoint x: 1390, endPoint y: 341, distance: 209.3
click at [1390, 341] on div at bounding box center [1288, 397] width 442 height 690
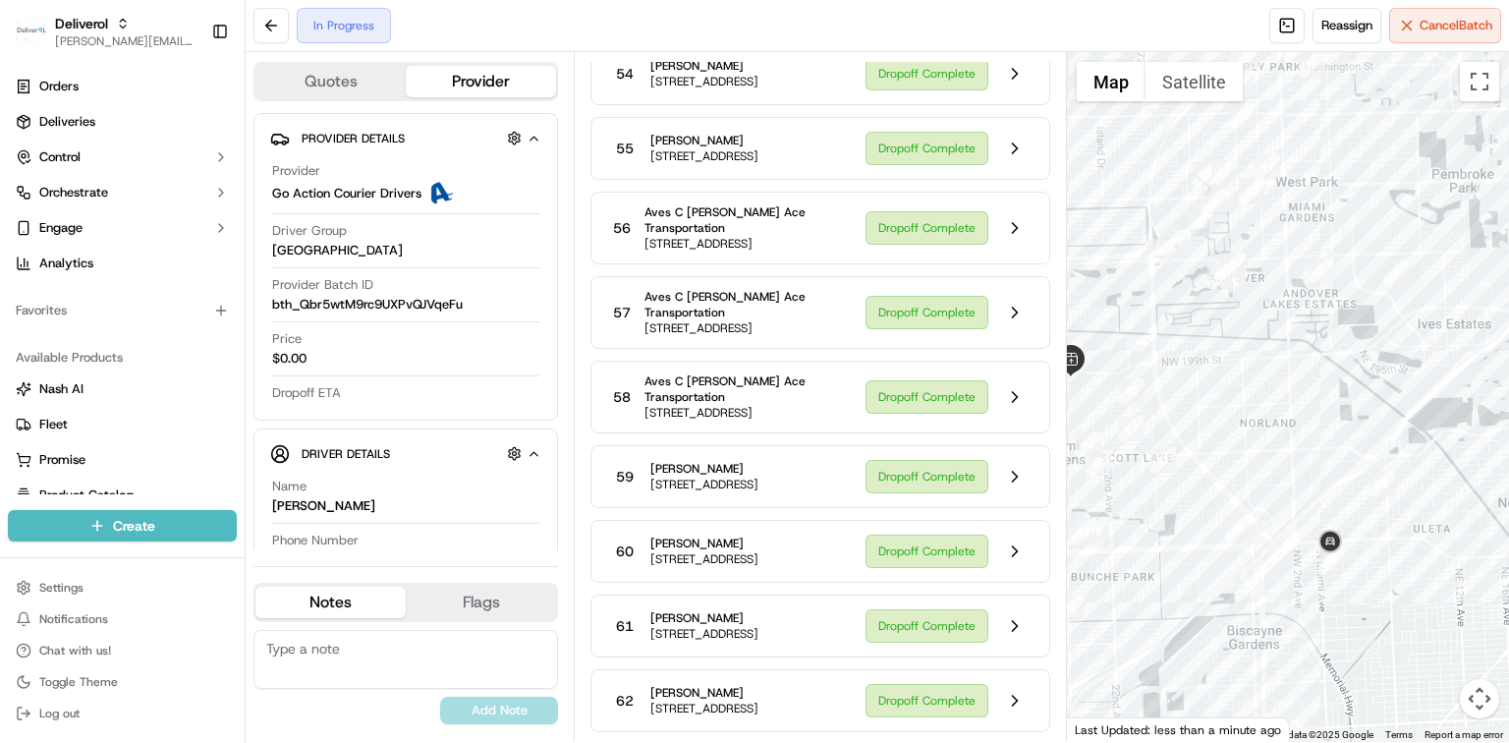
drag, startPoint x: 1407, startPoint y: 413, endPoint x: 1301, endPoint y: 465, distance: 118.2
click at [1301, 465] on div at bounding box center [1288, 397] width 442 height 690
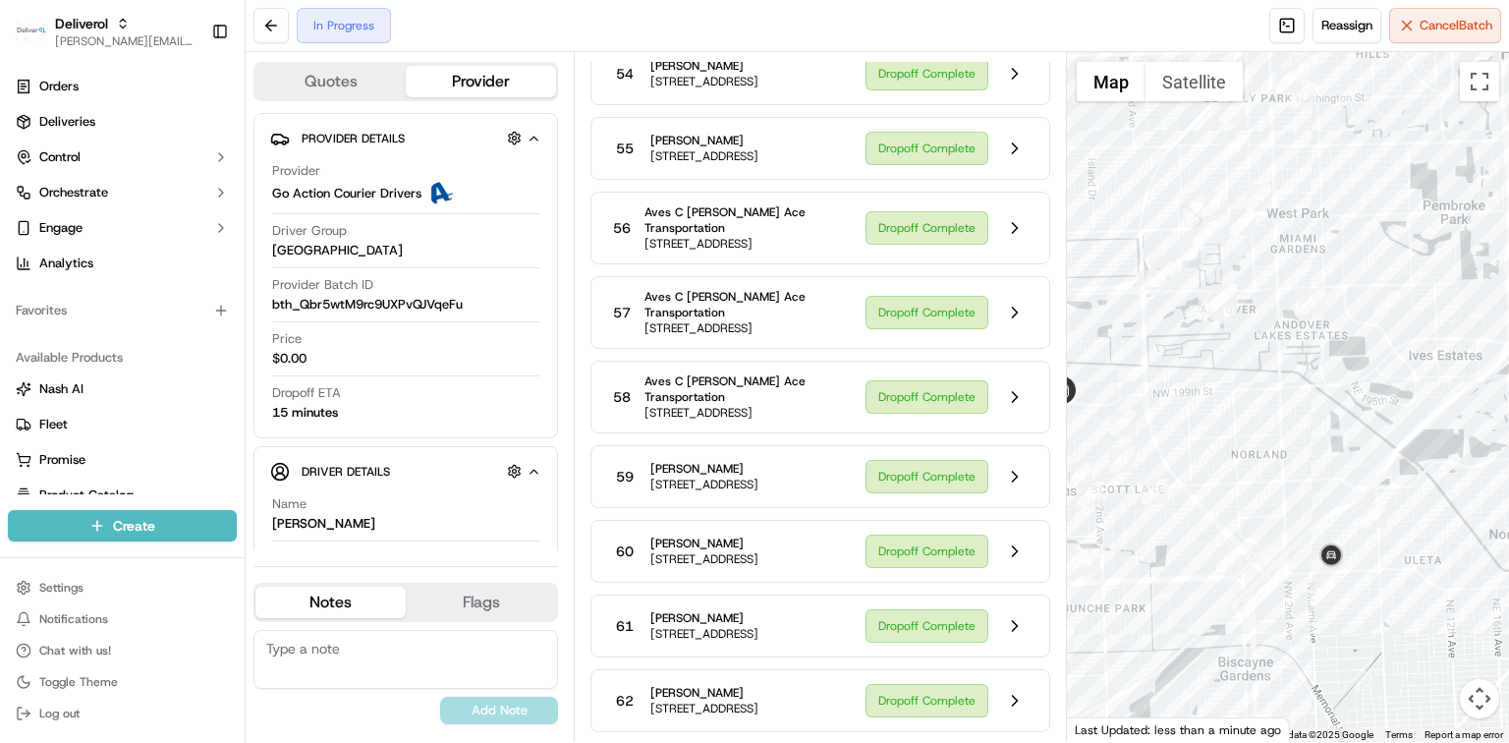
drag, startPoint x: 1355, startPoint y: 362, endPoint x: 1341, endPoint y: 396, distance: 37.0
click at [1342, 397] on div at bounding box center [1288, 397] width 442 height 690
